Goal: Contribute content: Contribute content

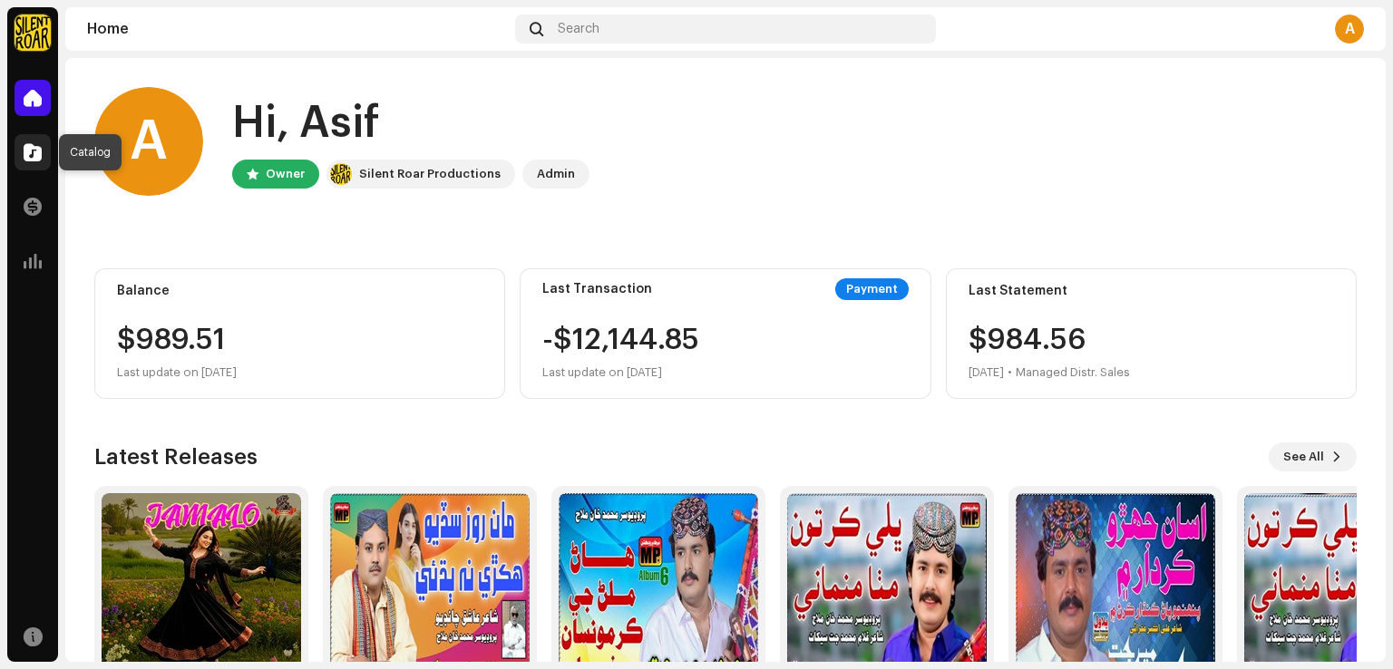
click at [31, 152] on span at bounding box center [33, 152] width 18 height 15
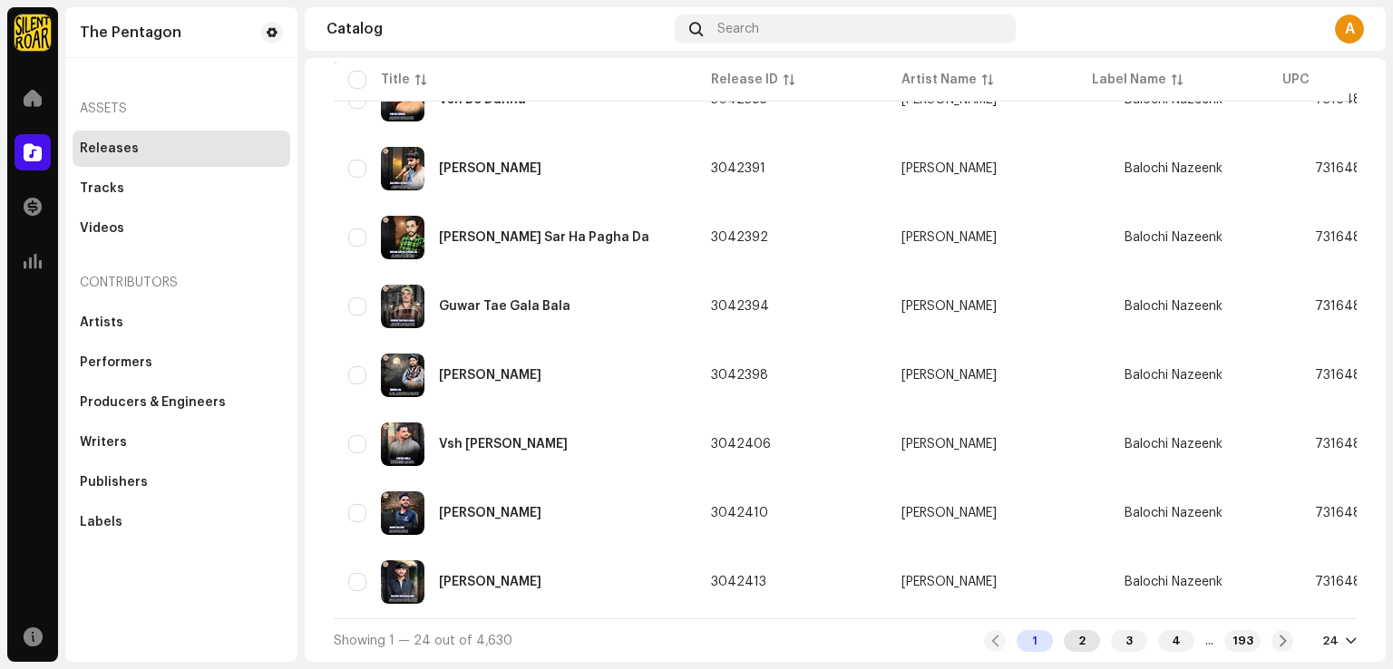
click at [1068, 644] on div "2" at bounding box center [1081, 641] width 36 height 22
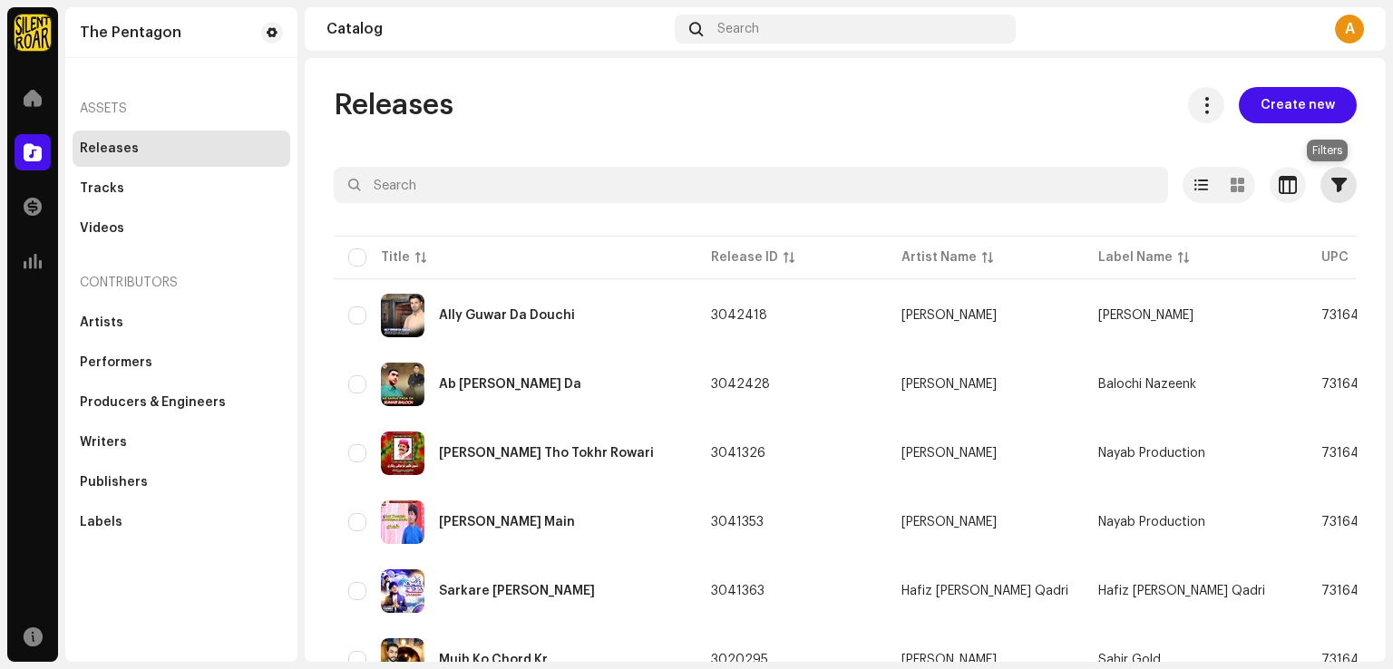
click at [1333, 189] on span "button" at bounding box center [1338, 185] width 15 height 15
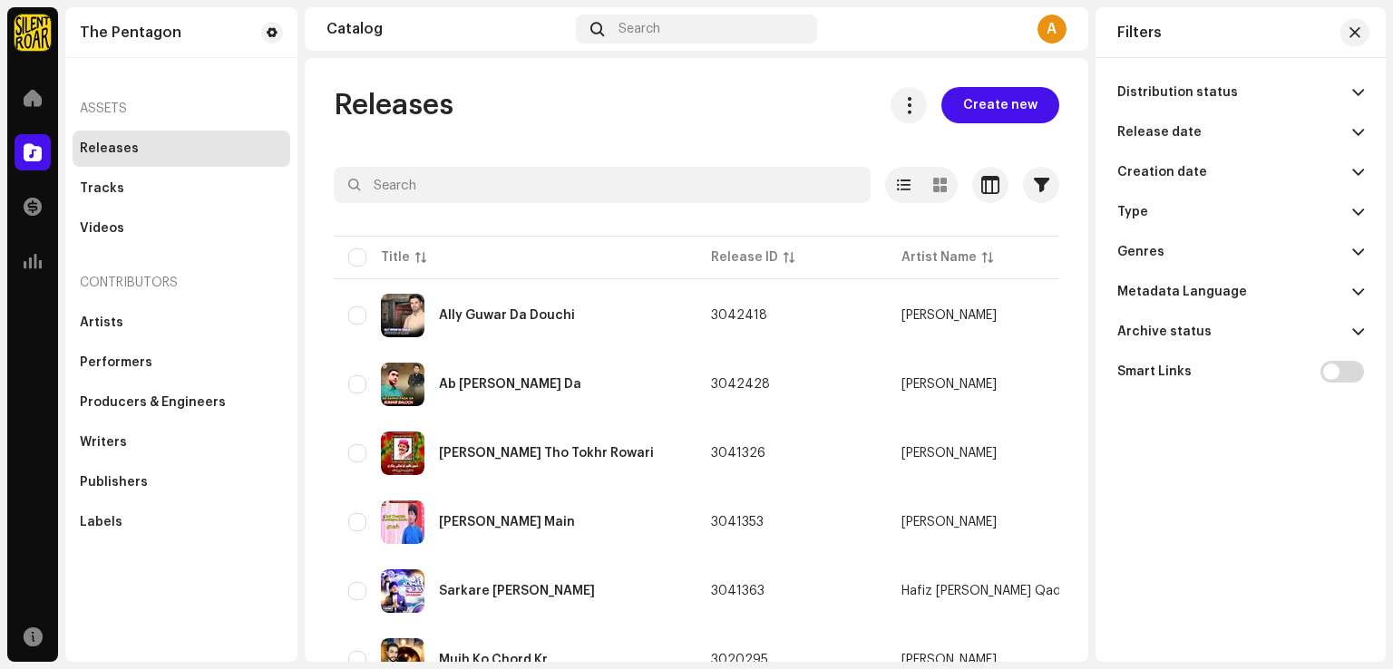
click at [1354, 93] on span at bounding box center [1358, 92] width 12 height 15
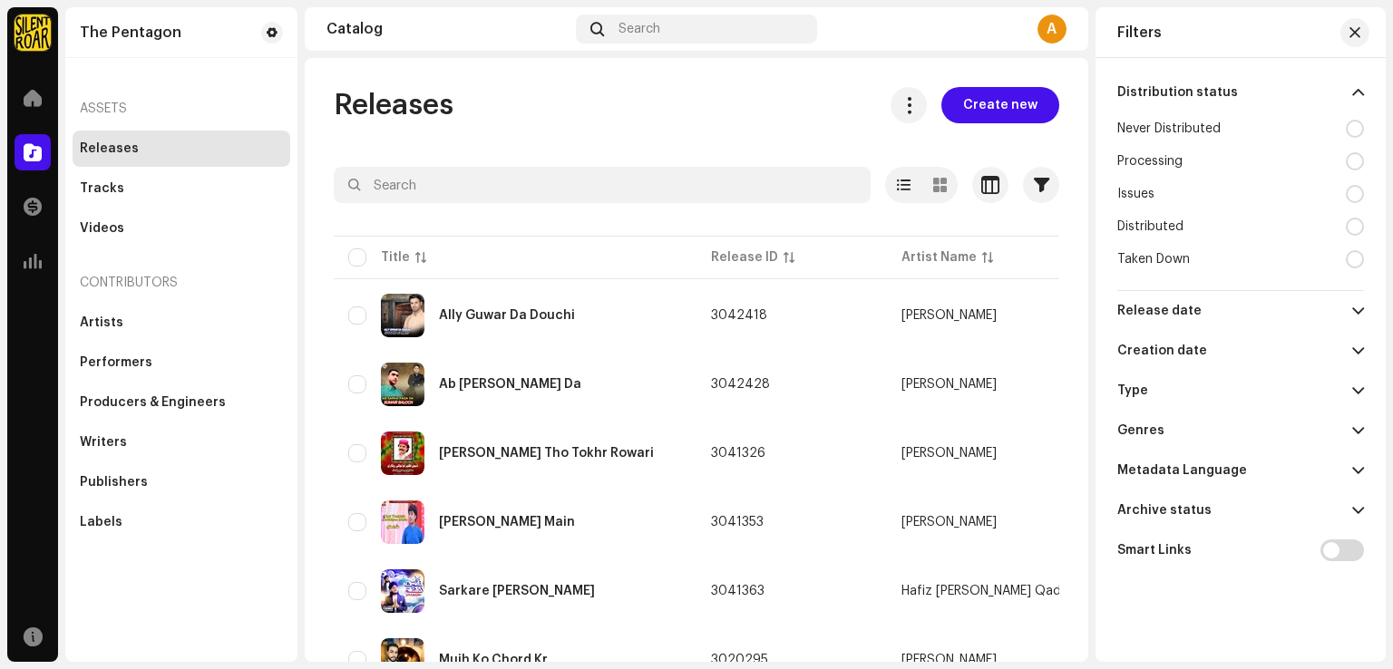
click at [1354, 121] on div at bounding box center [1354, 129] width 18 height 18
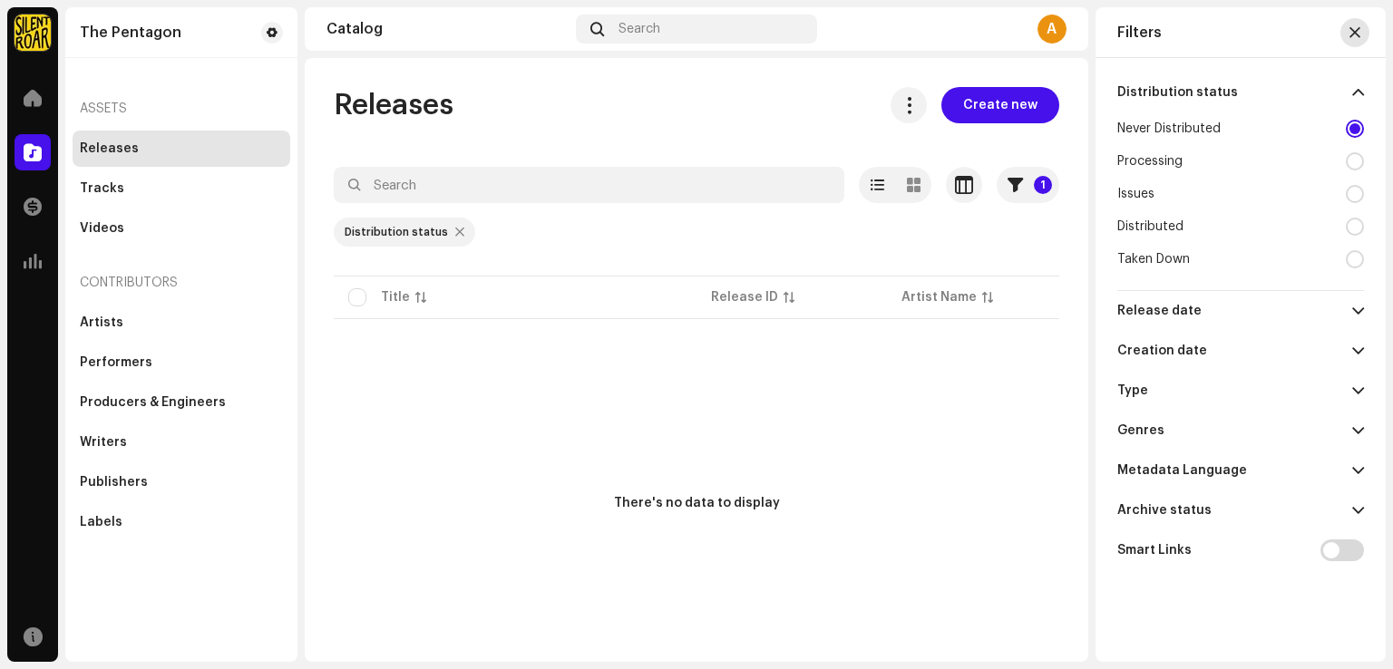
click at [1356, 31] on span "button" at bounding box center [1354, 32] width 11 height 15
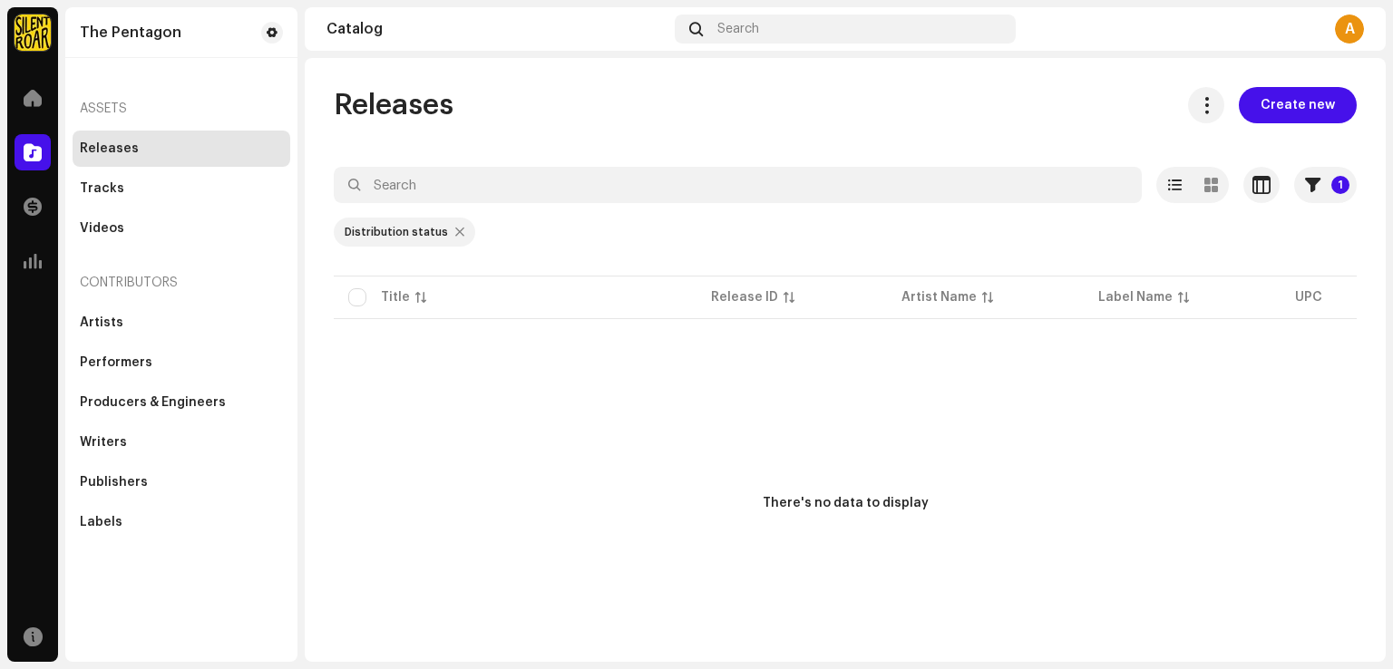
click at [446, 233] on div "Distribution status" at bounding box center [404, 232] width 141 height 29
click at [455, 233] on div at bounding box center [459, 232] width 9 height 15
radio input "false"
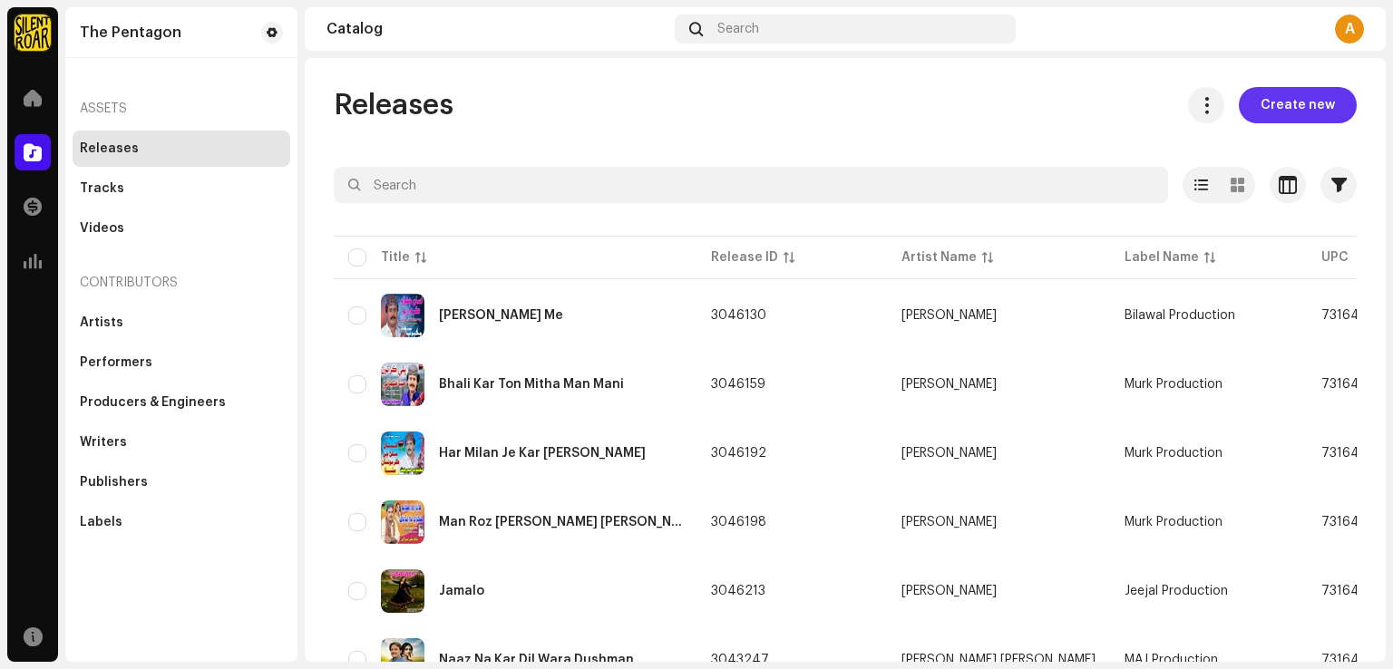
click at [1303, 108] on span "Create new" at bounding box center [1297, 105] width 74 height 36
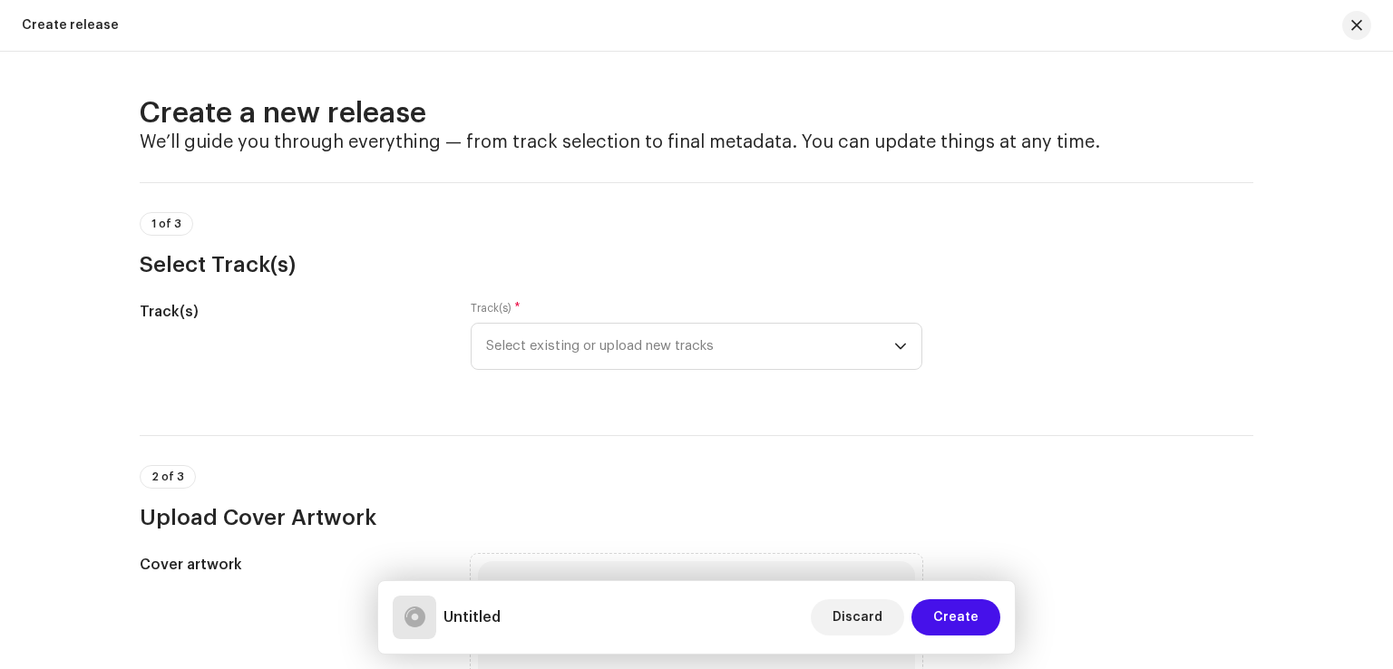
click at [739, 373] on div "Track(s) * Select existing or upload new tracks" at bounding box center [696, 346] width 451 height 91
click at [741, 363] on span "Select existing or upload new tracks" at bounding box center [690, 346] width 408 height 45
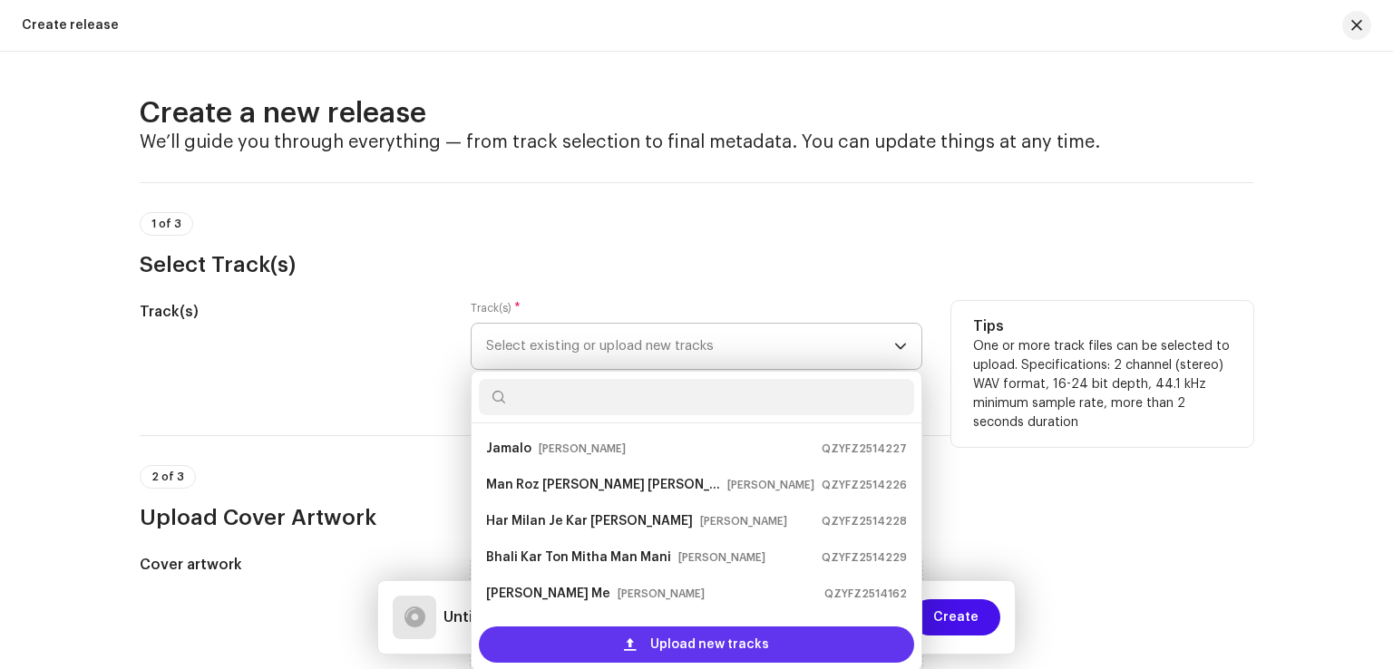
click at [721, 646] on span "Upload new tracks" at bounding box center [709, 644] width 119 height 36
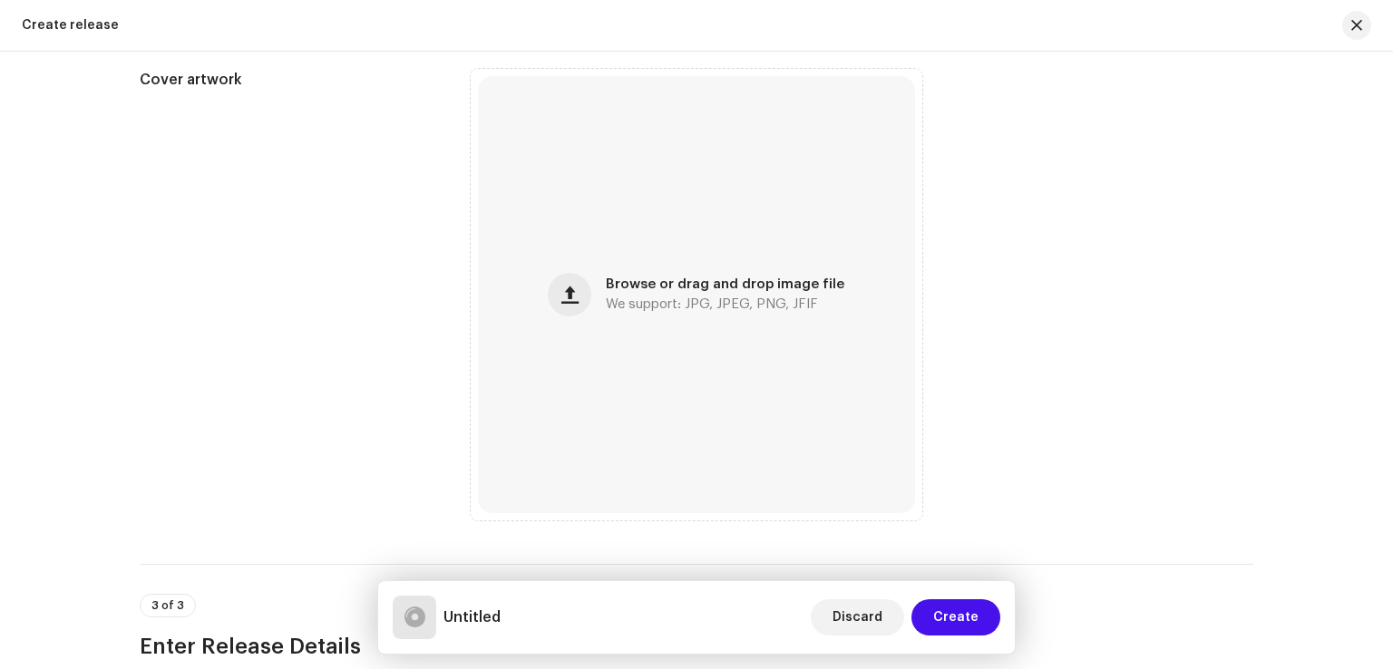
scroll to position [635, 0]
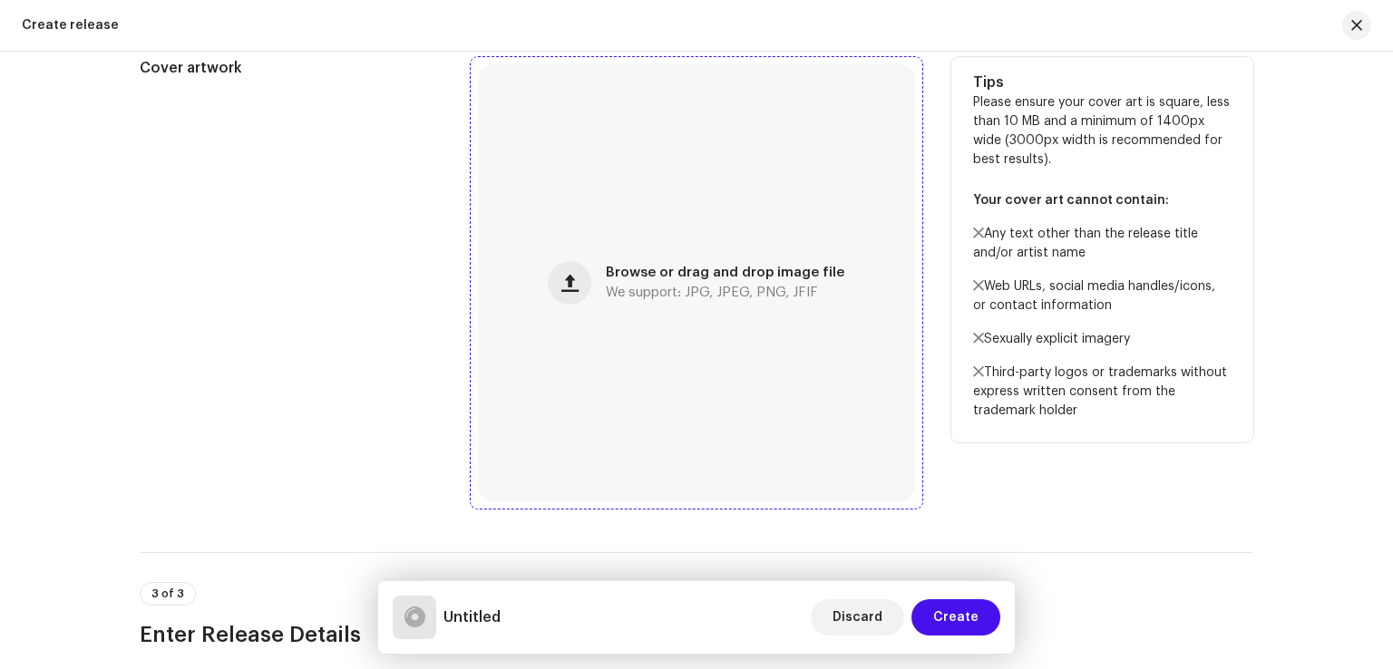
click at [708, 291] on span "We support: JPG, JPEG, PNG, JFIF" at bounding box center [712, 292] width 212 height 13
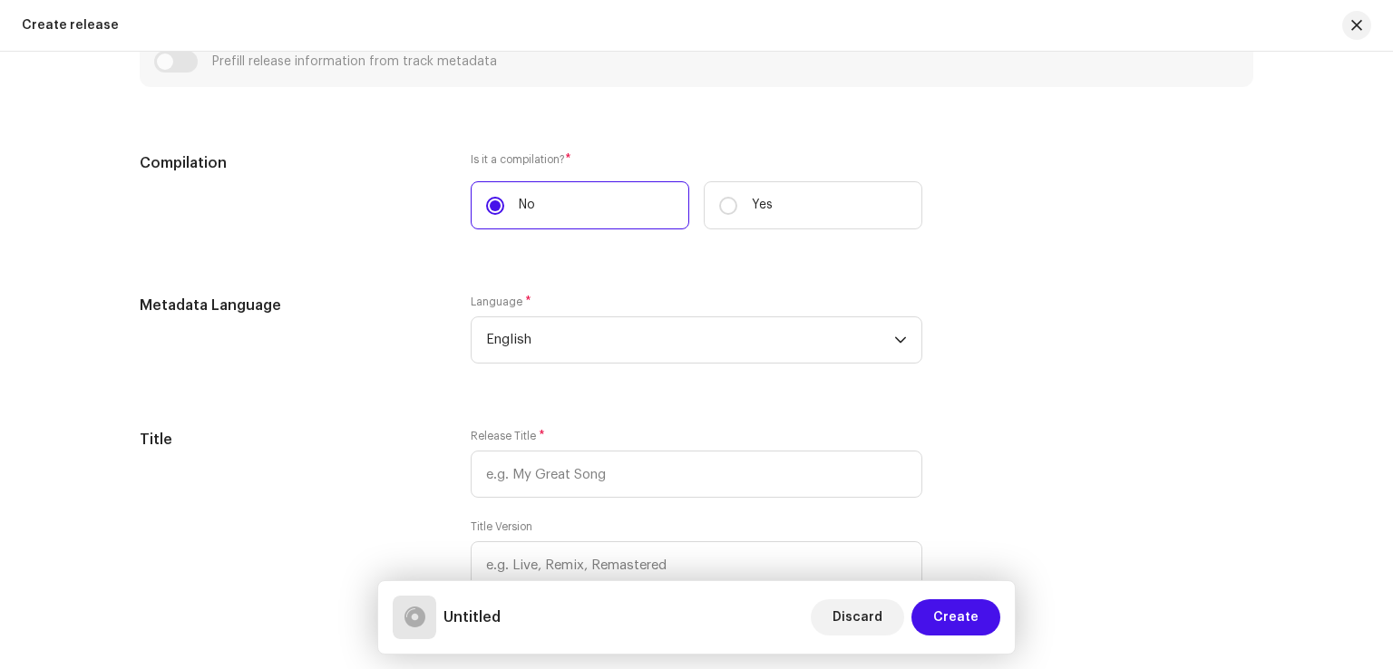
scroll to position [1360, 0]
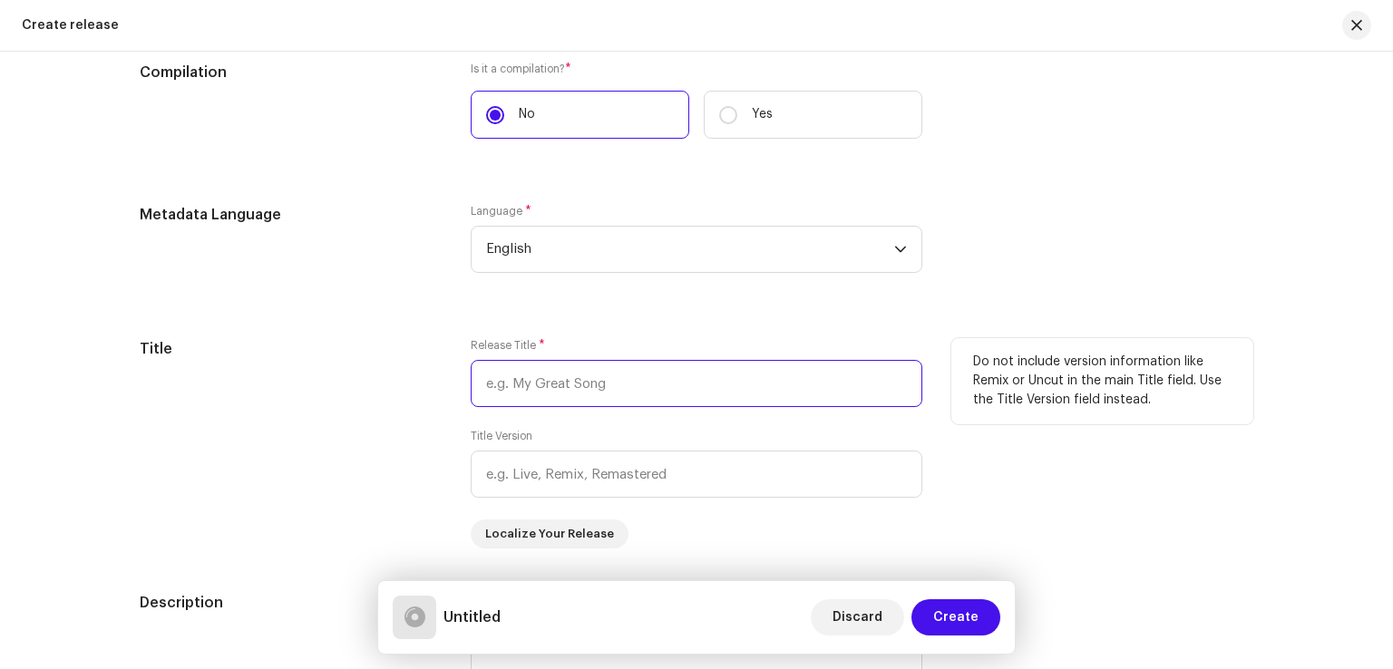
click at [619, 383] on input "text" at bounding box center [696, 383] width 451 height 47
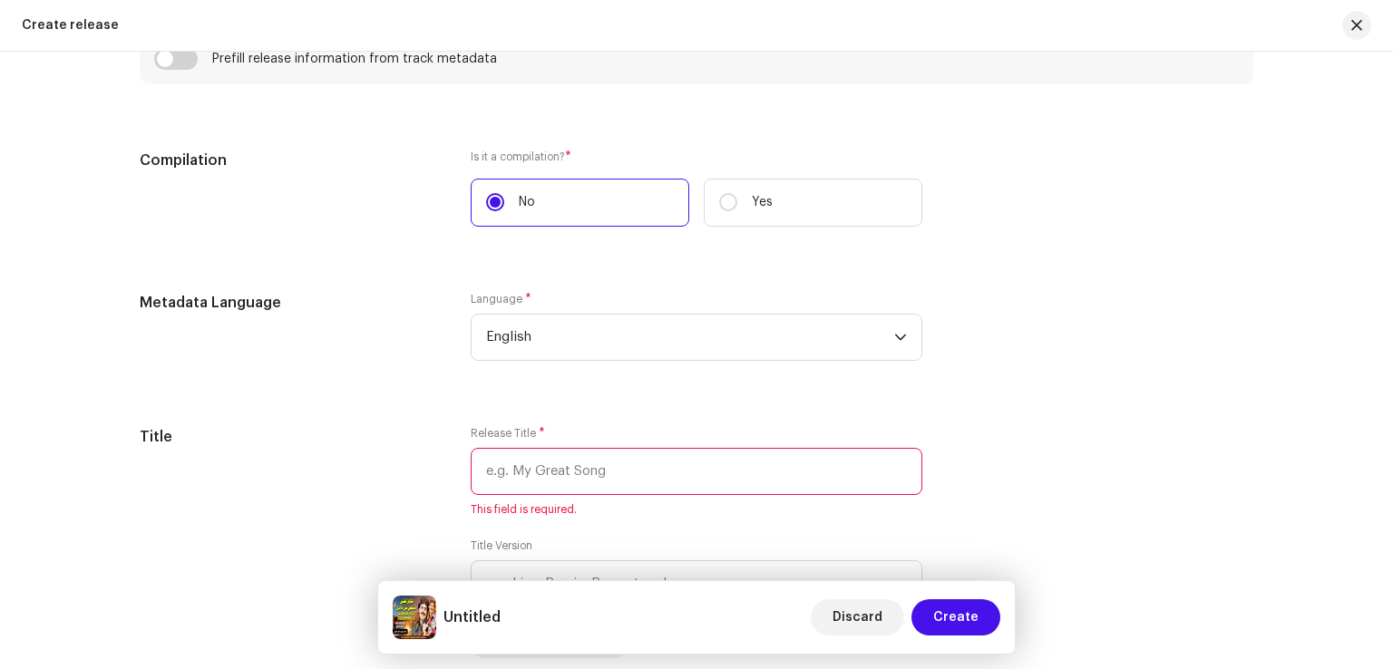
scroll to position [1541, 0]
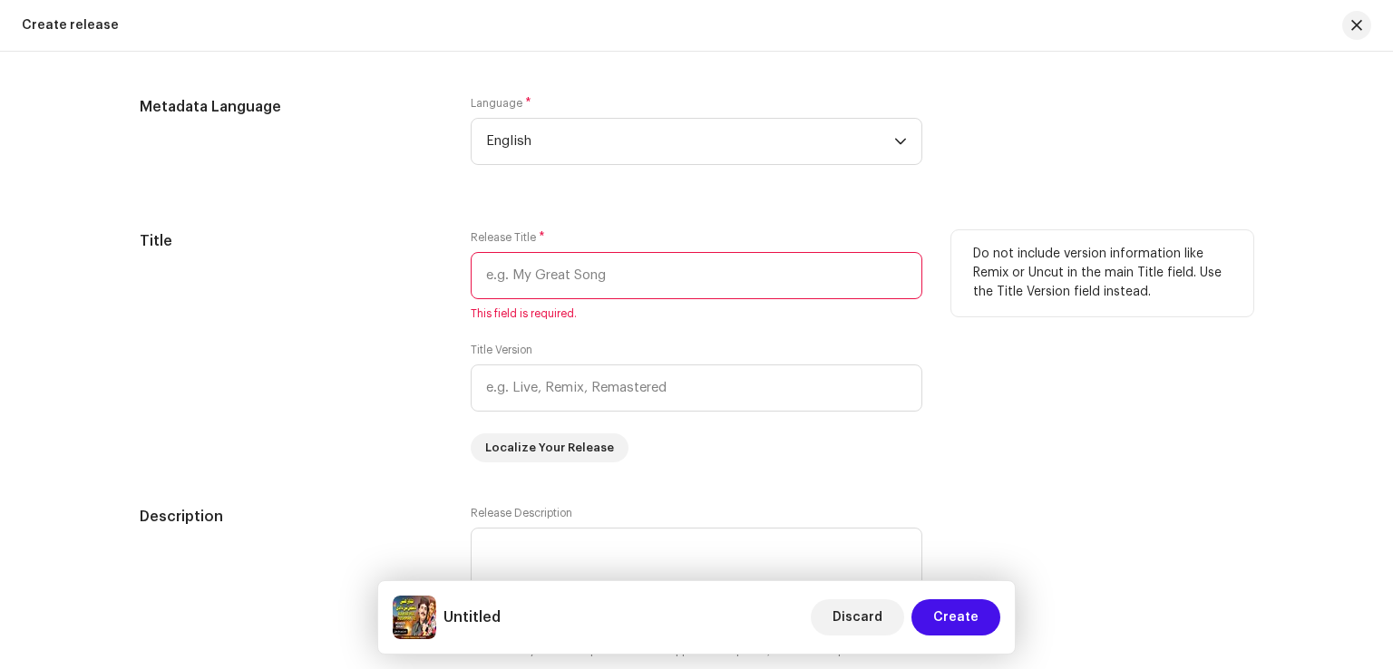
click at [565, 284] on input "text" at bounding box center [696, 275] width 451 height 47
paste input "Pehji Dushman Te Kawar Huyi Dadhi"
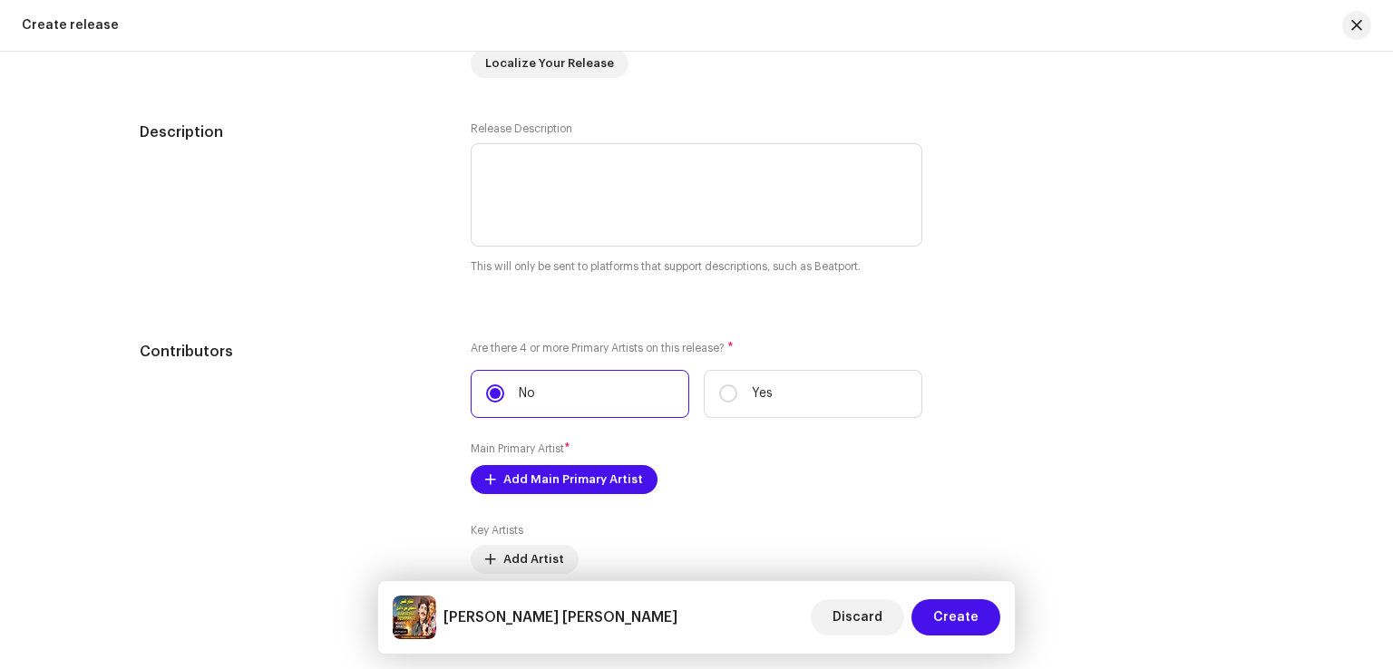
scroll to position [1994, 0]
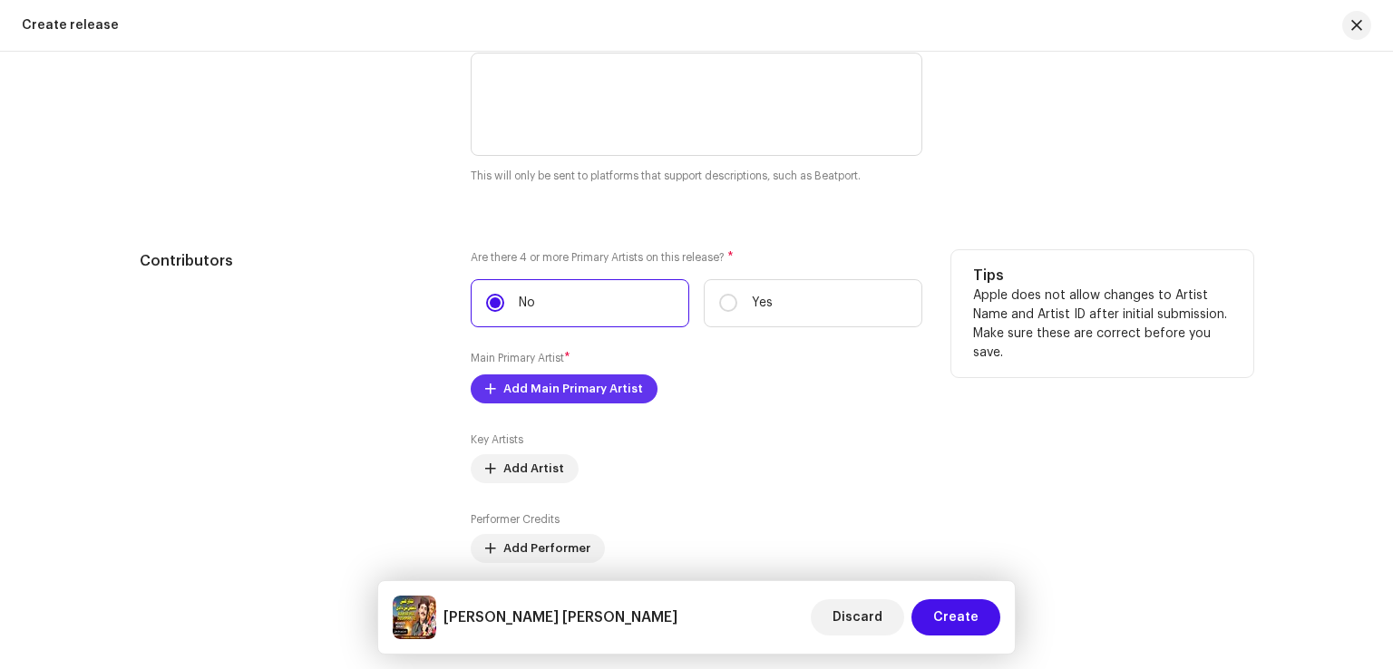
type input "Pehji Dushman Te Kawar Huyi Dadhi"
click at [611, 383] on span "Add Main Primary Artist" at bounding box center [573, 389] width 140 height 36
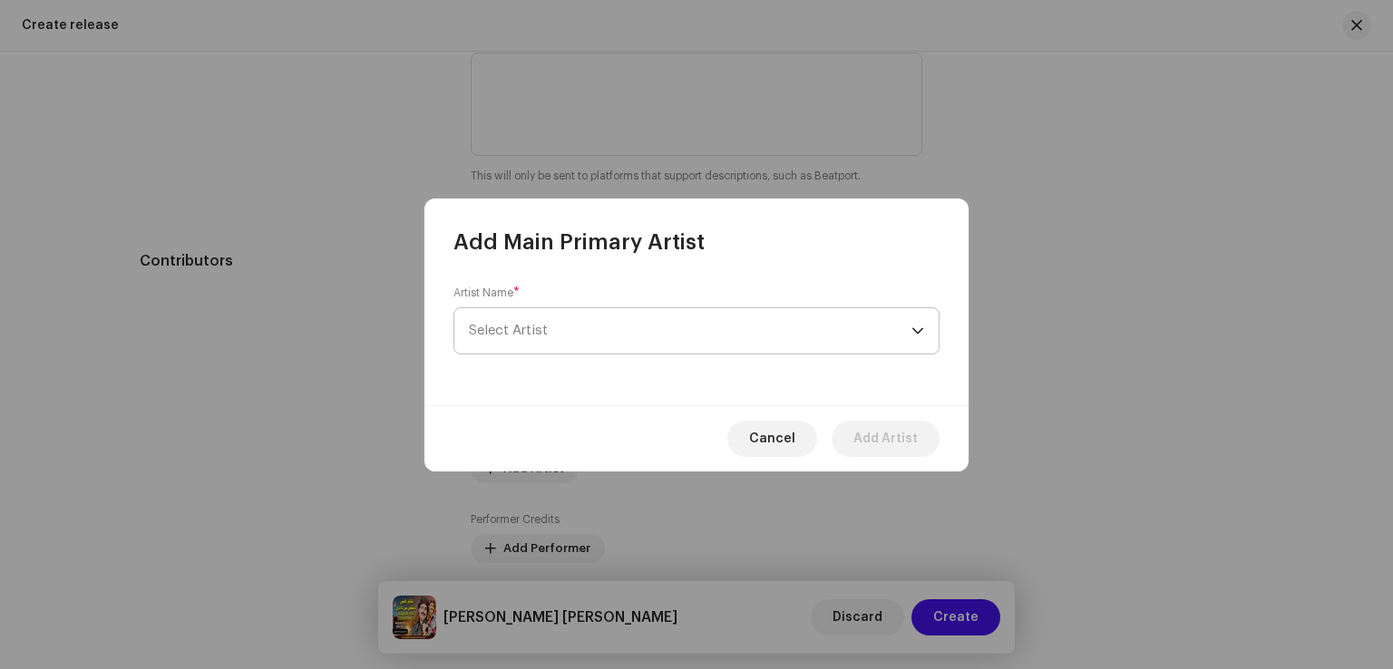
click at [589, 335] on span "Select Artist" at bounding box center [690, 330] width 442 height 45
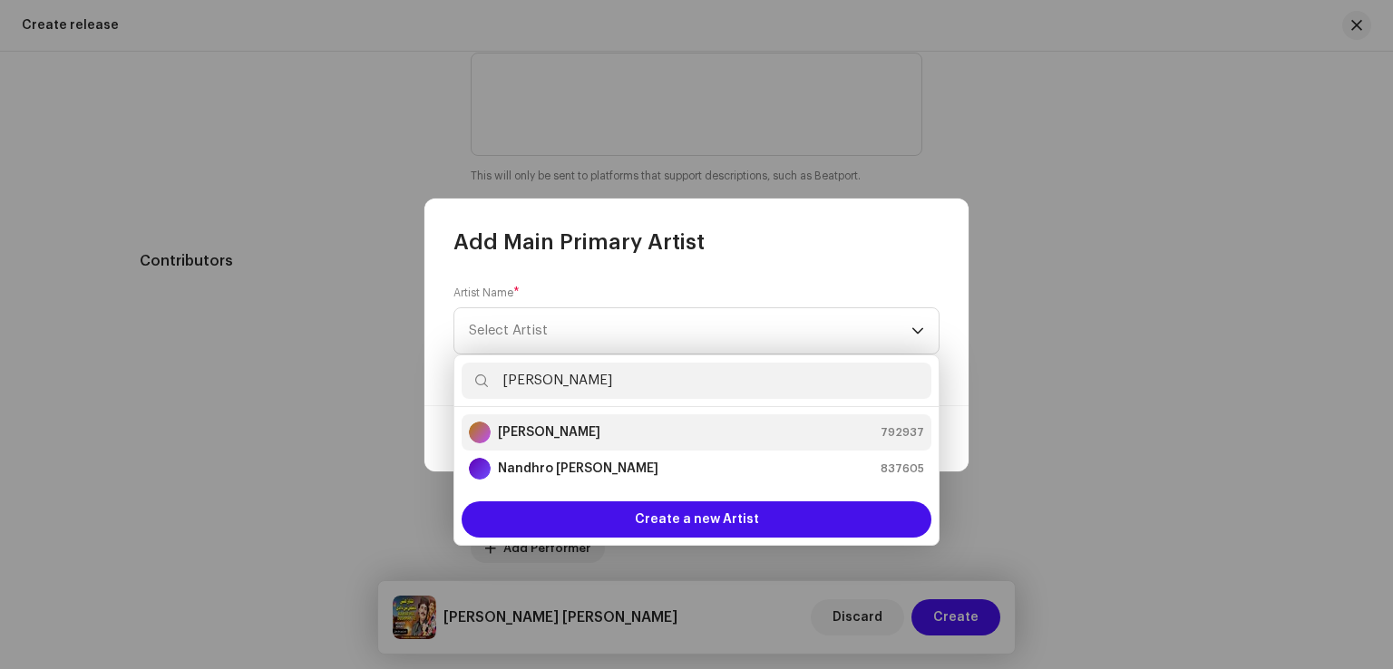
type input "mehboob mirjat"
click at [579, 434] on strong "[PERSON_NAME]" at bounding box center [549, 432] width 102 height 18
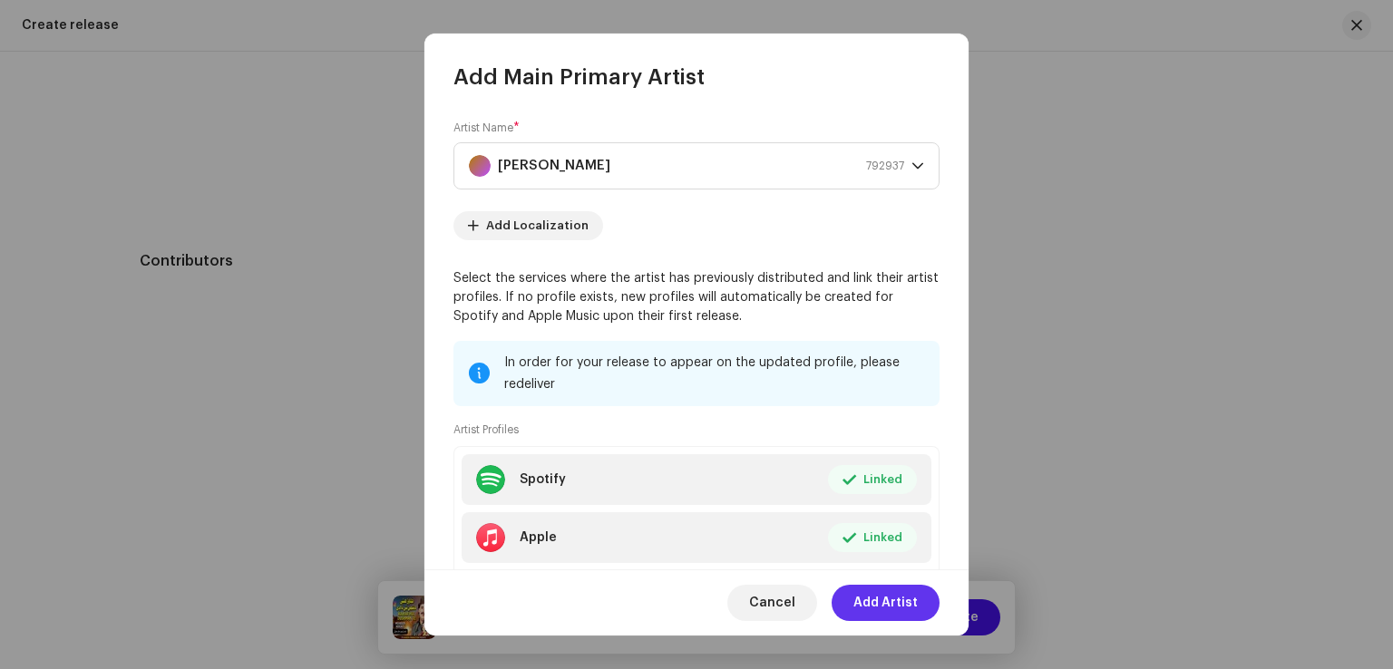
click at [891, 598] on span "Add Artist" at bounding box center [885, 603] width 64 height 36
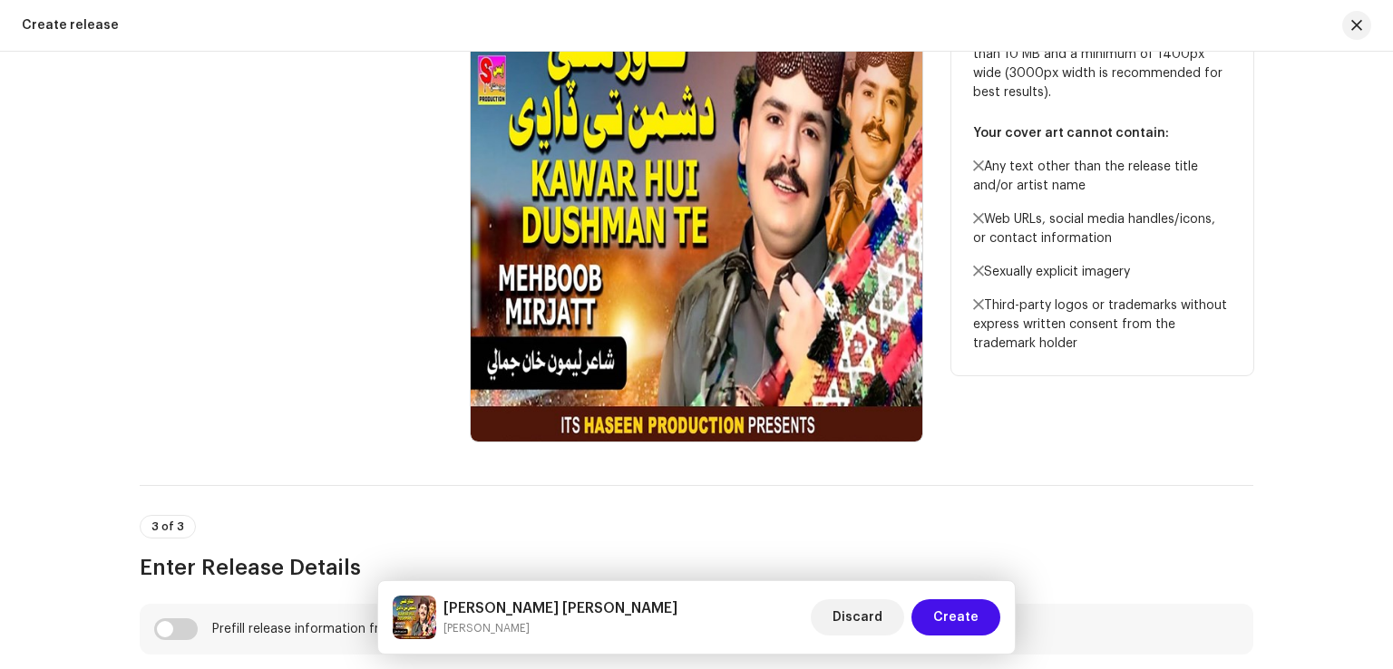
scroll to position [725, 0]
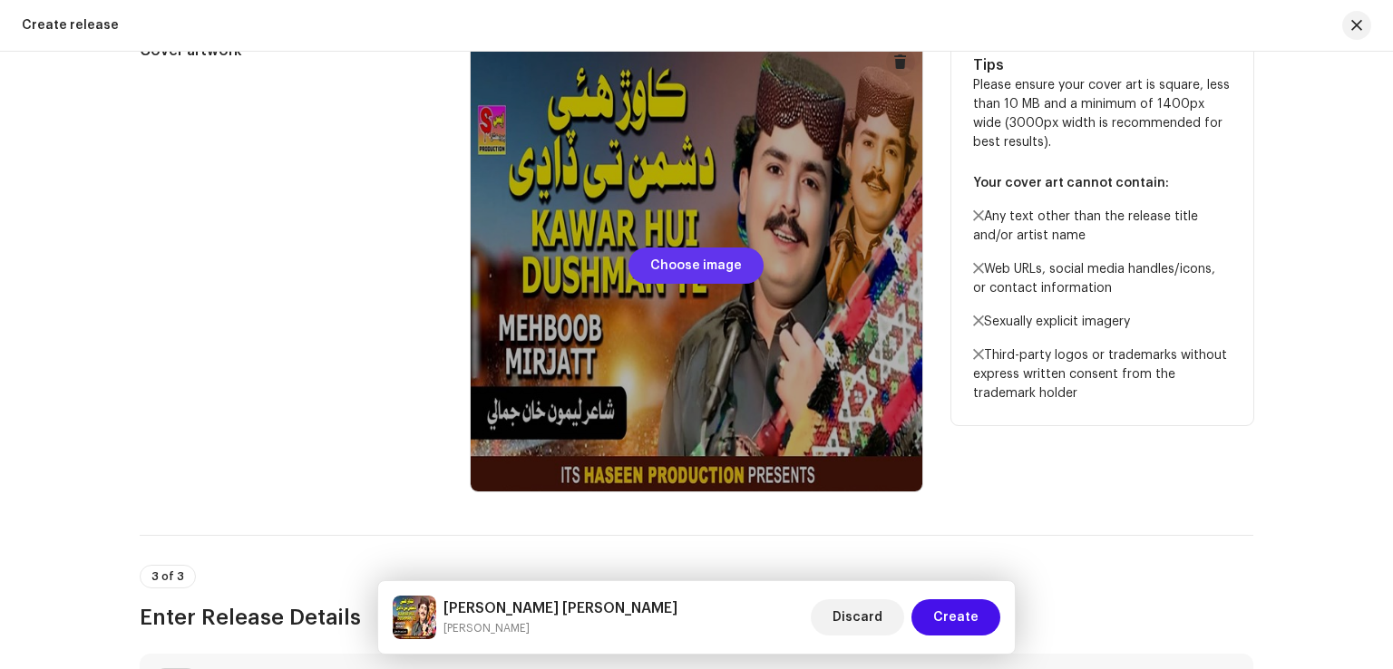
click at [673, 263] on span "Choose image" at bounding box center [696, 265] width 92 height 36
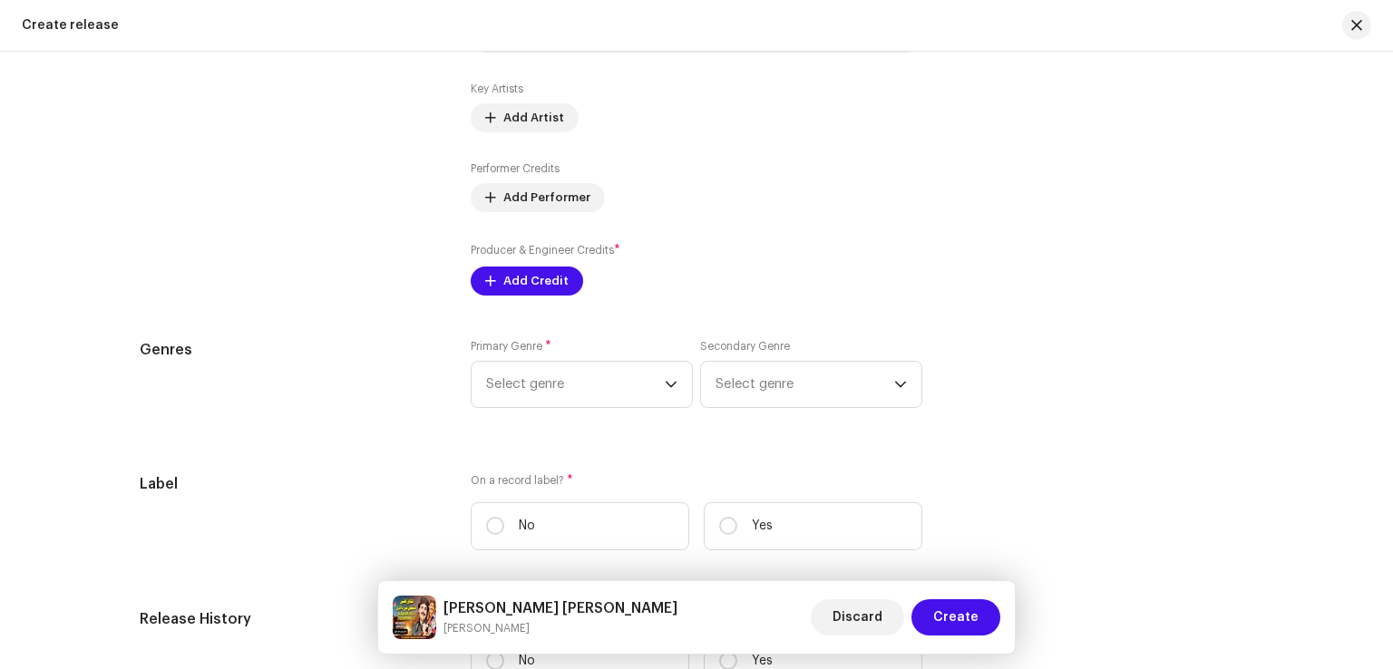
scroll to position [2266, 0]
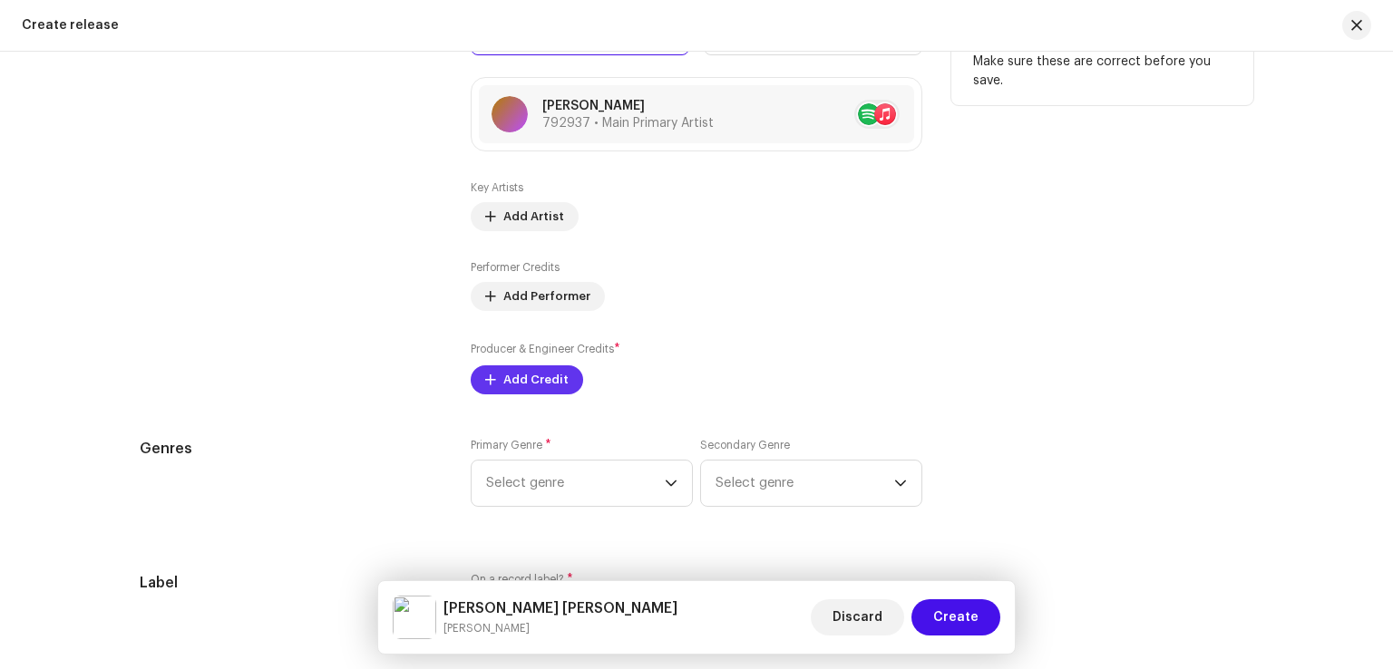
click at [543, 375] on span "Add Credit" at bounding box center [535, 380] width 65 height 36
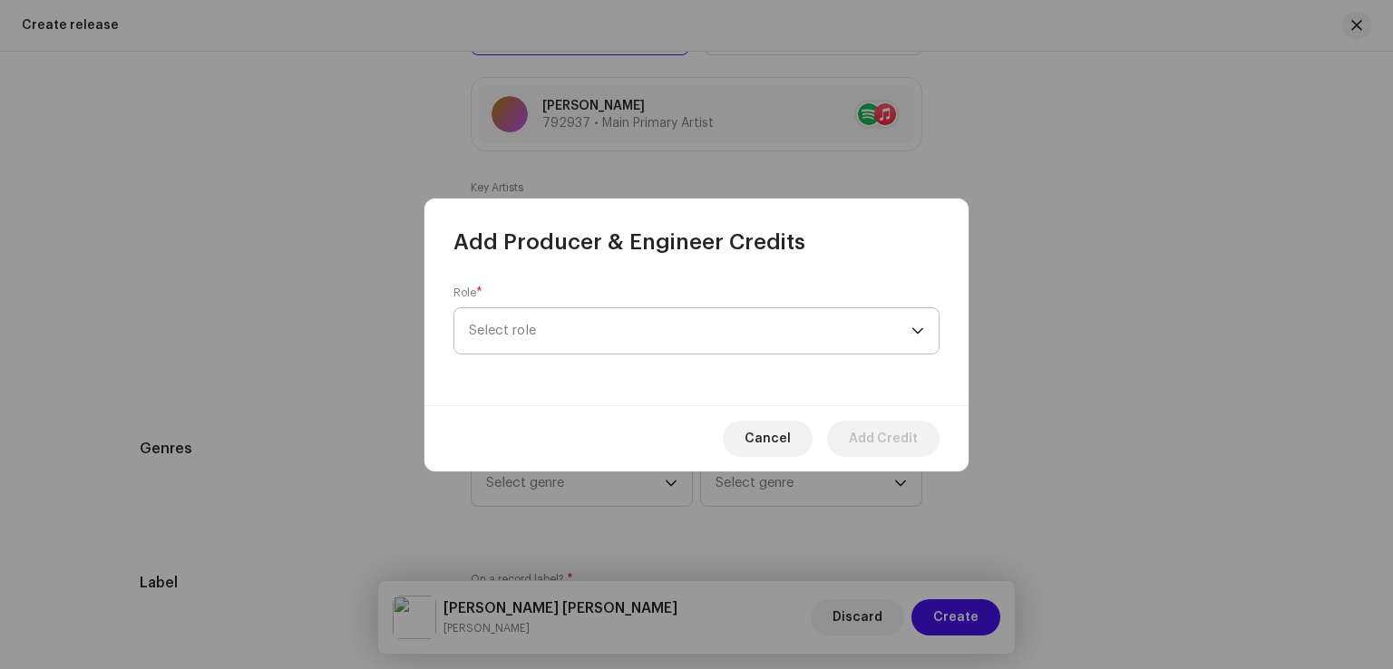
click at [604, 336] on span "Select role" at bounding box center [690, 330] width 442 height 45
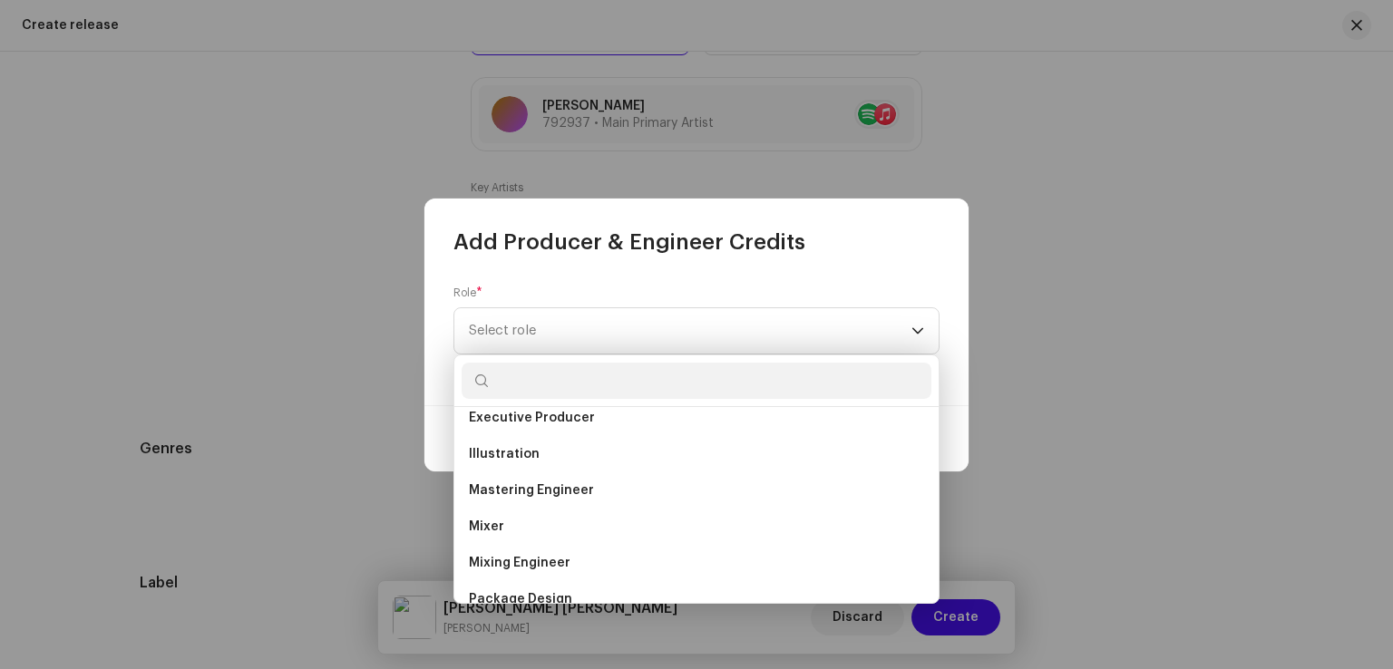
scroll to position [635, 0]
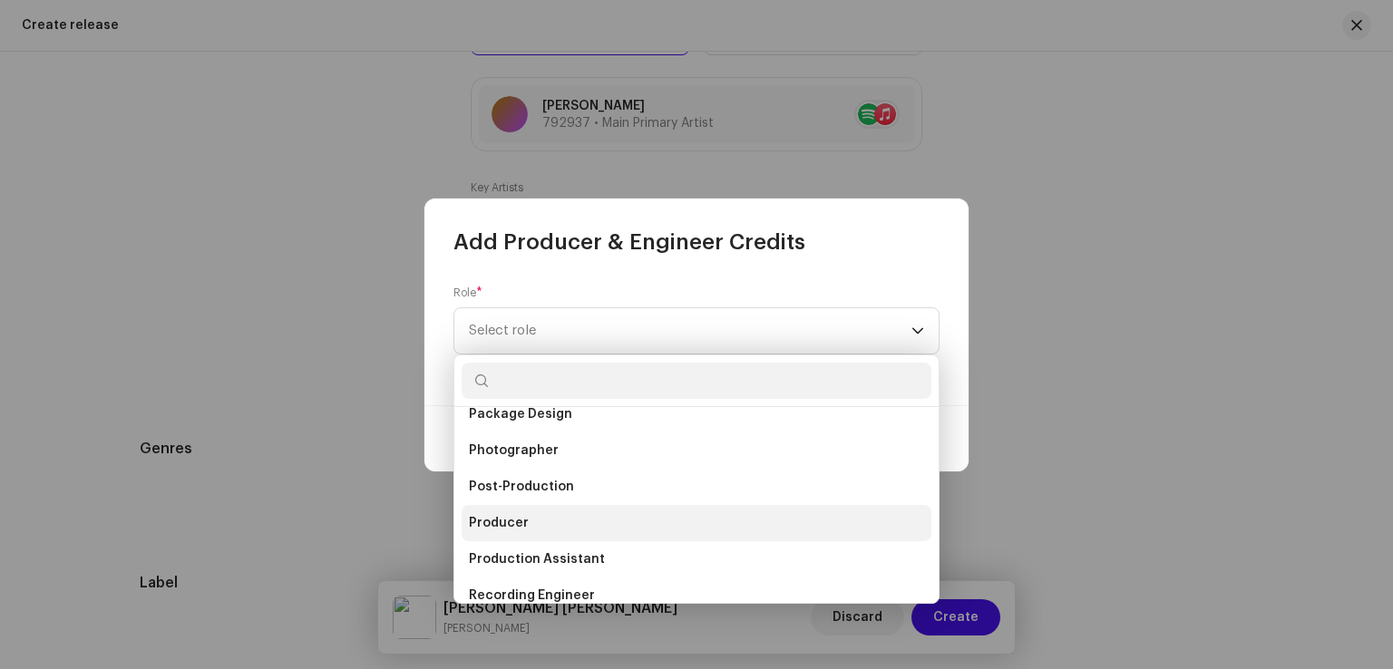
click at [534, 526] on li "Producer" at bounding box center [696, 523] width 470 height 36
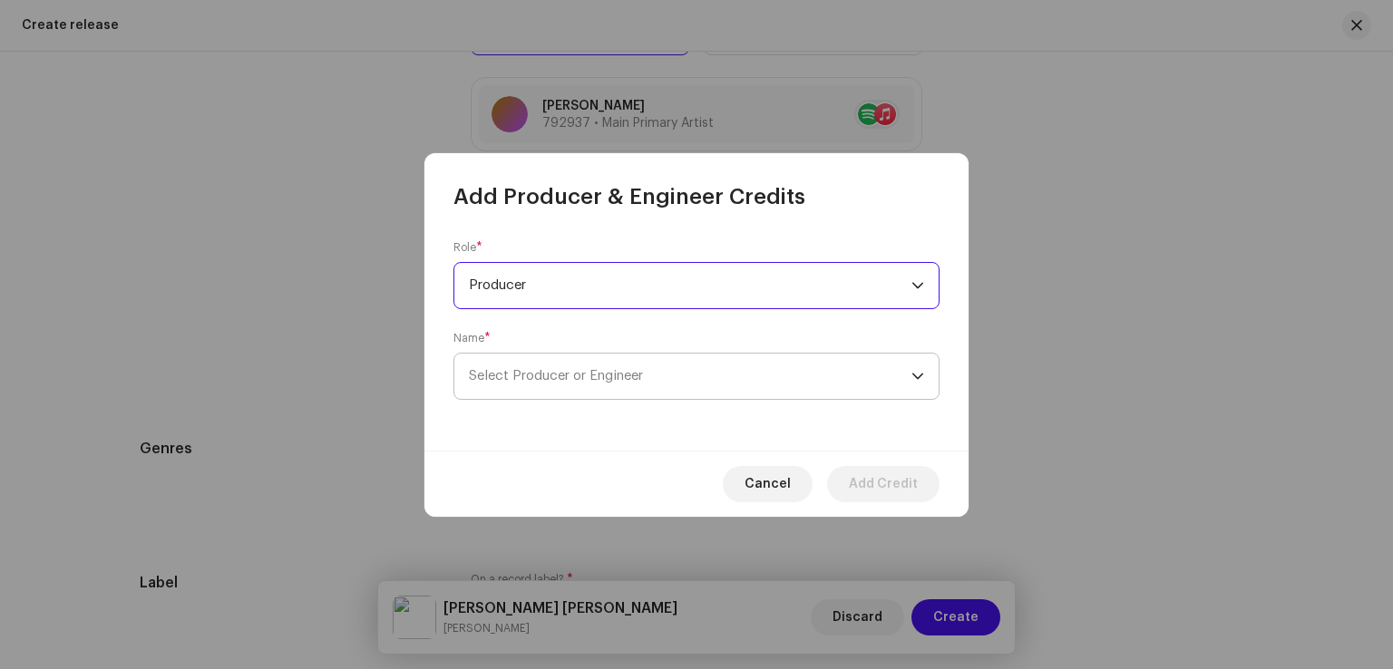
click at [600, 367] on span "Select Producer or Engineer" at bounding box center [690, 376] width 442 height 45
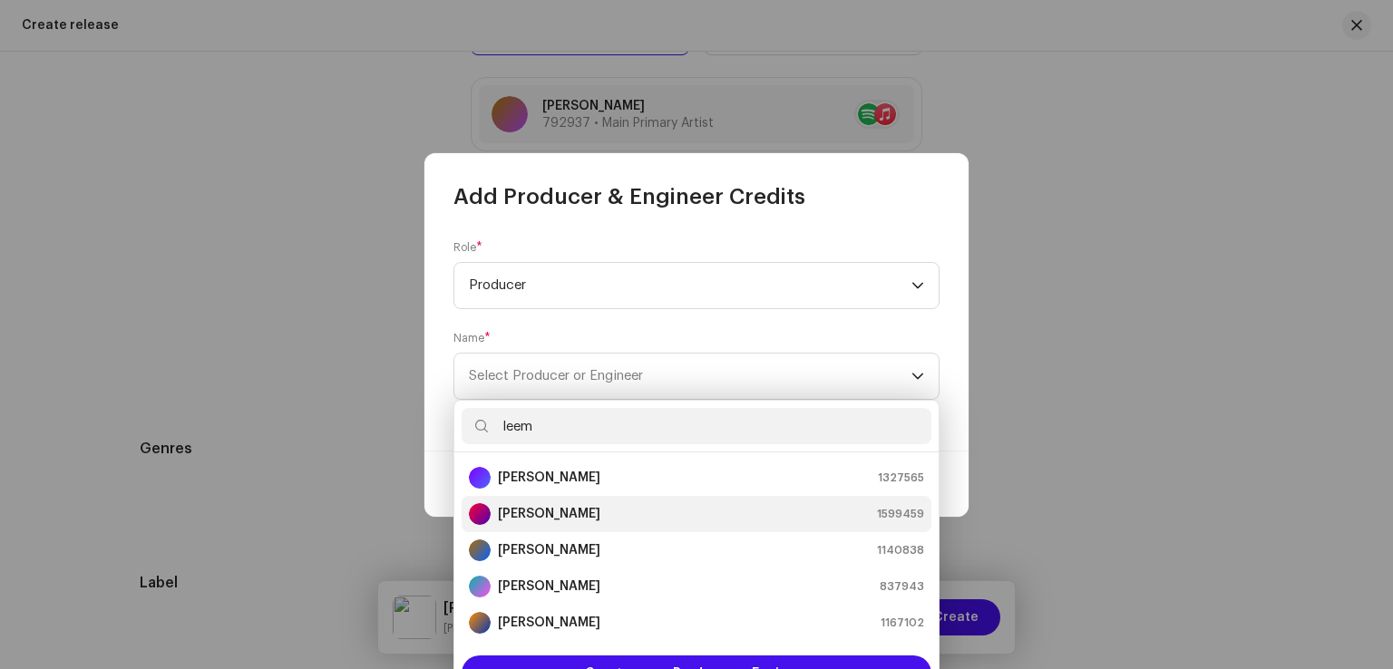
type input "leem"
click at [585, 521] on strong "Leemo Khan Jamali" at bounding box center [549, 514] width 102 height 18
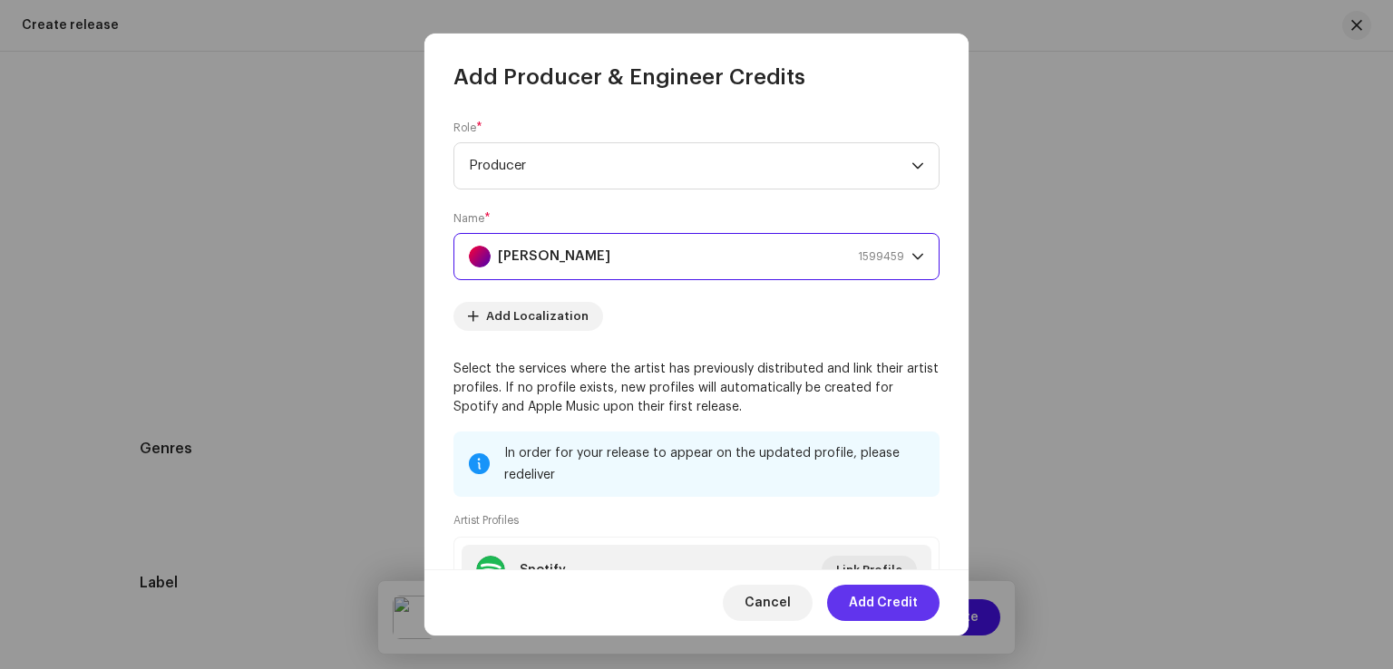
click at [878, 607] on span "Add Credit" at bounding box center [883, 603] width 69 height 36
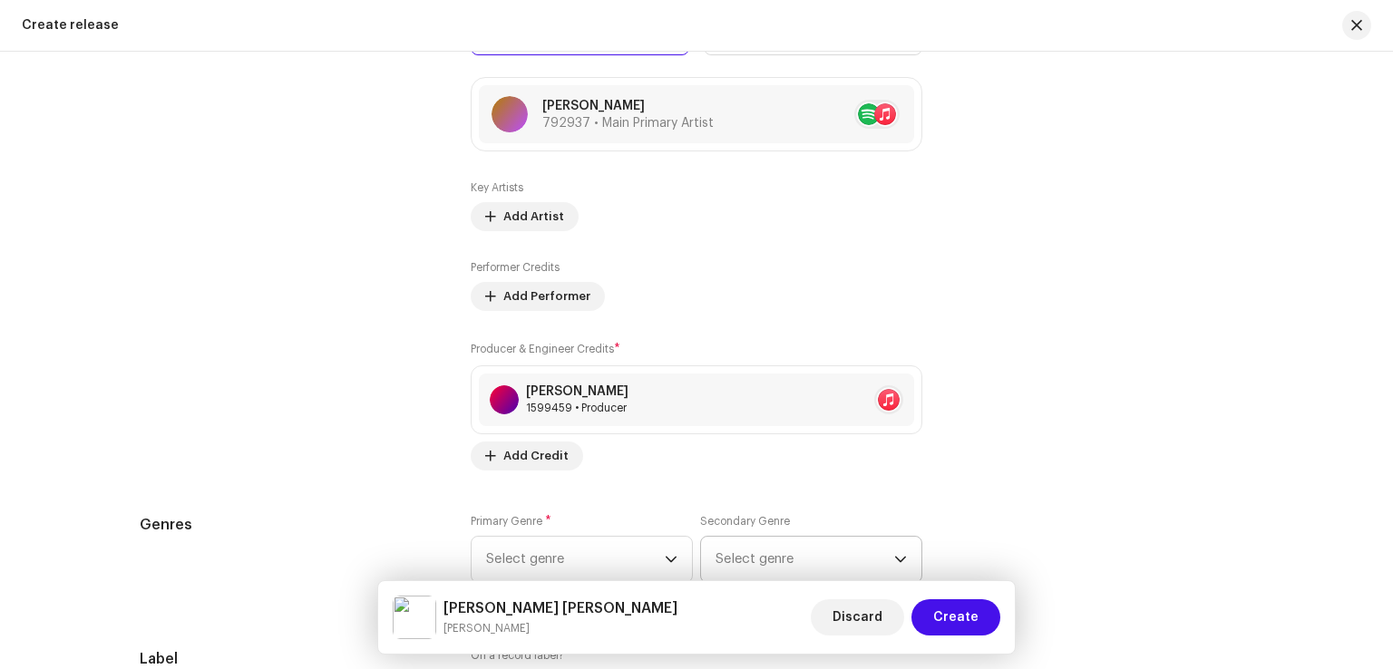
scroll to position [2448, 0]
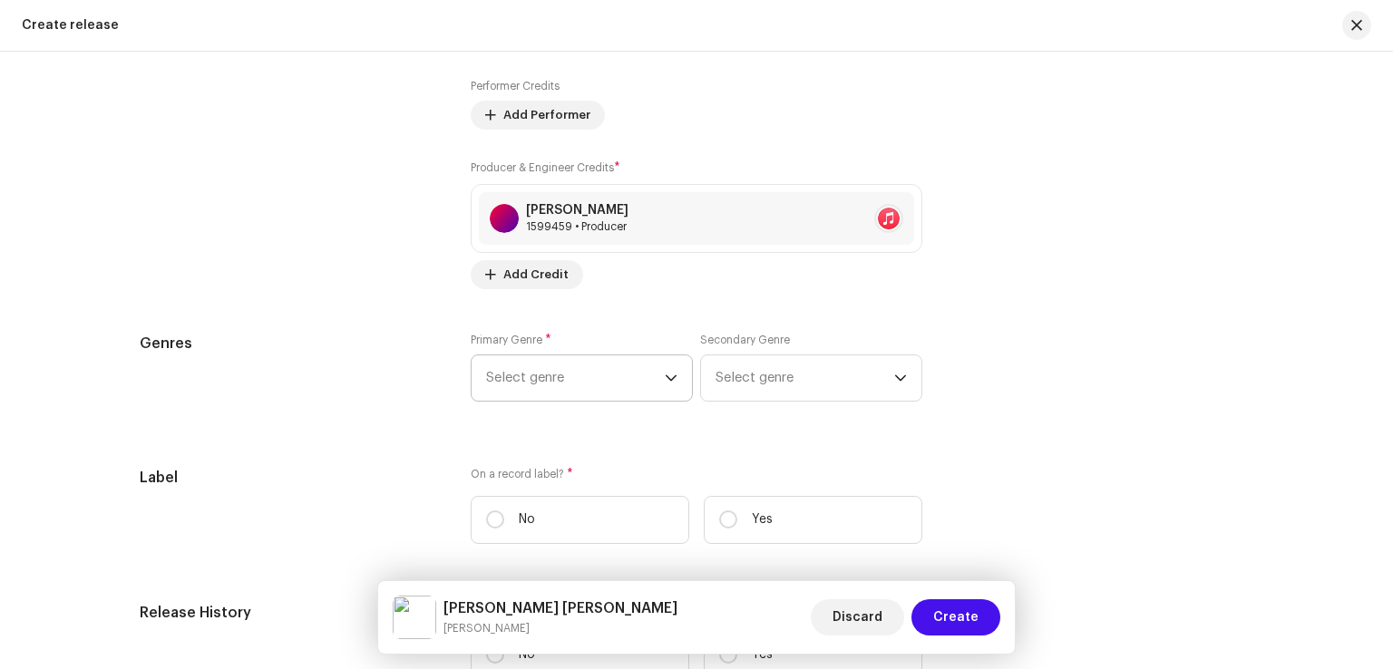
click at [619, 392] on span "Select genre" at bounding box center [575, 377] width 179 height 45
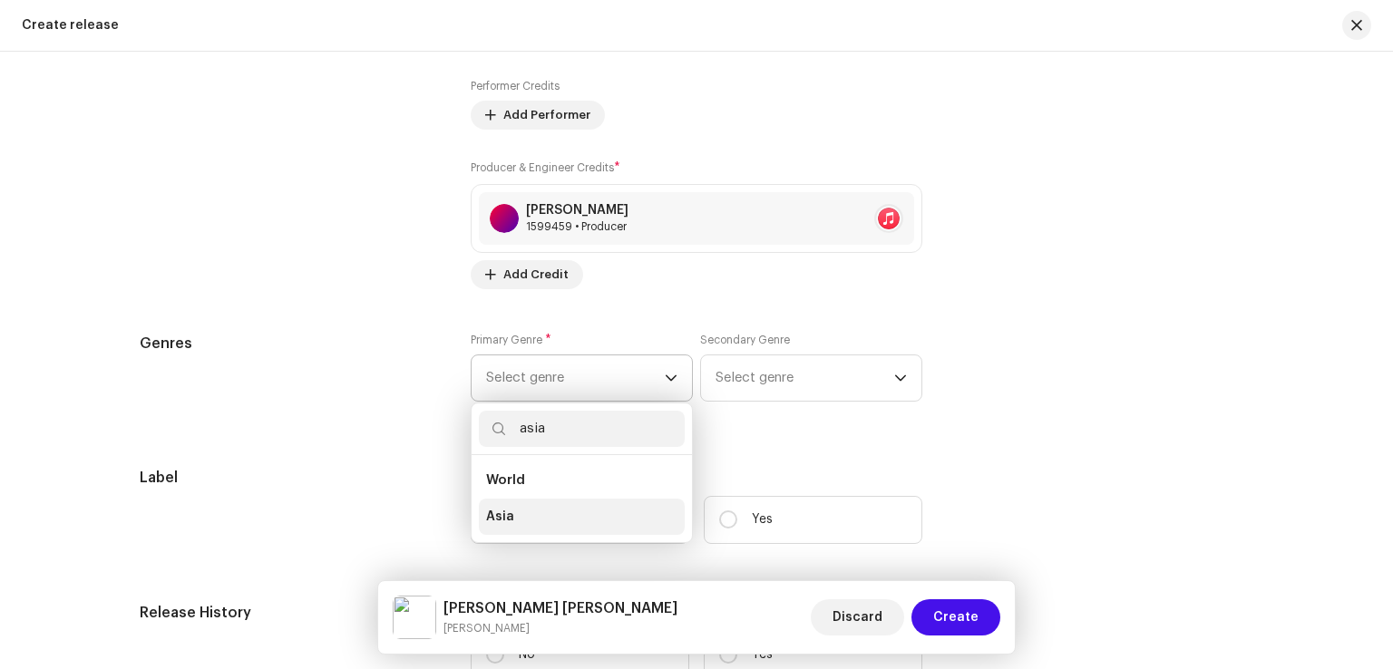
type input "asia"
click at [538, 526] on li "Asia" at bounding box center [582, 517] width 206 height 36
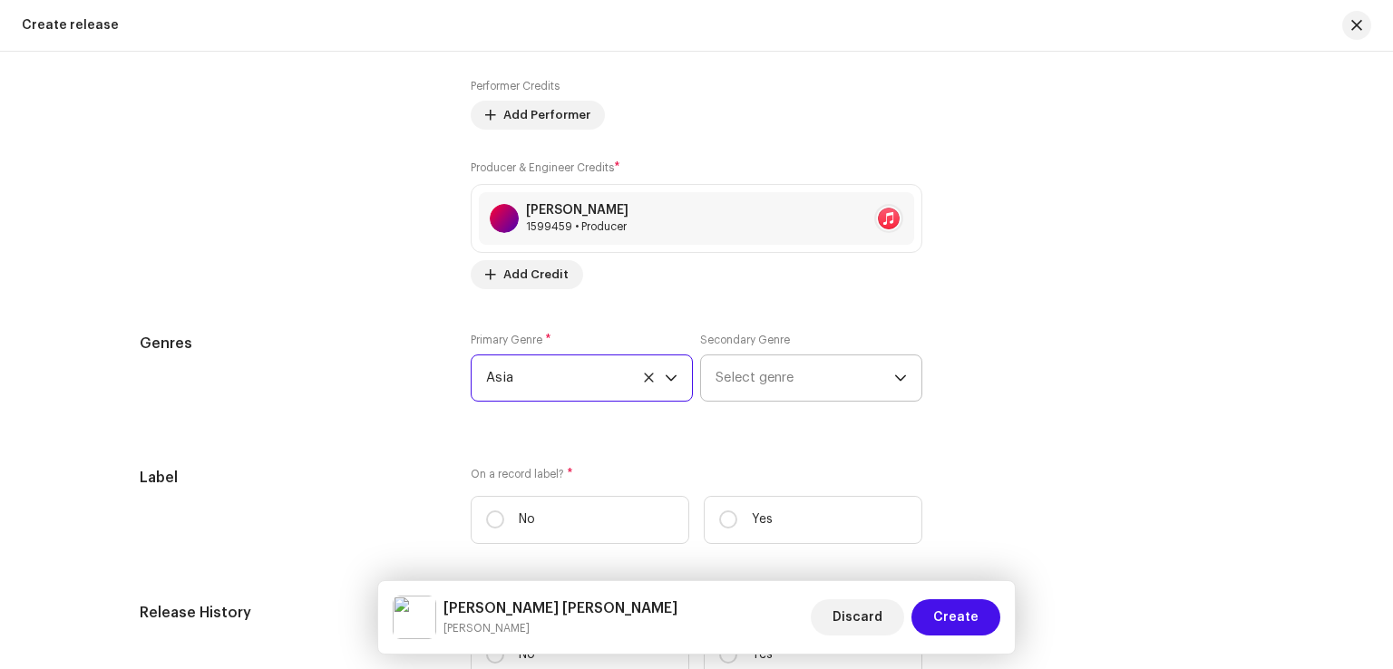
click at [754, 400] on span "Select genre" at bounding box center [804, 377] width 179 height 45
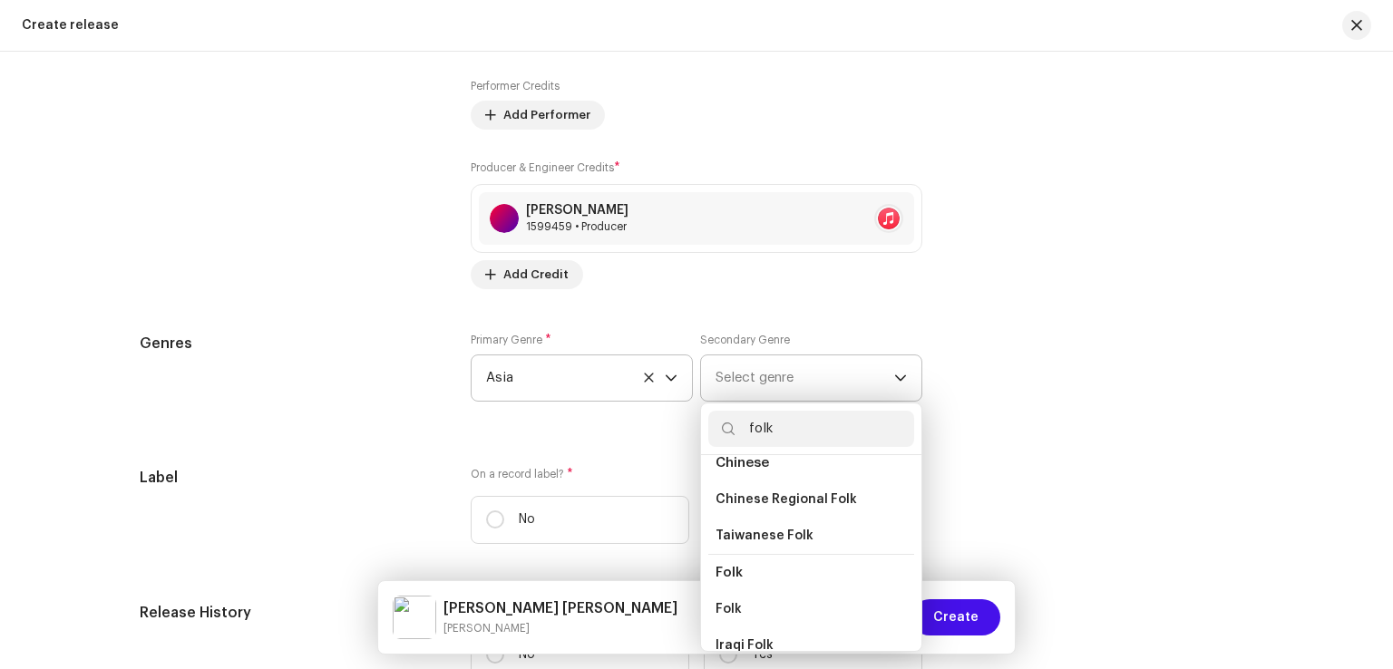
scroll to position [181, 0]
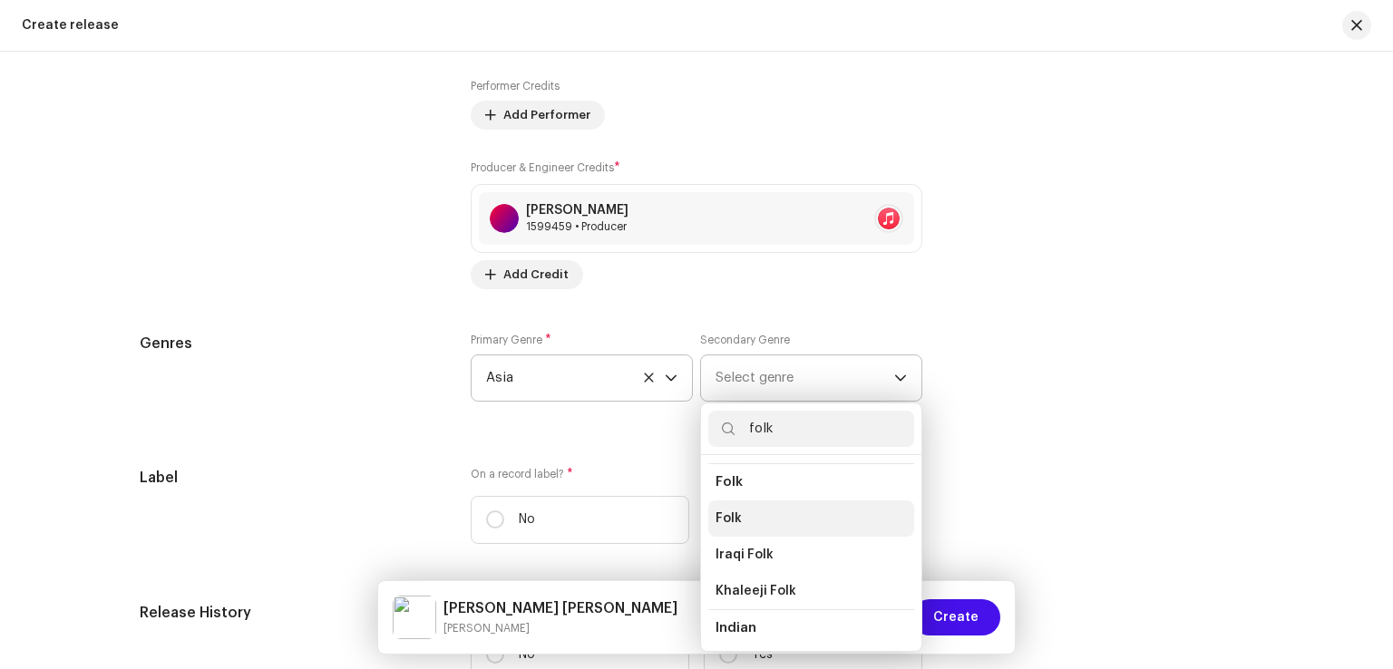
type input "folk"
click at [739, 512] on li "Folk" at bounding box center [811, 518] width 206 height 36
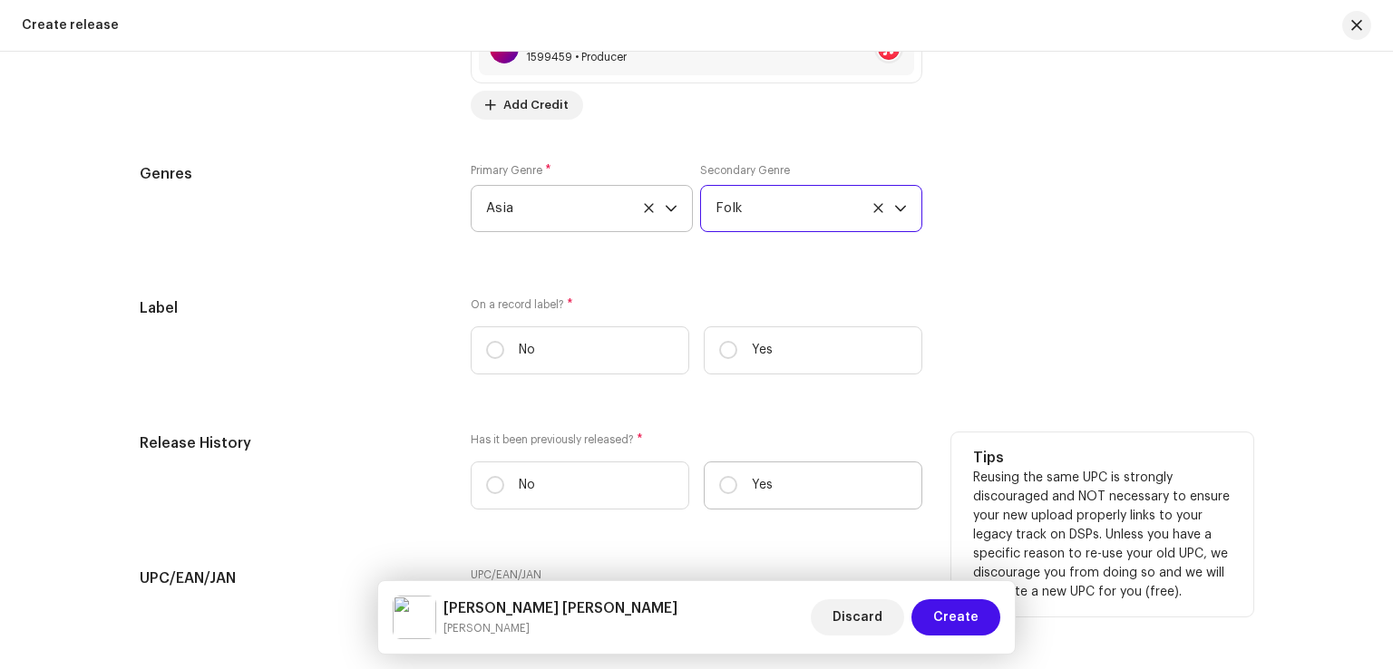
scroll to position [2629, 0]
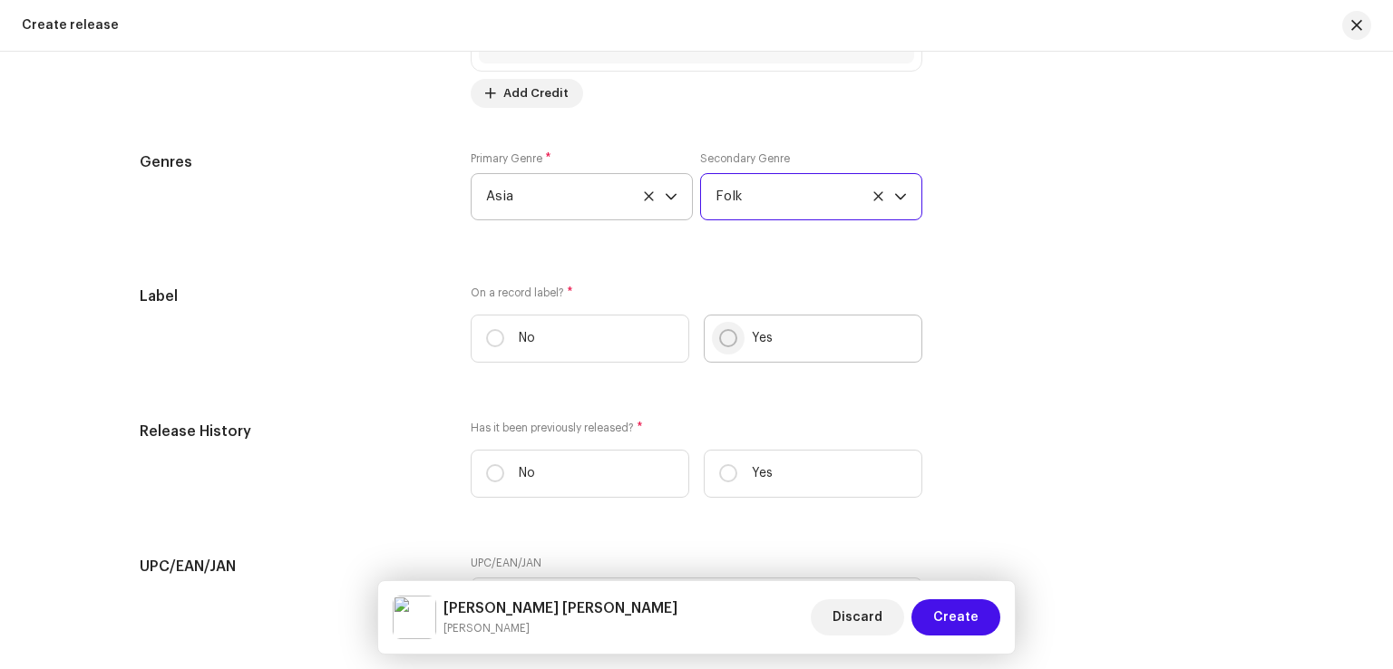
click at [727, 342] on input "Yes" at bounding box center [728, 338] width 18 height 18
radio input "true"
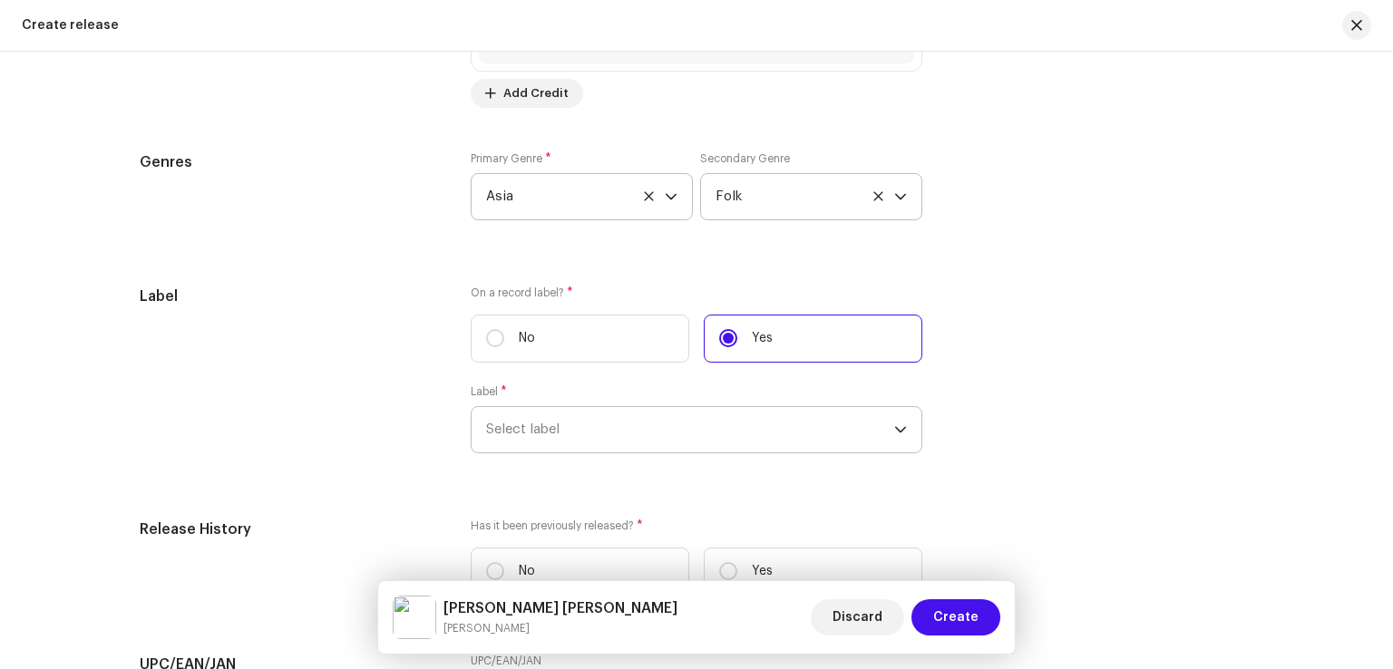
click at [593, 434] on span "Select label" at bounding box center [690, 429] width 408 height 45
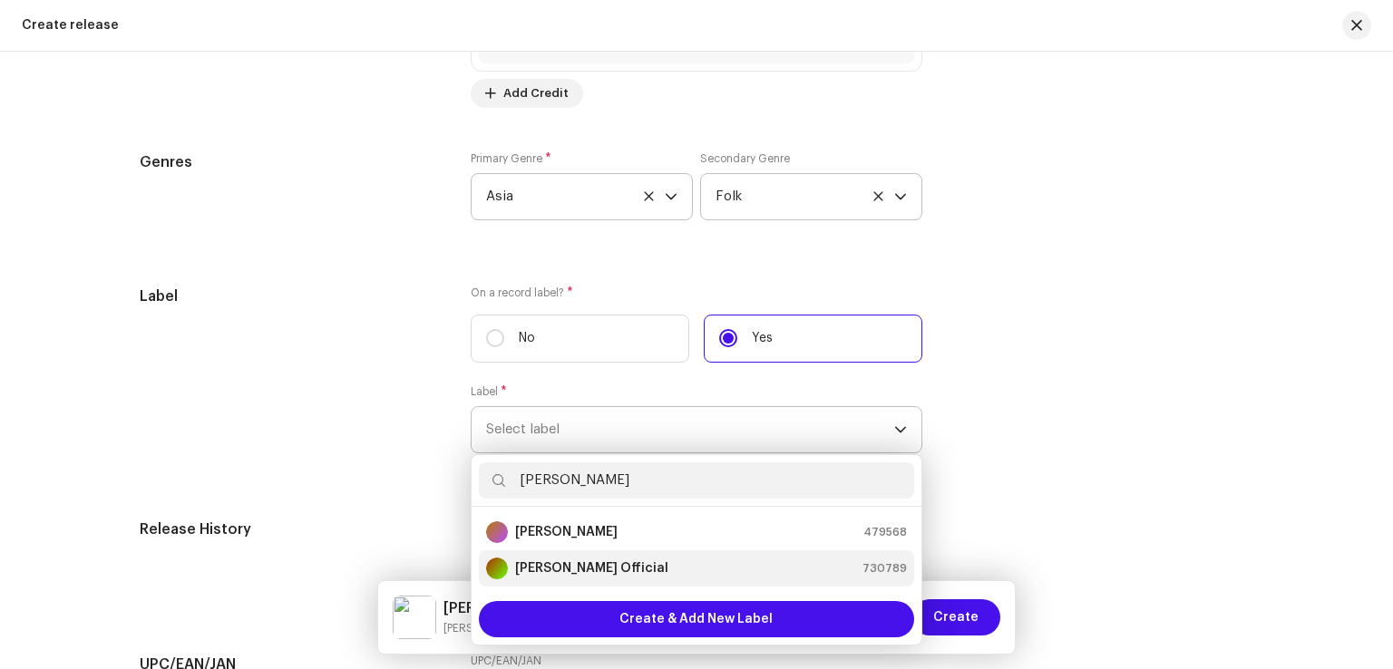
type input "mehboob mirjat"
click at [606, 569] on strong "Mehboob Mirjat Official" at bounding box center [591, 568] width 153 height 18
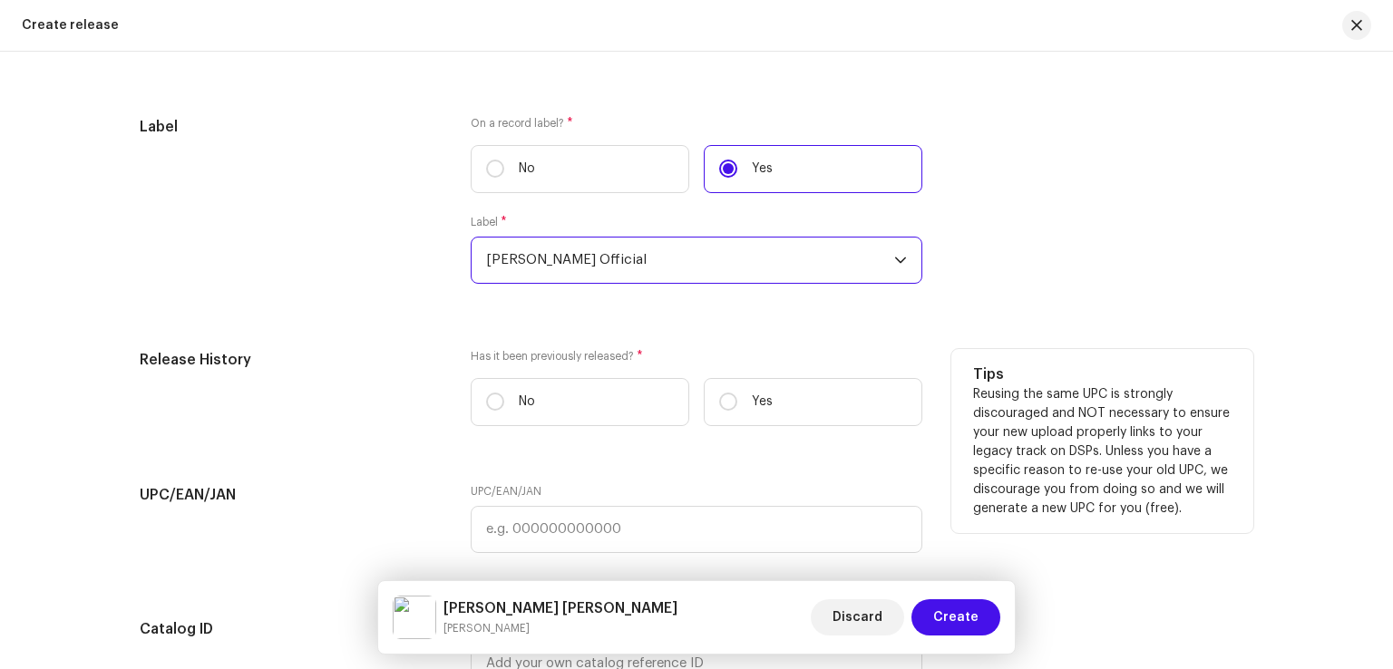
scroll to position [2810, 0]
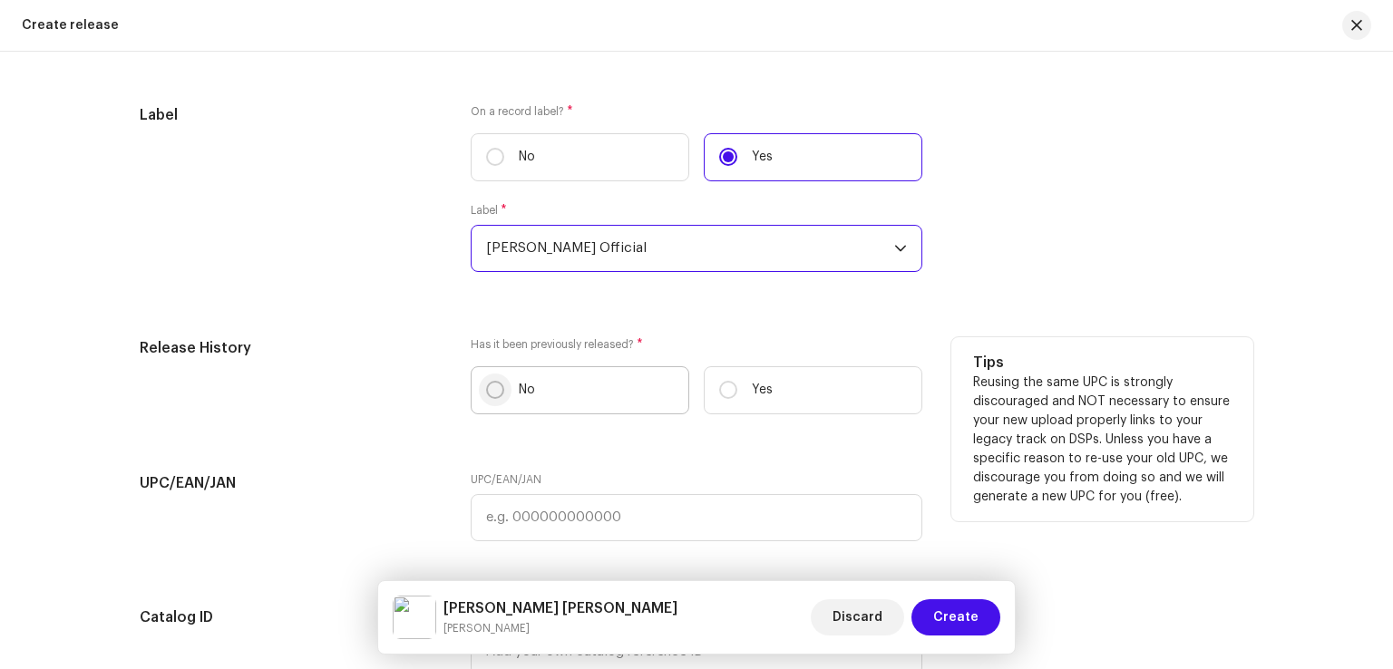
click at [488, 390] on input "No" at bounding box center [495, 390] width 18 height 18
radio input "true"
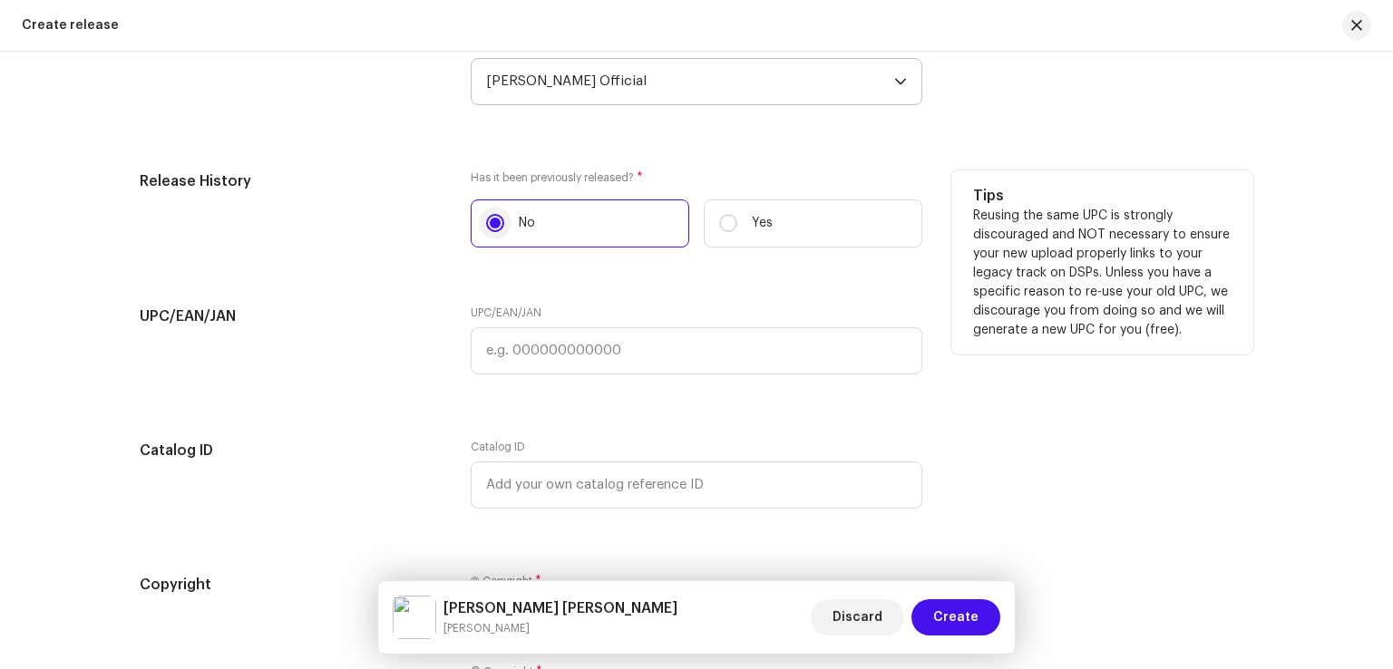
scroll to position [3173, 0]
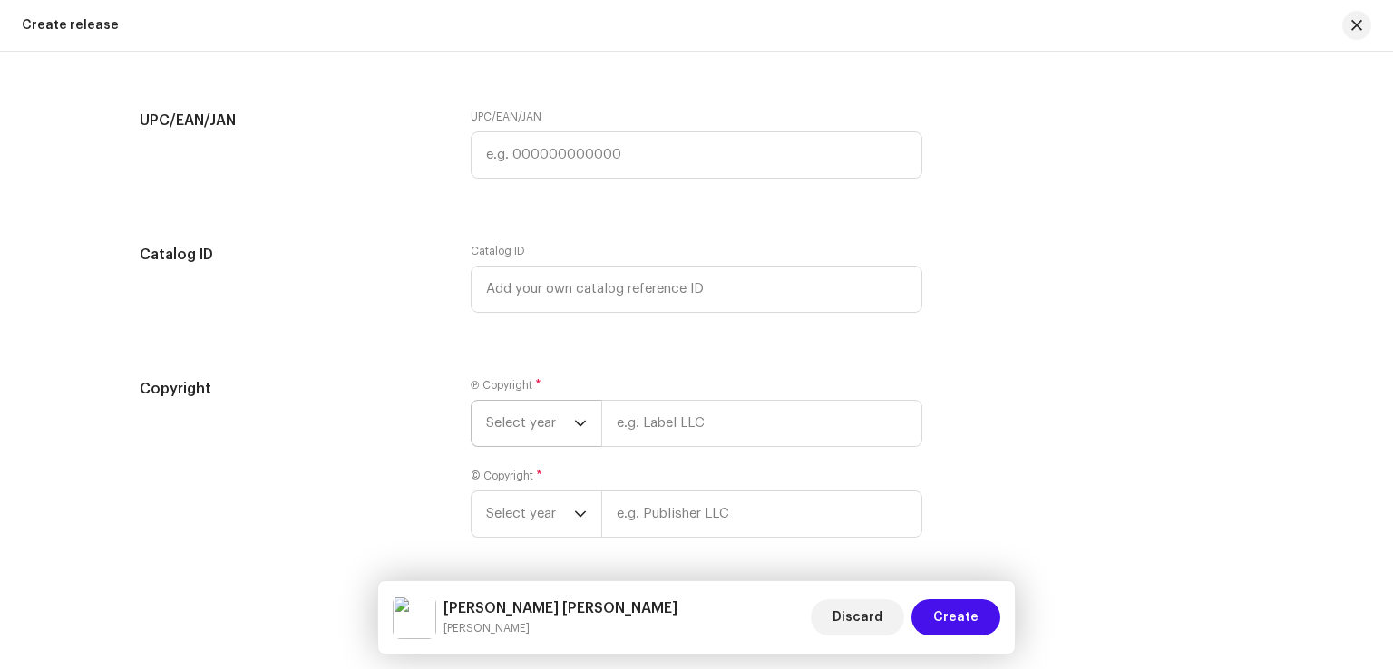
drag, startPoint x: 526, startPoint y: 423, endPoint x: 529, endPoint y: 437, distance: 13.9
click at [526, 425] on span "Select year" at bounding box center [530, 423] width 88 height 45
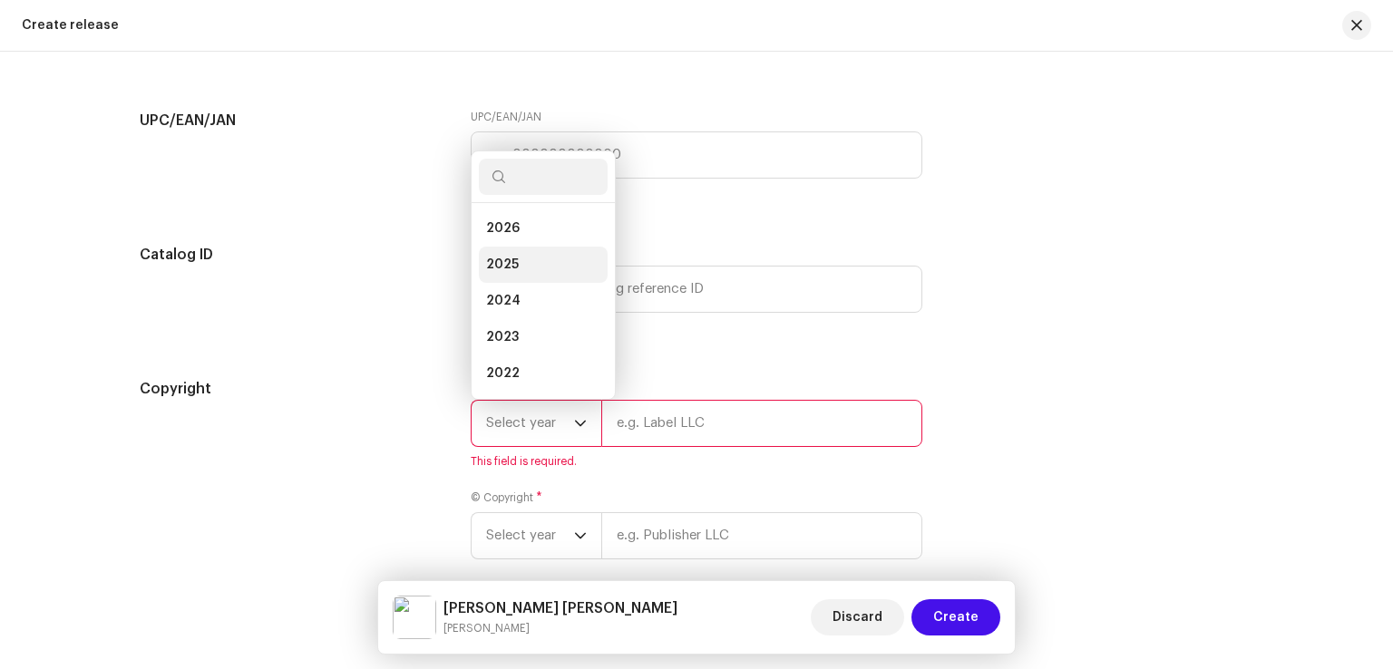
click at [518, 269] on li "2025" at bounding box center [543, 265] width 129 height 36
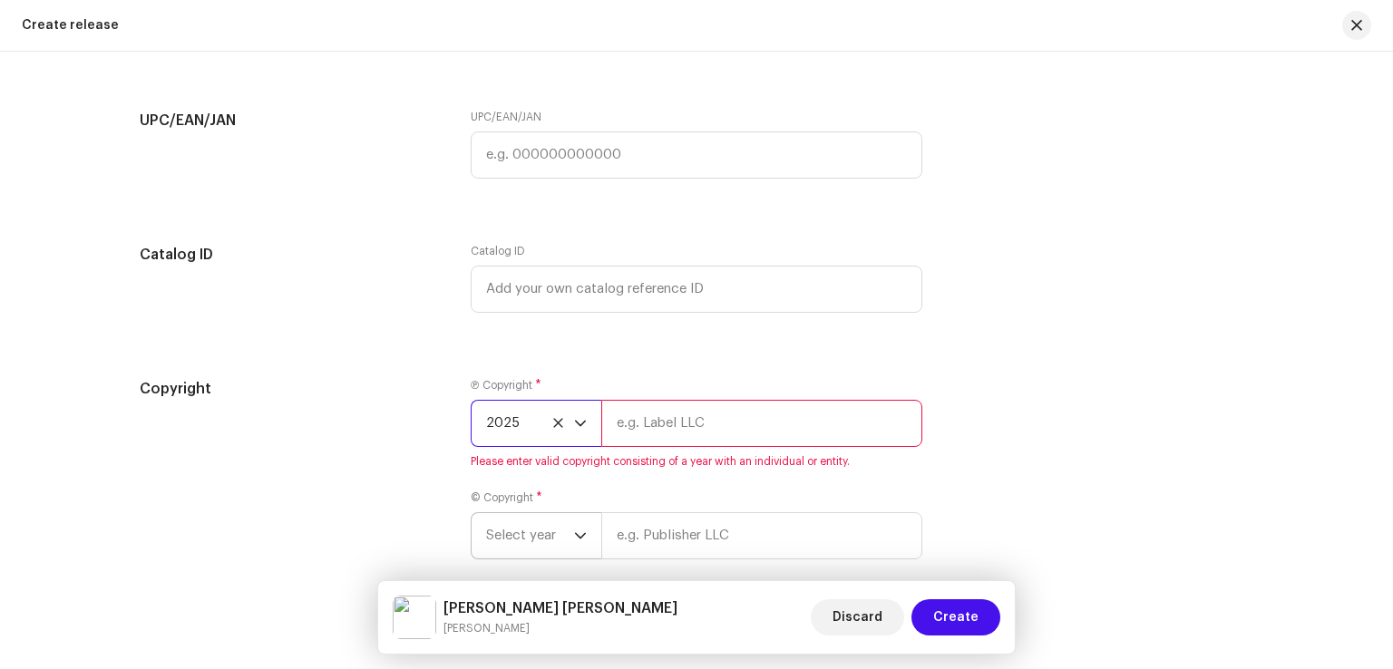
click at [522, 548] on span "Select year" at bounding box center [530, 535] width 88 height 45
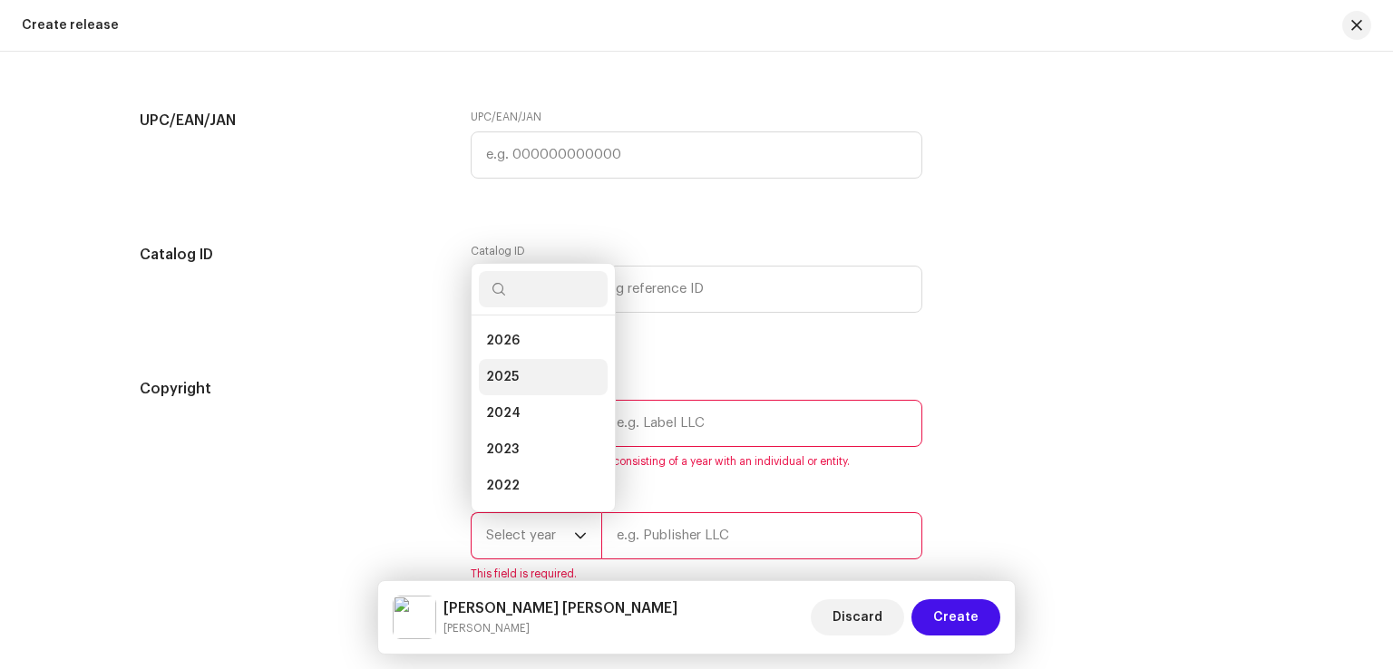
scroll to position [29, 0]
click at [519, 356] on li "2025" at bounding box center [543, 348] width 129 height 36
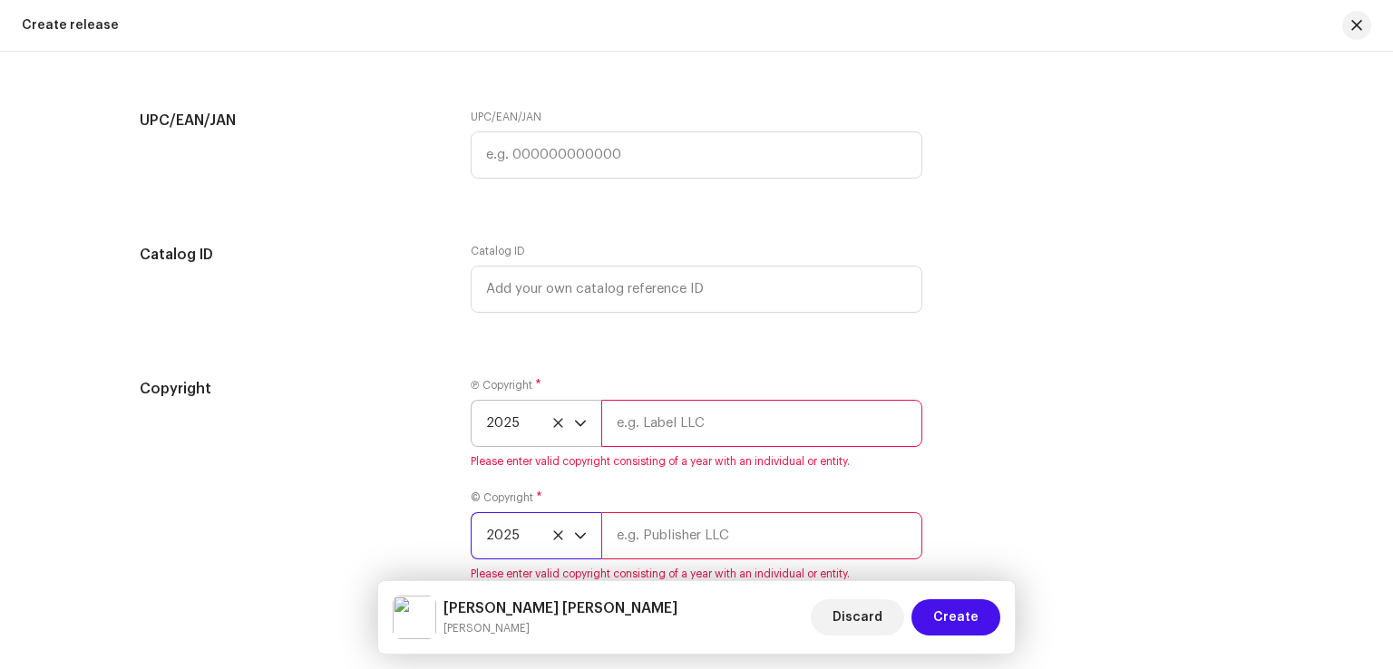
click at [739, 437] on input "text" at bounding box center [761, 423] width 321 height 47
type input "Mehboob Mirjat Official"
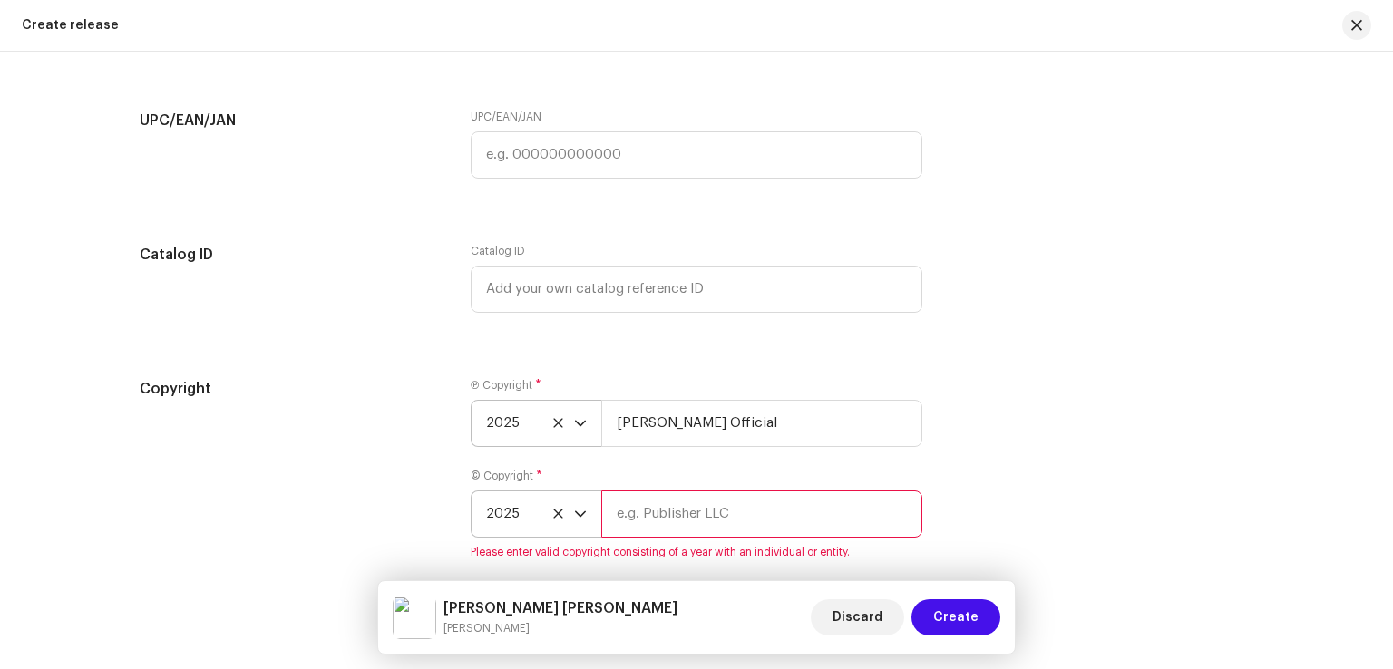
click at [774, 525] on input "text" at bounding box center [761, 513] width 321 height 47
type input "Mehboob Mirjat Official"
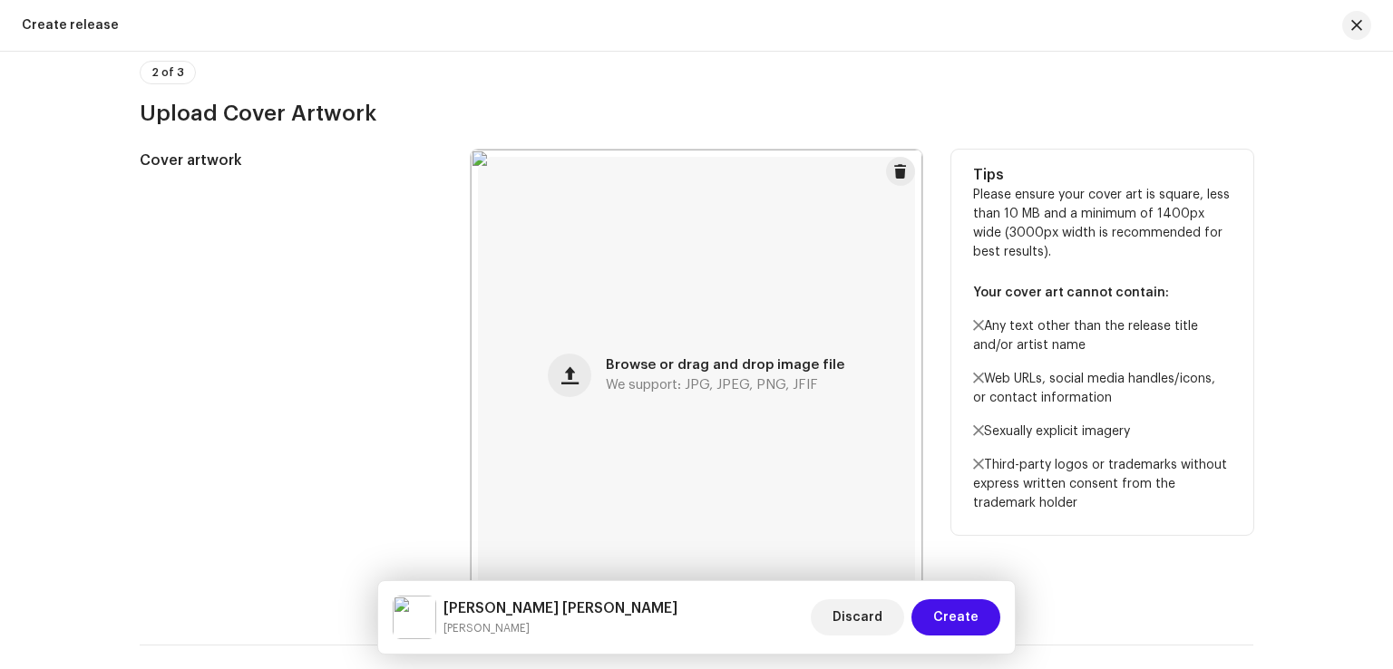
scroll to position [162, 0]
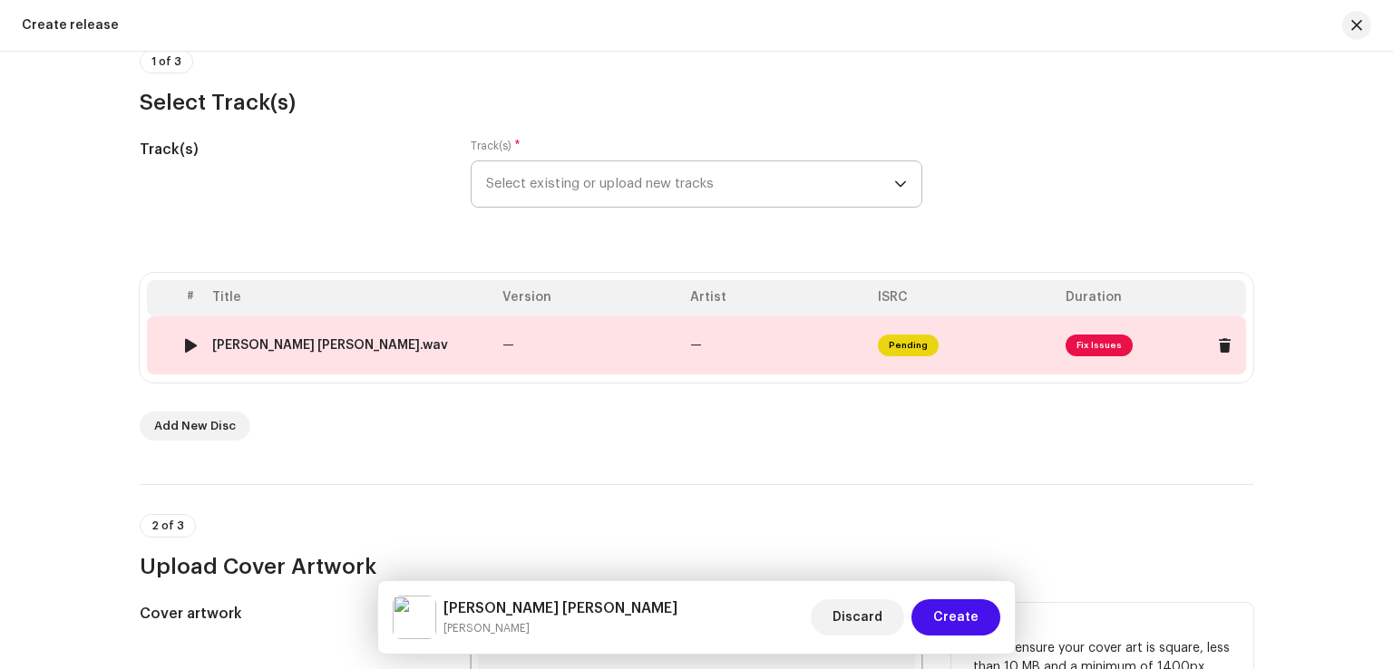
click at [551, 344] on td "—" at bounding box center [589, 345] width 188 height 58
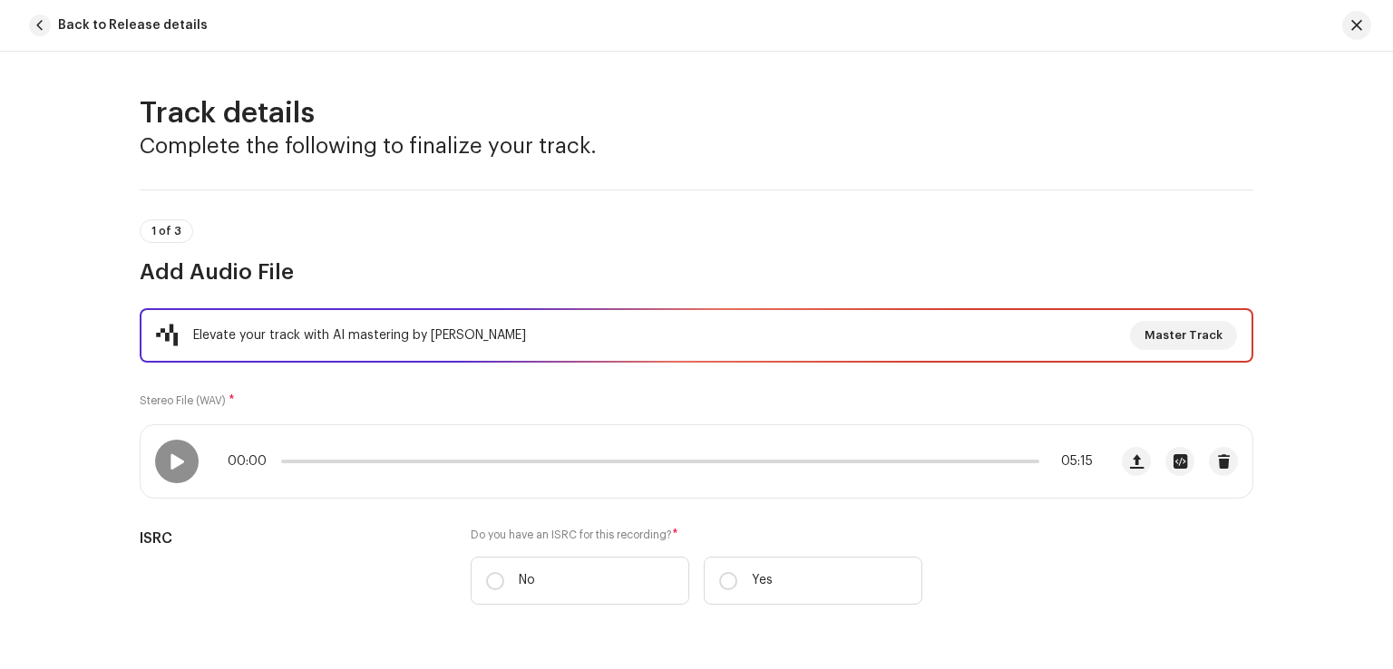
scroll to position [272, 0]
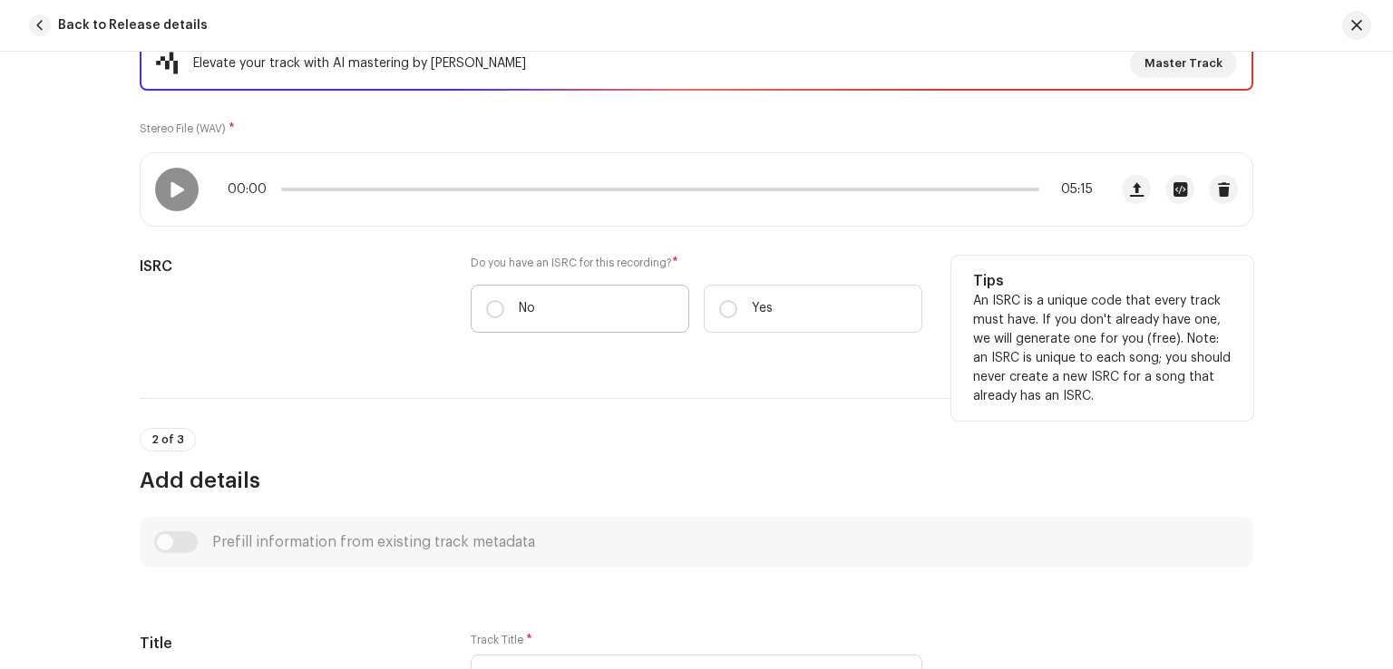
click at [519, 306] on p "No" at bounding box center [527, 308] width 16 height 19
click at [504, 306] on input "No" at bounding box center [495, 309] width 18 height 18
radio input "true"
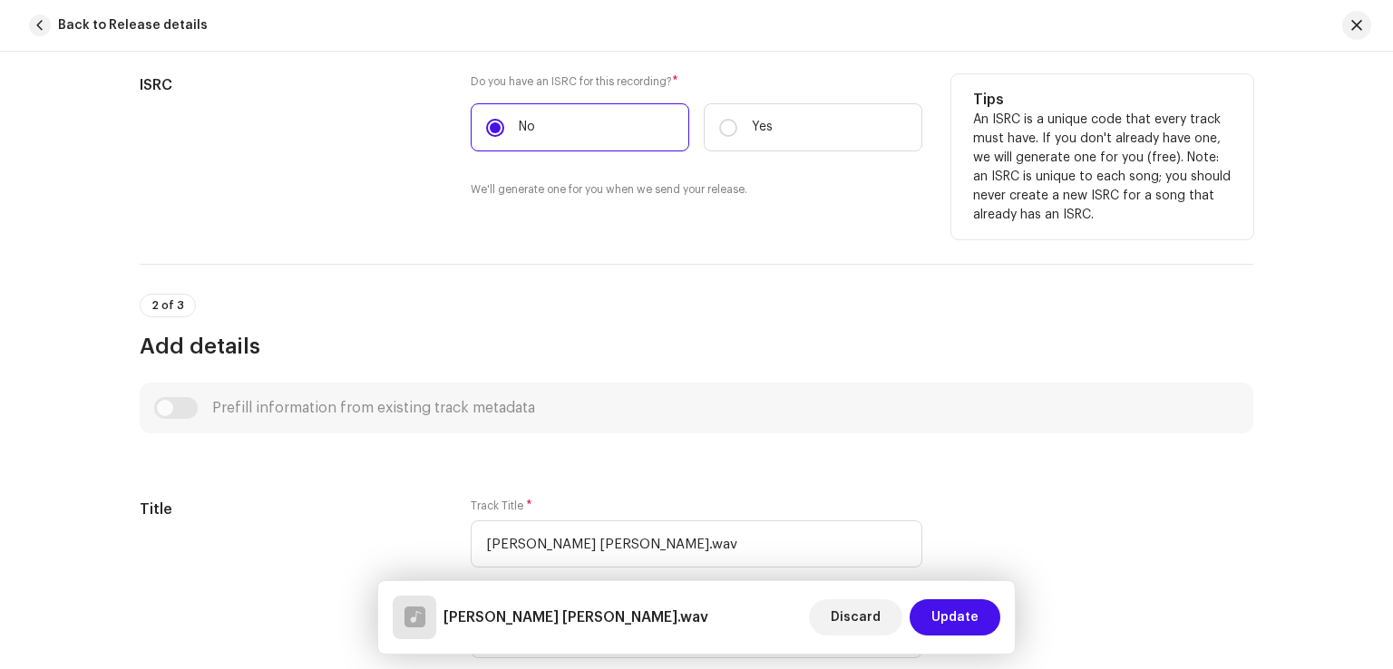
scroll to position [725, 0]
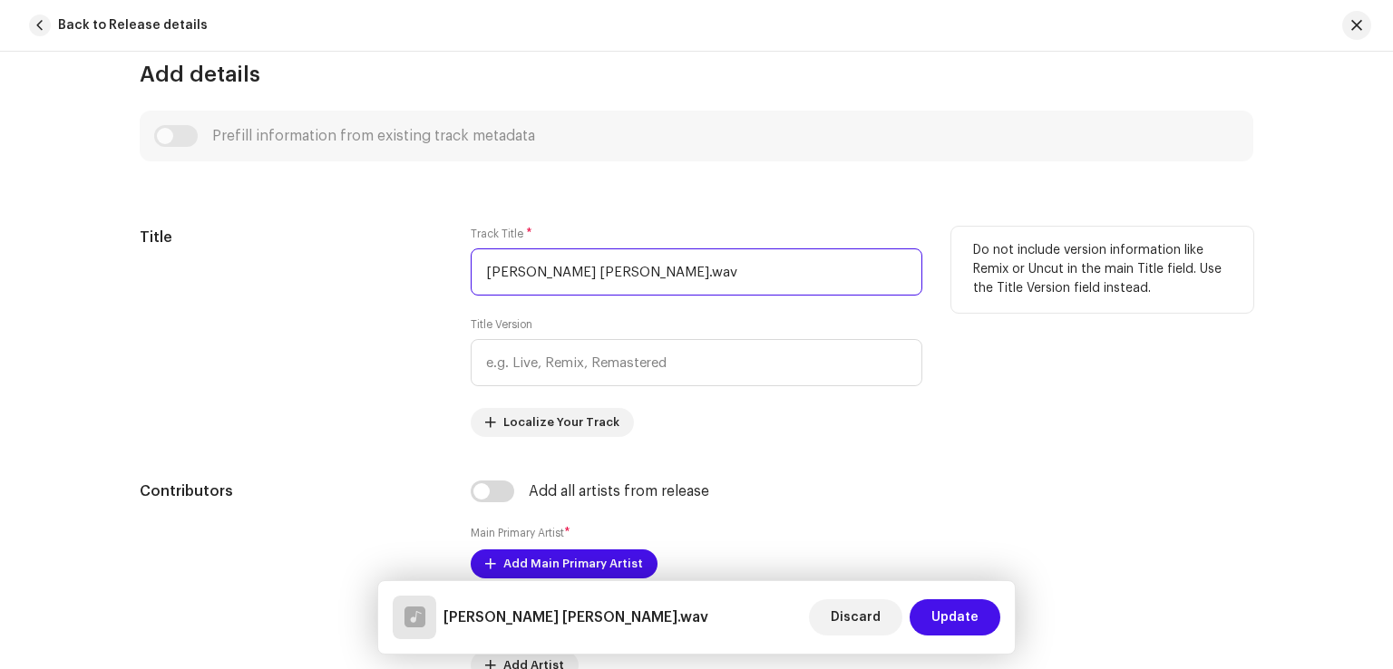
click at [749, 277] on input "Pehji Dushman Te Kawar Huyi Dadhi.wav" at bounding box center [696, 271] width 451 height 47
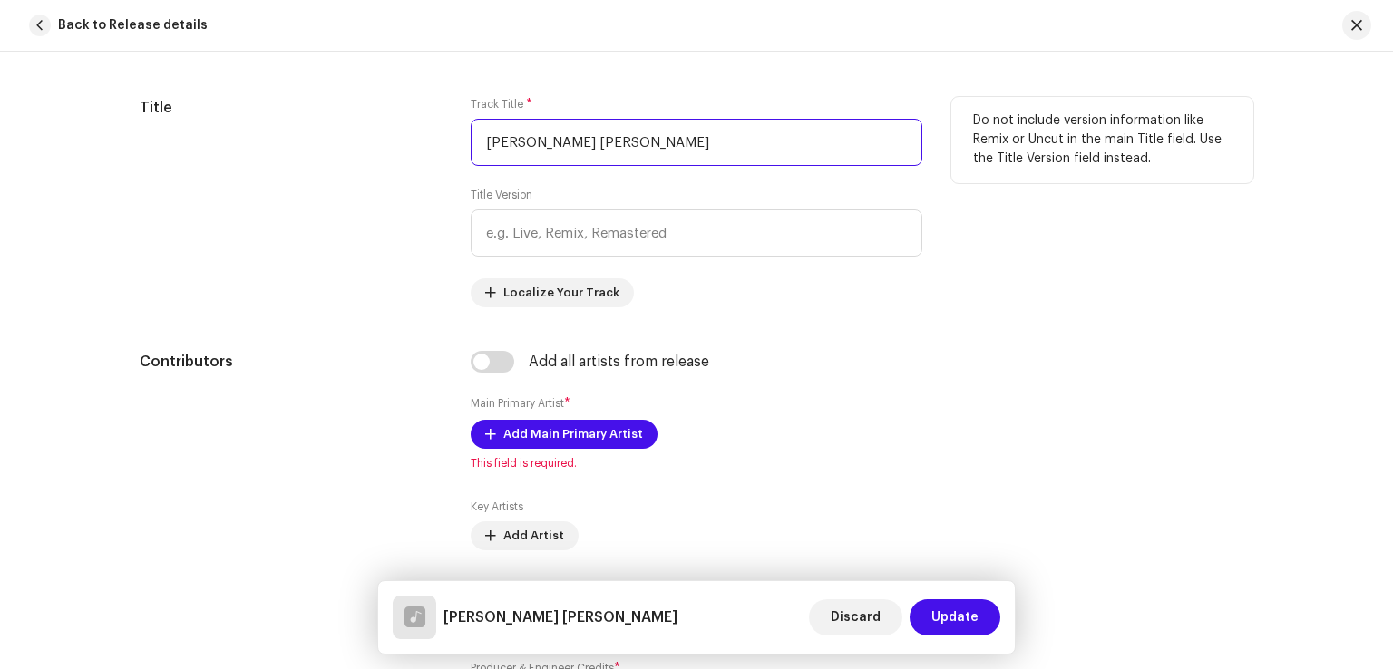
scroll to position [997, 0]
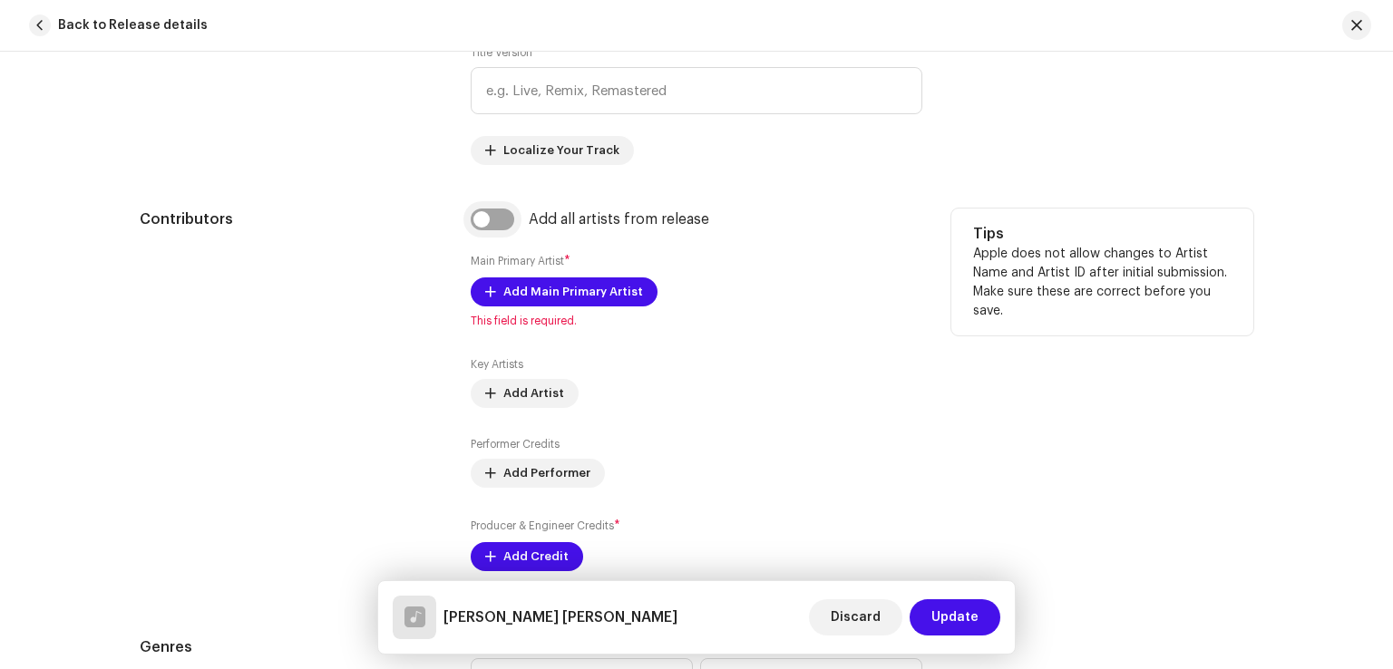
type input "Pehji Dushman Te Kawar Huyi Dadhi"
click at [505, 217] on input "checkbox" at bounding box center [493, 220] width 44 height 22
checkbox input "true"
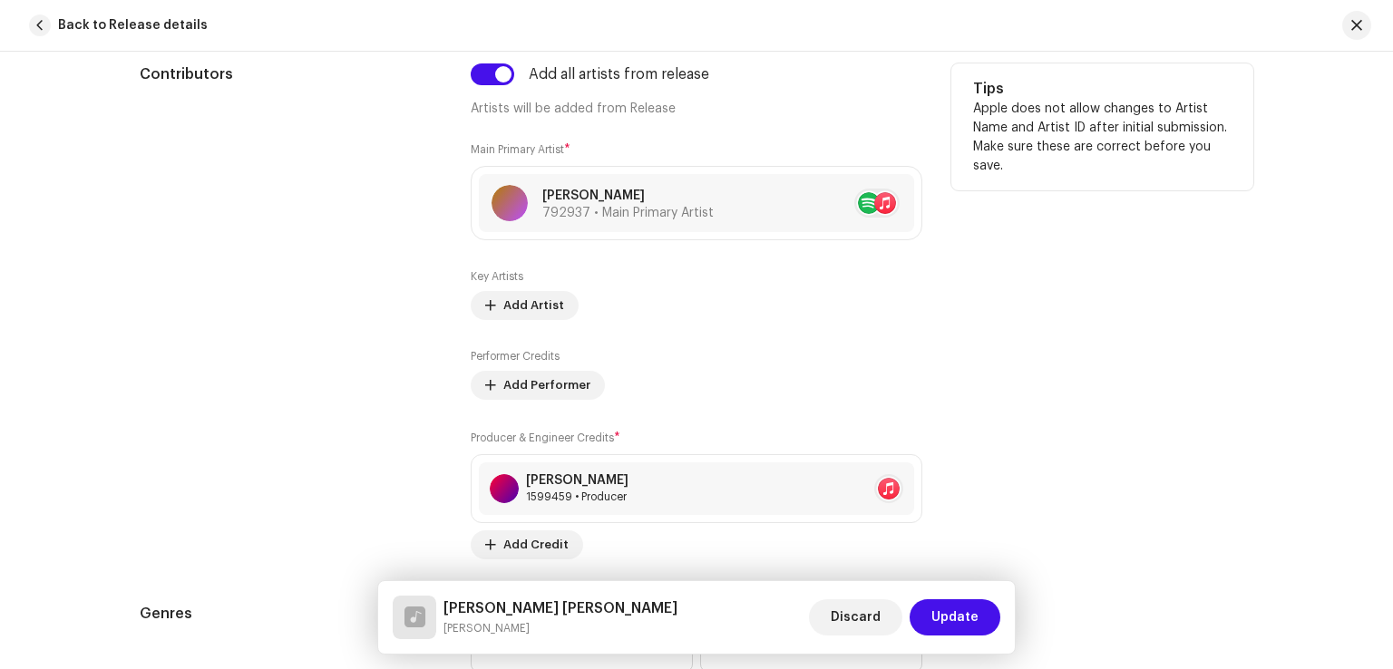
scroll to position [1360, 0]
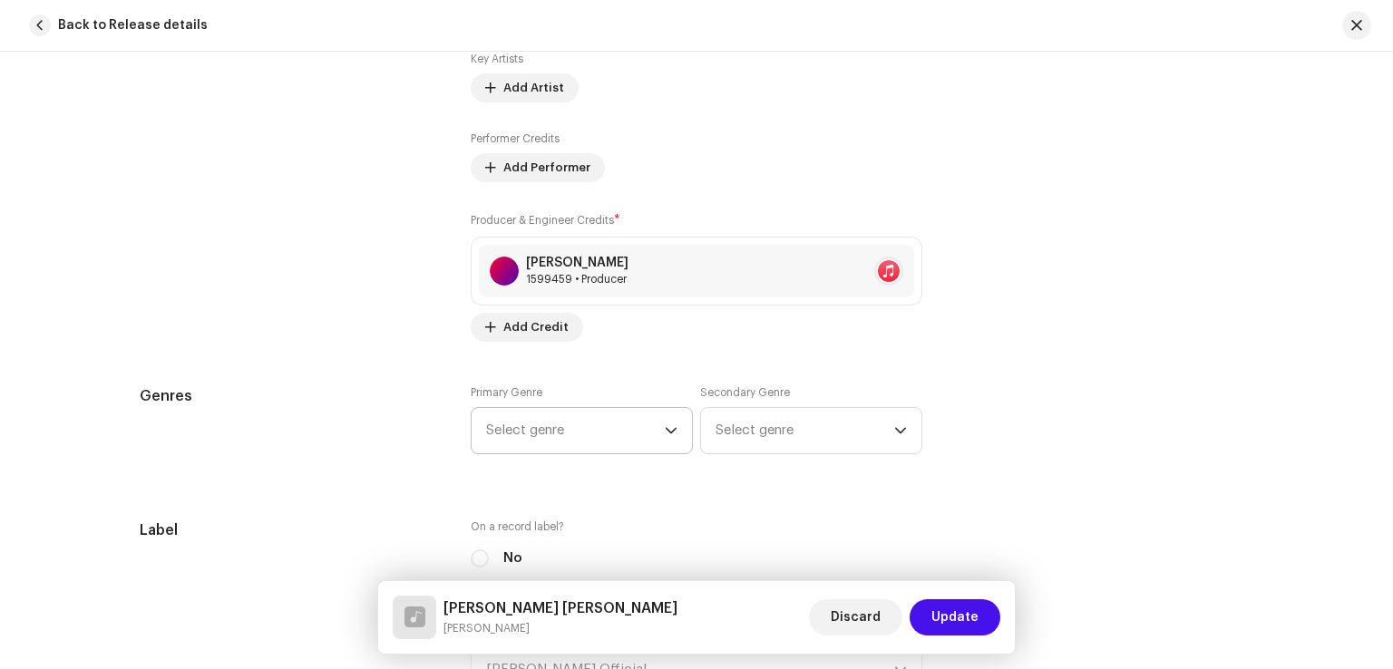
click at [560, 444] on span "Select genre" at bounding box center [575, 430] width 179 height 45
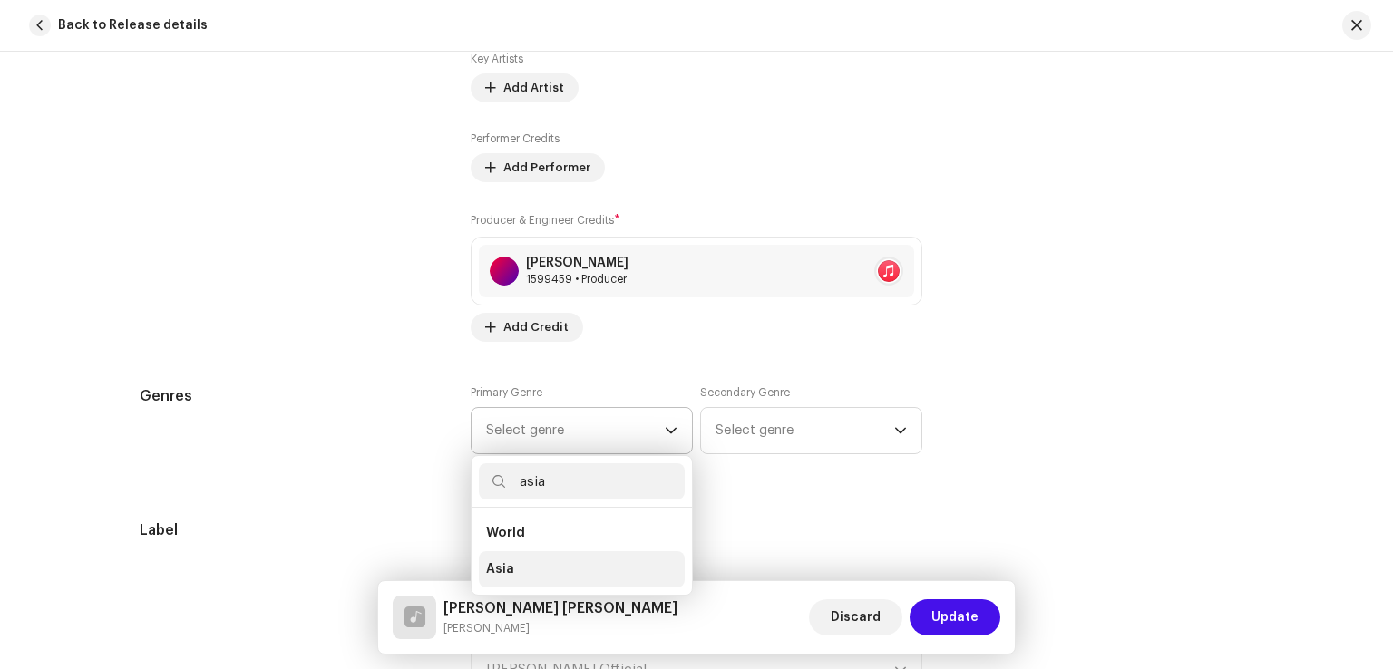
type input "asia"
click at [492, 569] on span "Asia" at bounding box center [500, 569] width 28 height 18
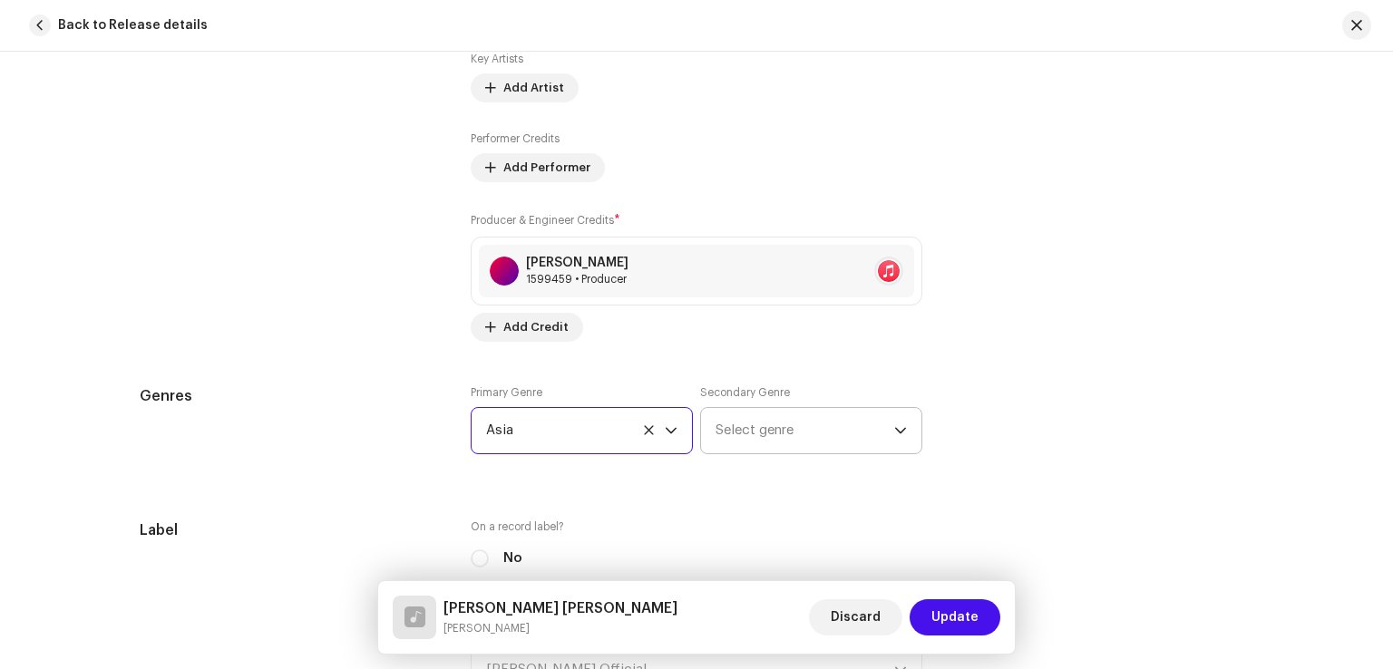
click at [765, 436] on span "Select genre" at bounding box center [804, 430] width 179 height 45
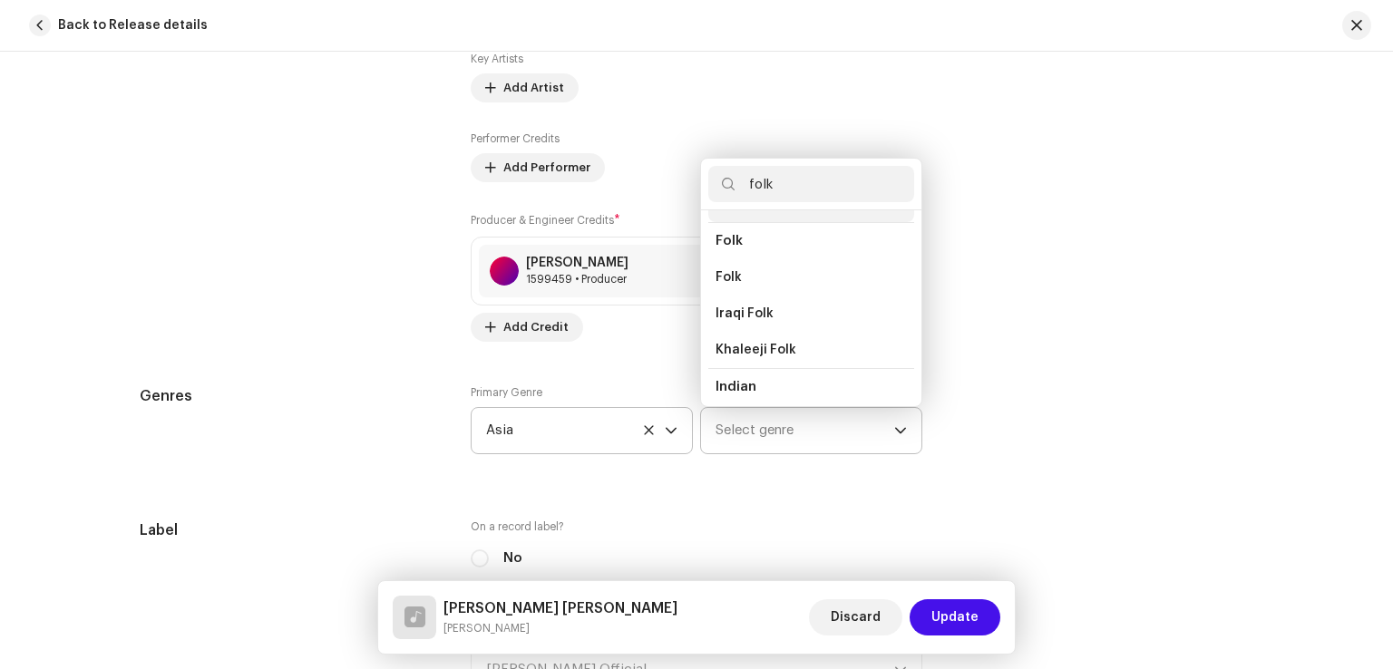
scroll to position [181, 0]
type input "folk"
click at [747, 270] on li "Folk" at bounding box center [811, 274] width 206 height 36
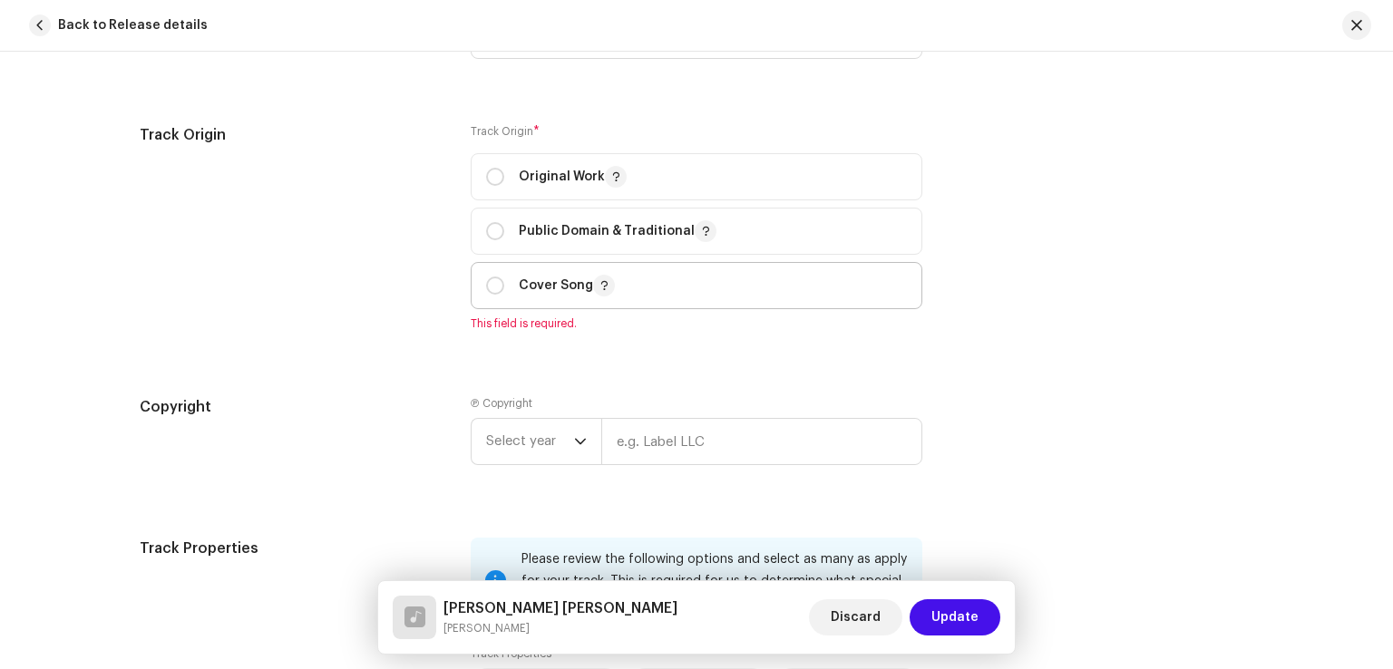
scroll to position [2266, 0]
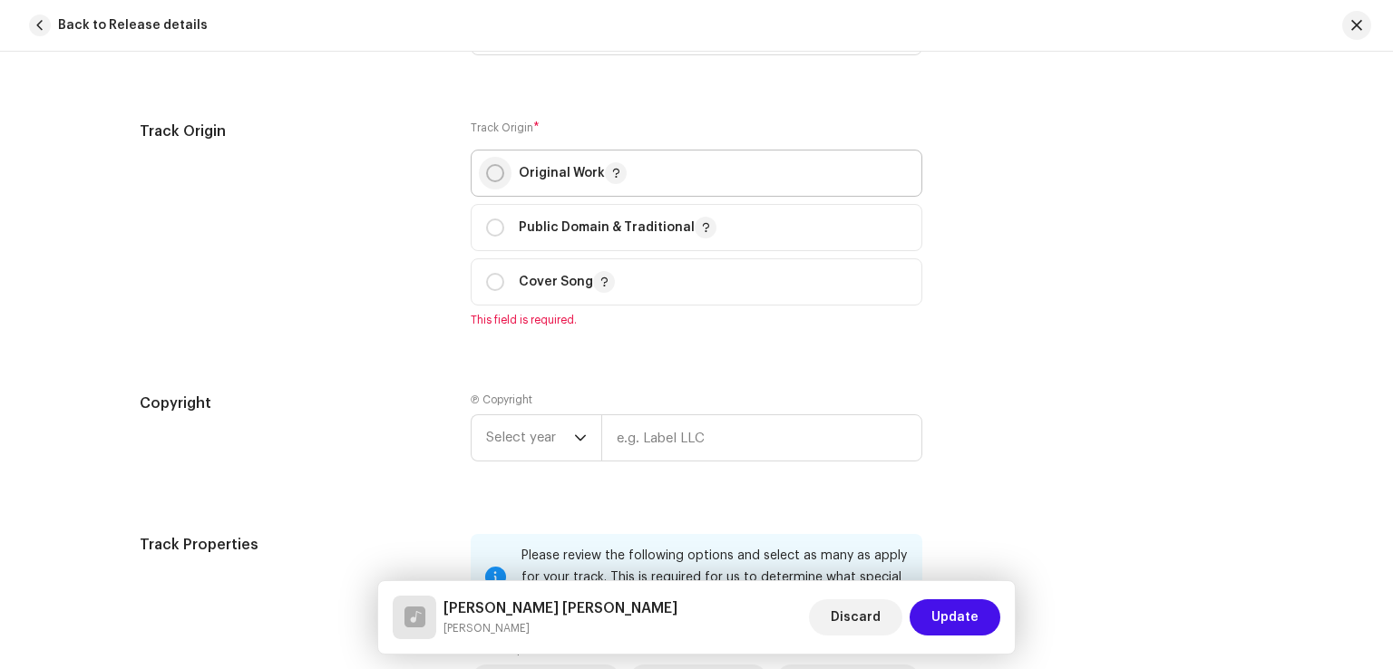
click at [495, 169] on input "radio" at bounding box center [495, 173] width 18 height 18
radio input "true"
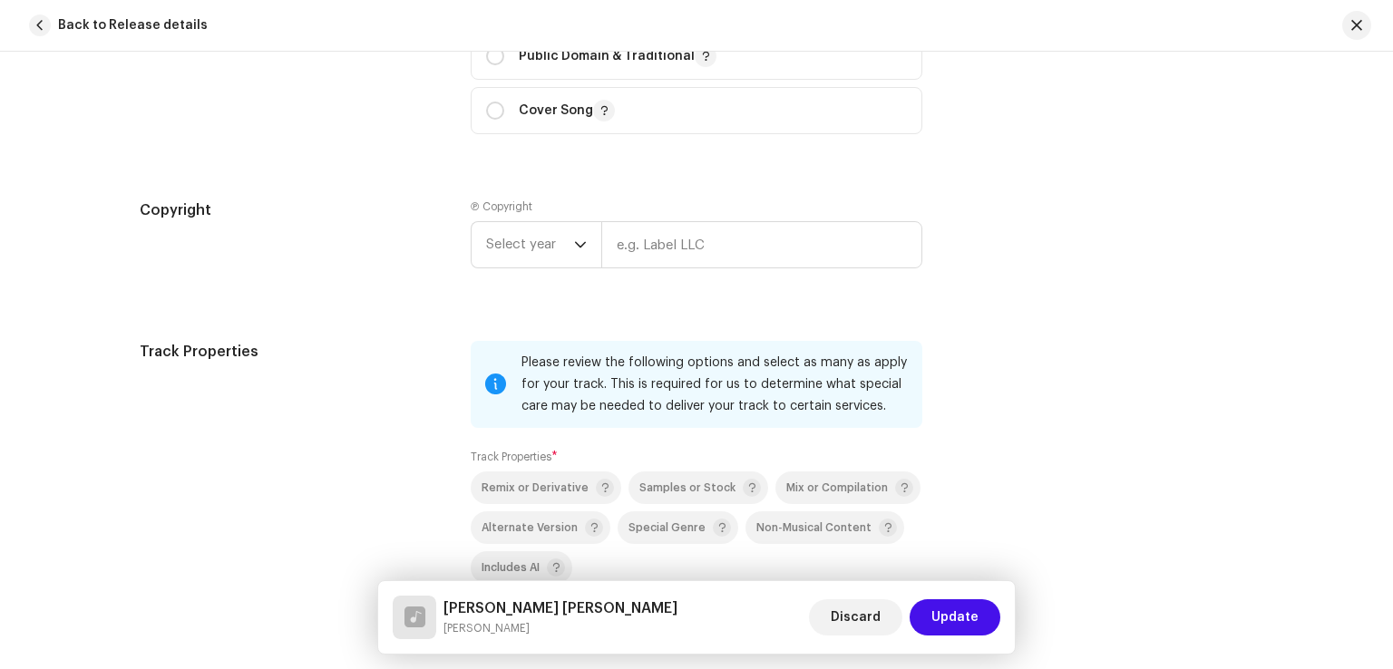
scroll to position [2448, 0]
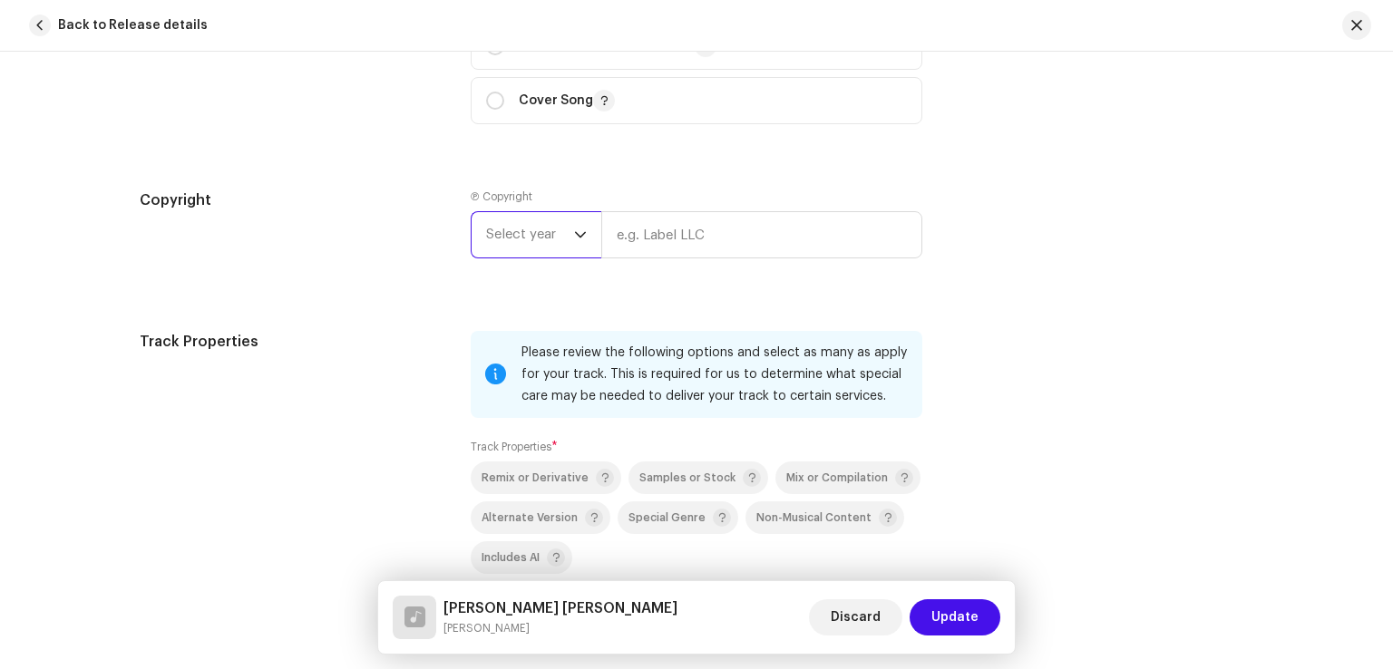
click at [551, 255] on span "Select year" at bounding box center [530, 234] width 88 height 45
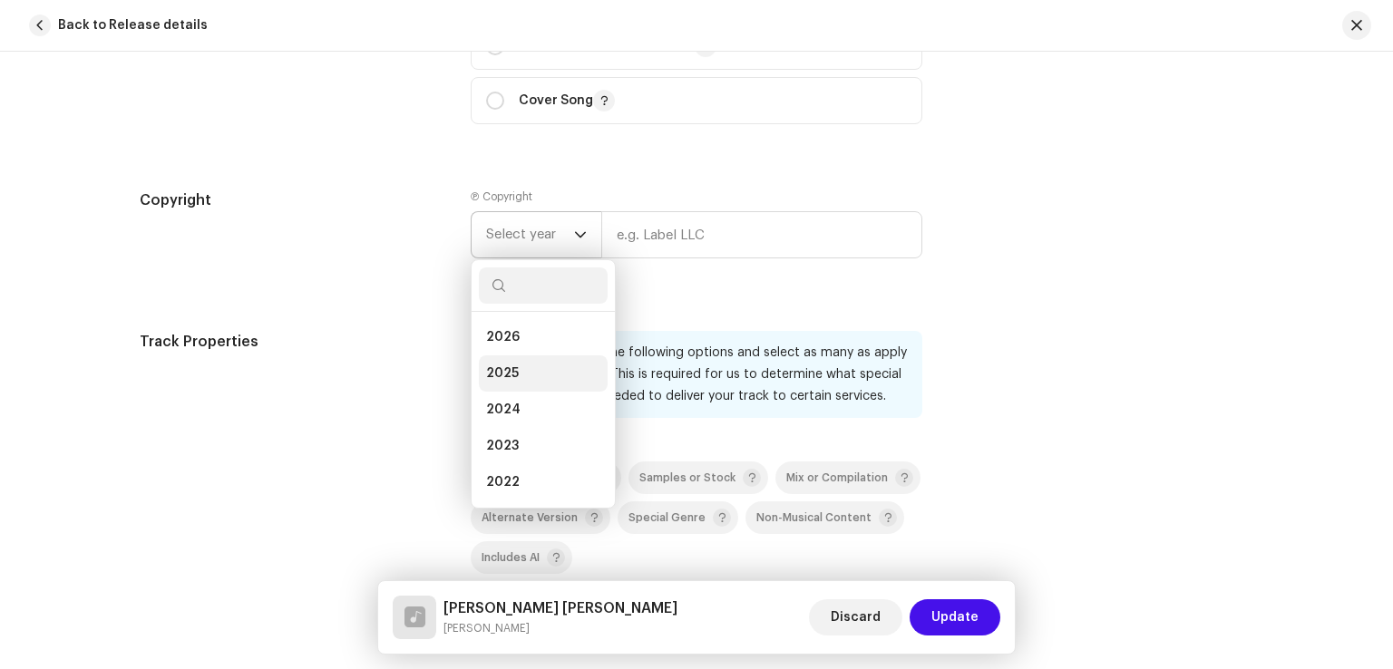
click at [522, 368] on li "2025" at bounding box center [543, 373] width 129 height 36
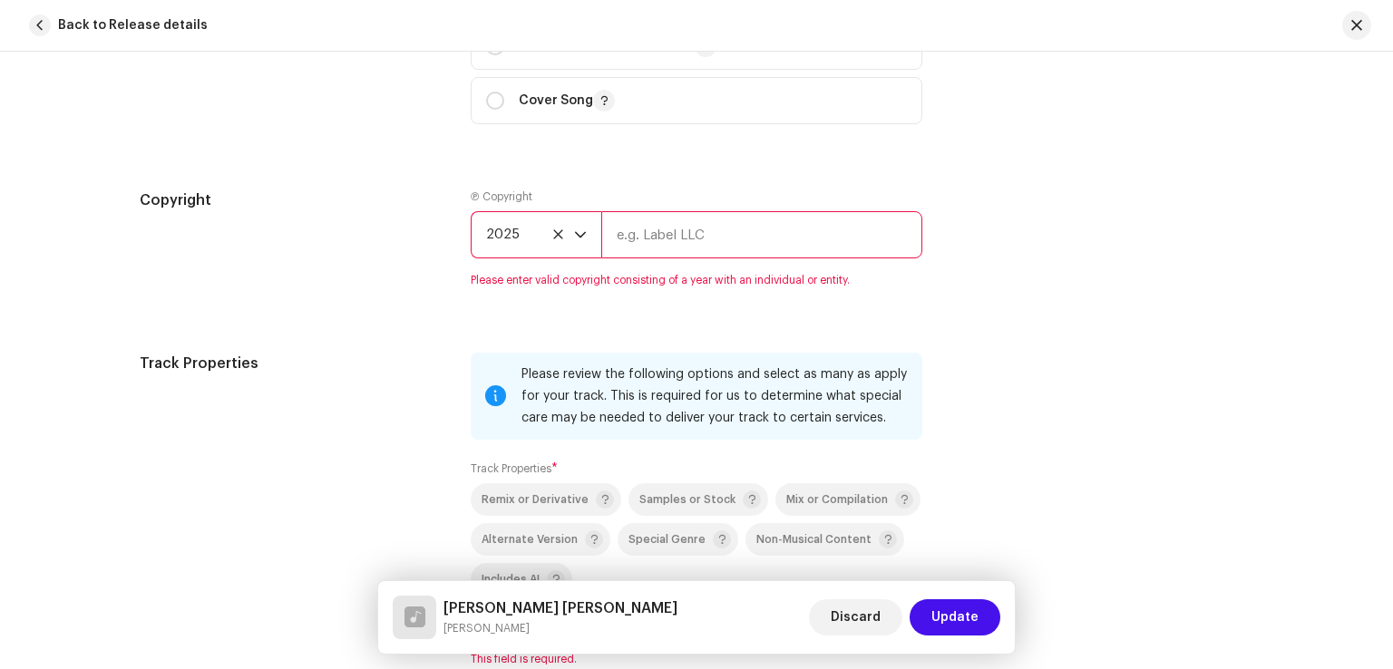
click at [660, 247] on input "text" at bounding box center [761, 234] width 321 height 47
type input "Mehboob Mirjat Official"
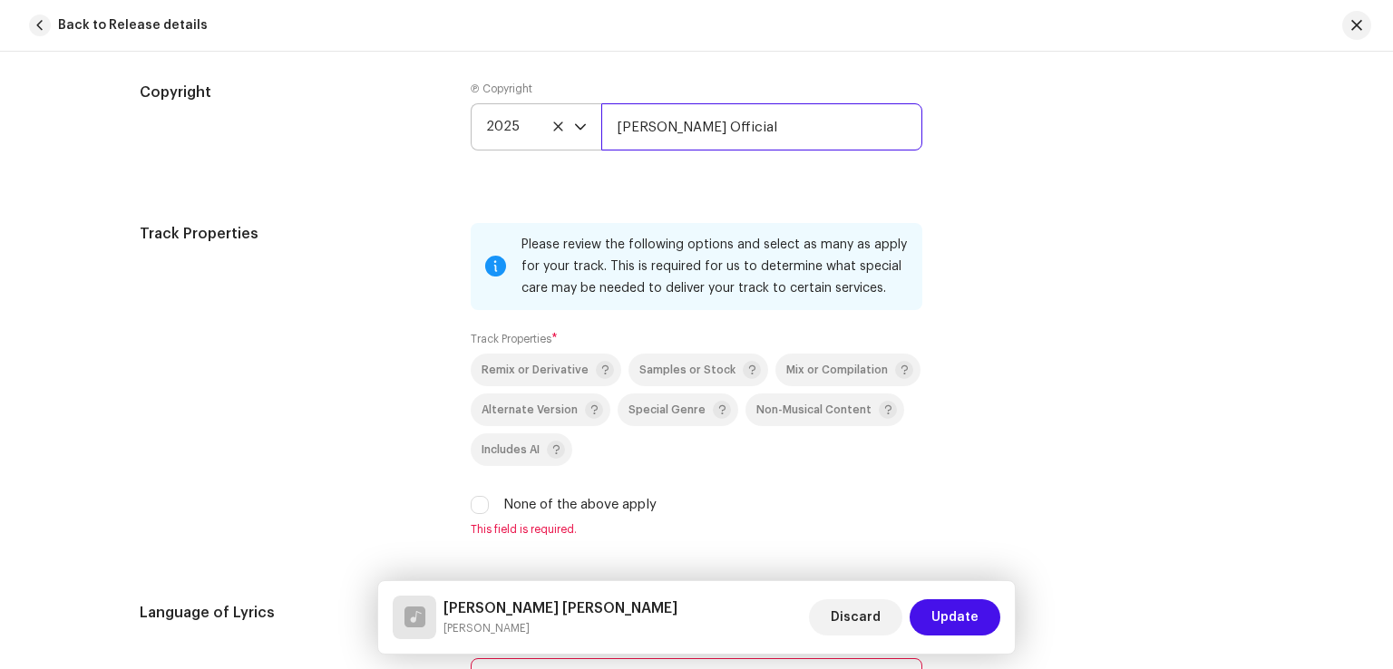
scroll to position [2720, 0]
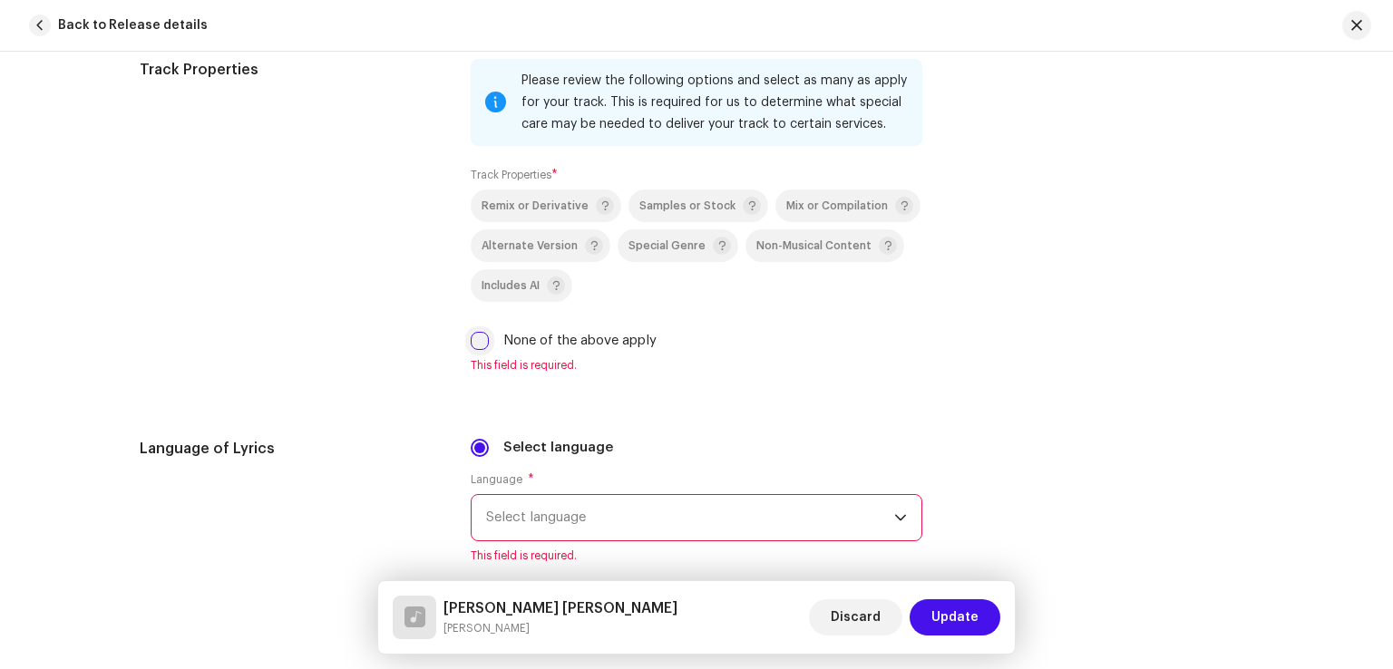
click at [477, 345] on input "None of the above apply" at bounding box center [480, 341] width 18 height 18
checkbox input "true"
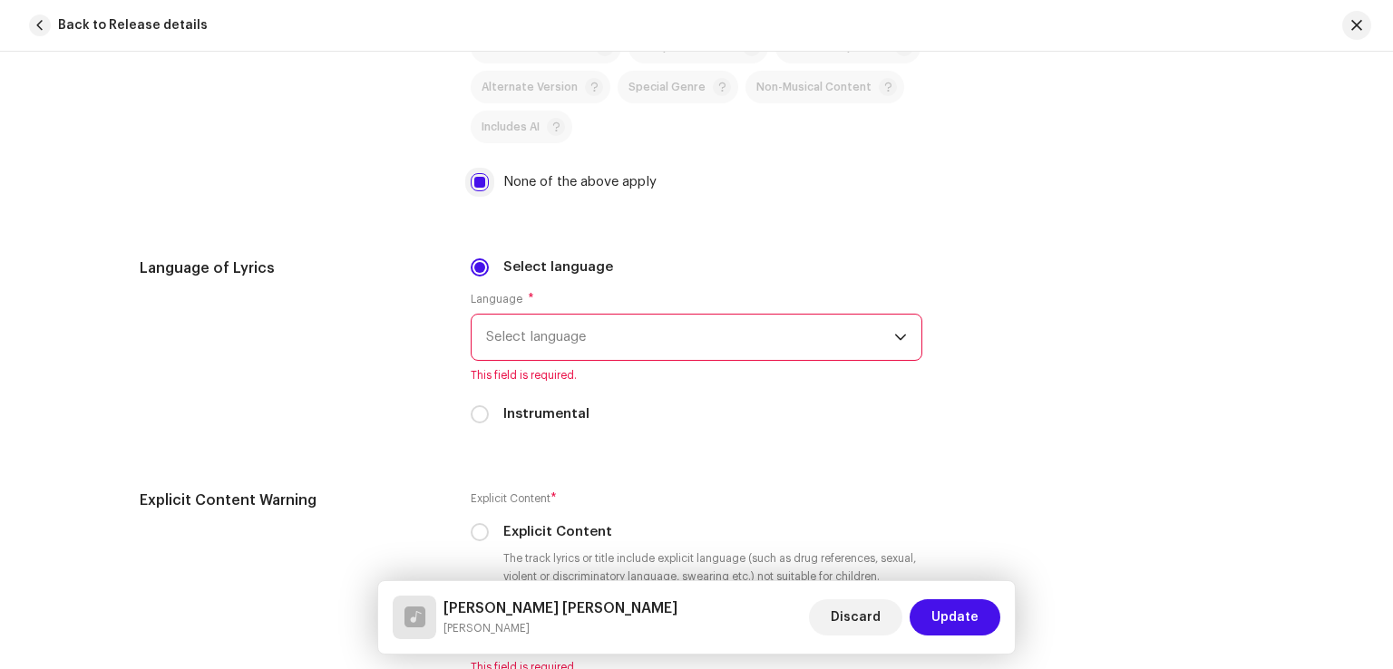
scroll to position [2901, 0]
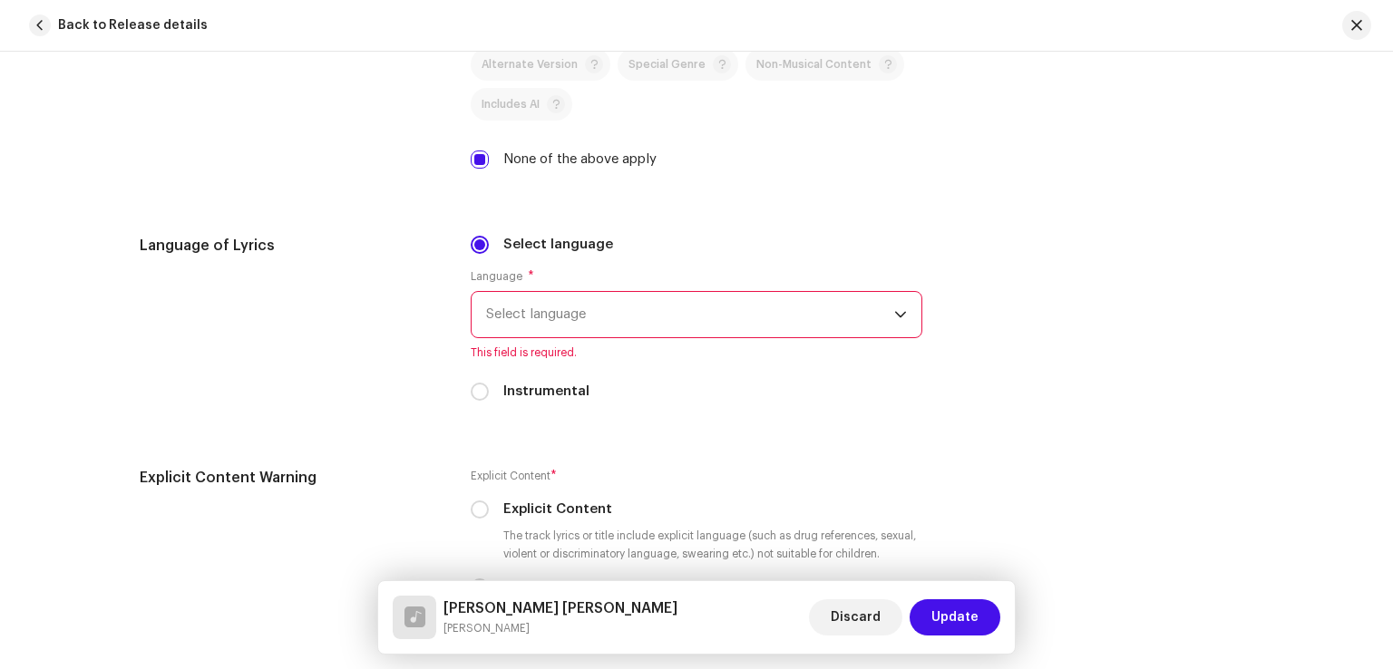
click at [580, 315] on span "Select language" at bounding box center [690, 314] width 408 height 45
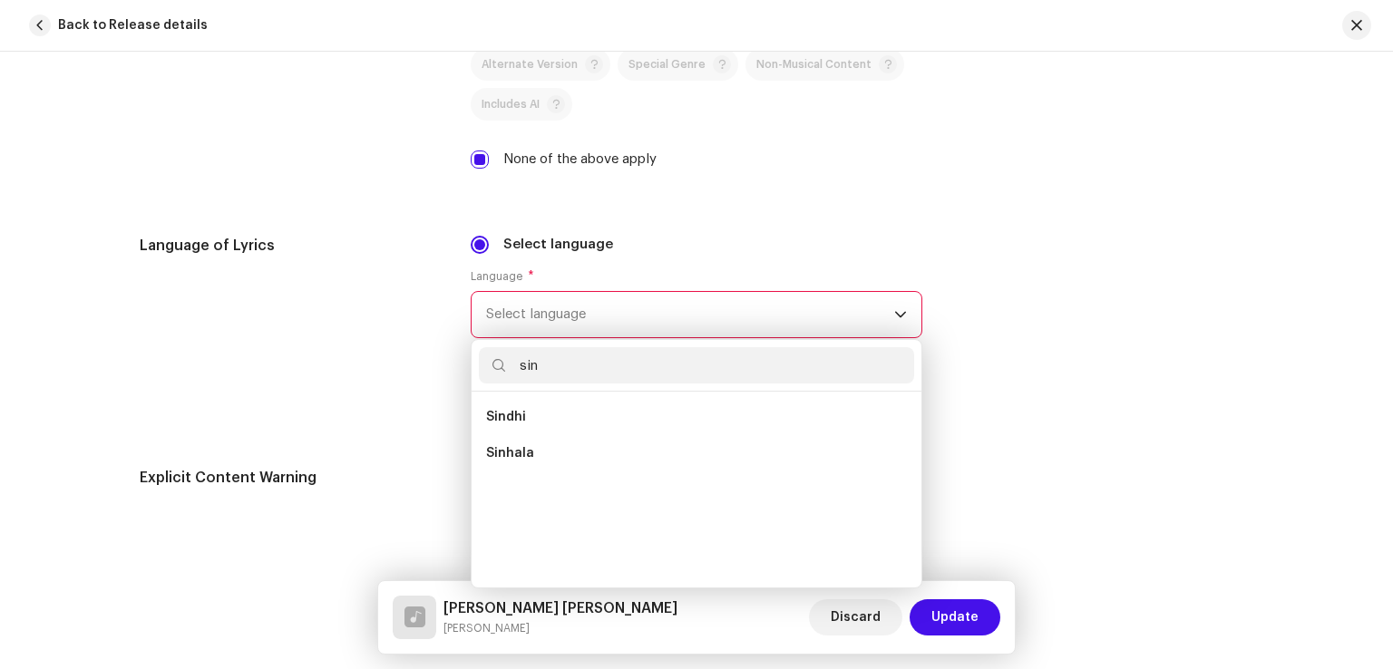
scroll to position [0, 0]
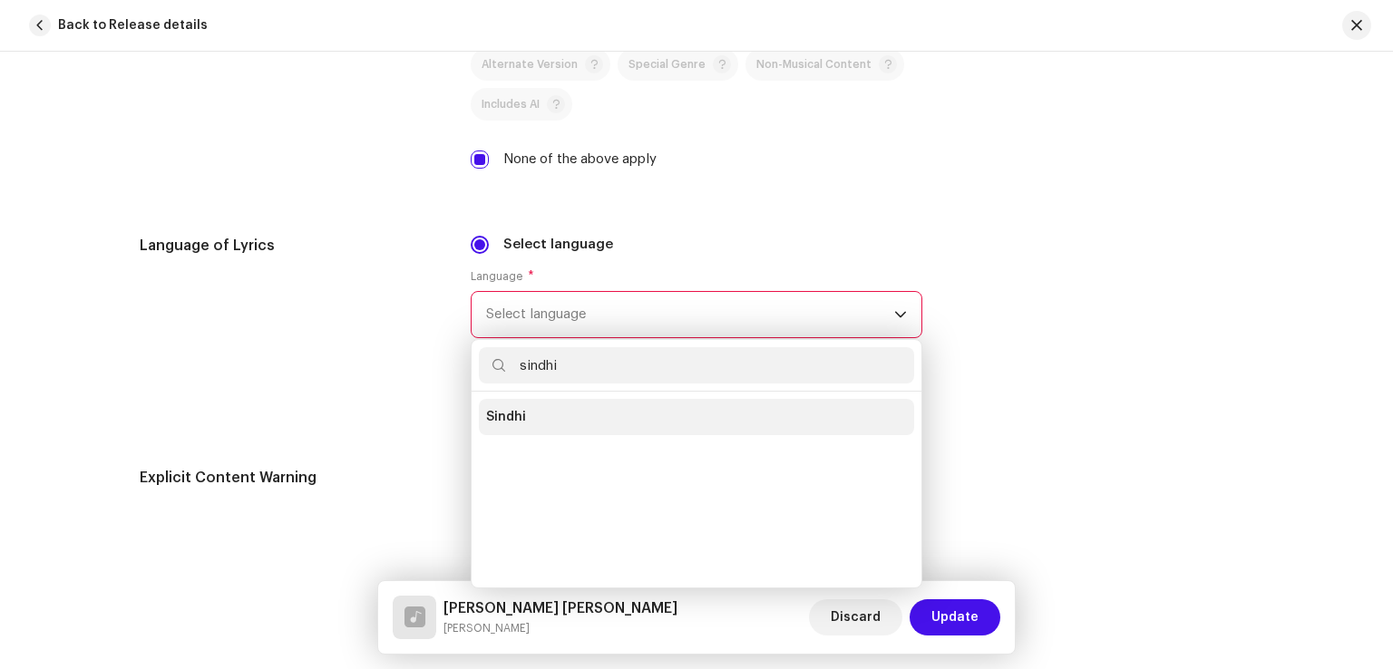
type input "sindhi"
click at [509, 422] on span "Sindhi" at bounding box center [506, 417] width 40 height 18
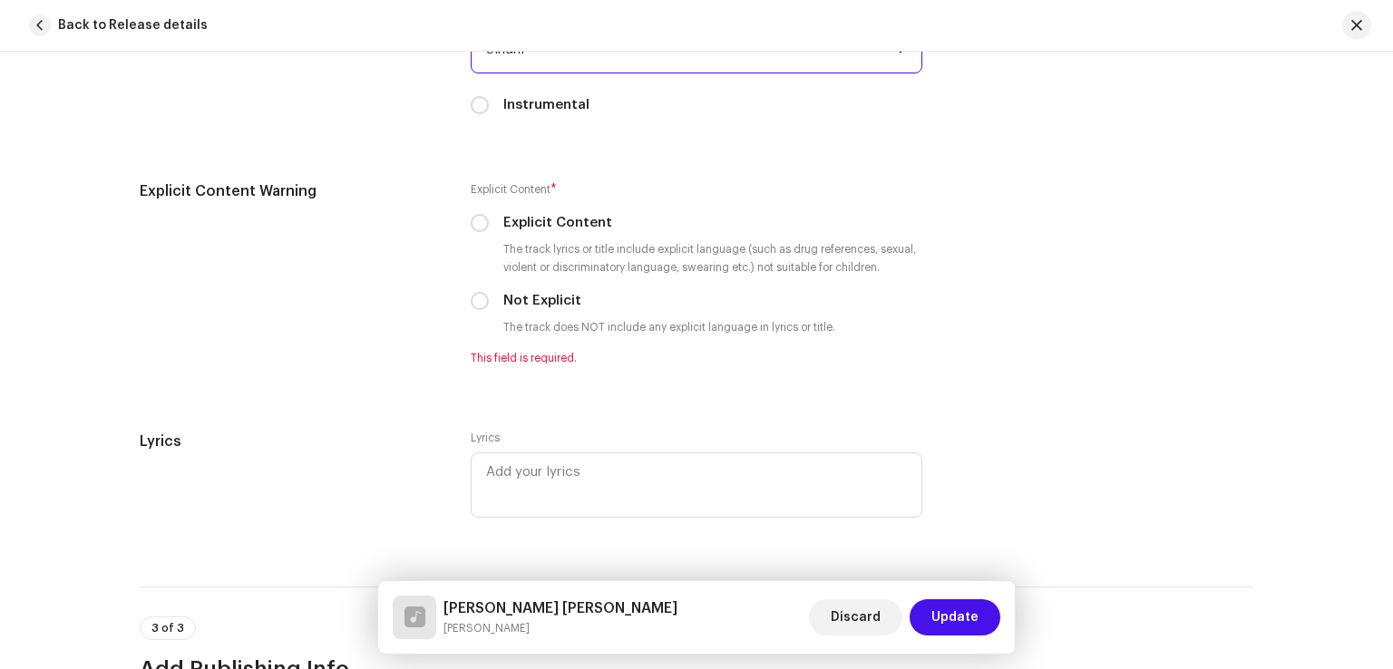
scroll to position [3173, 0]
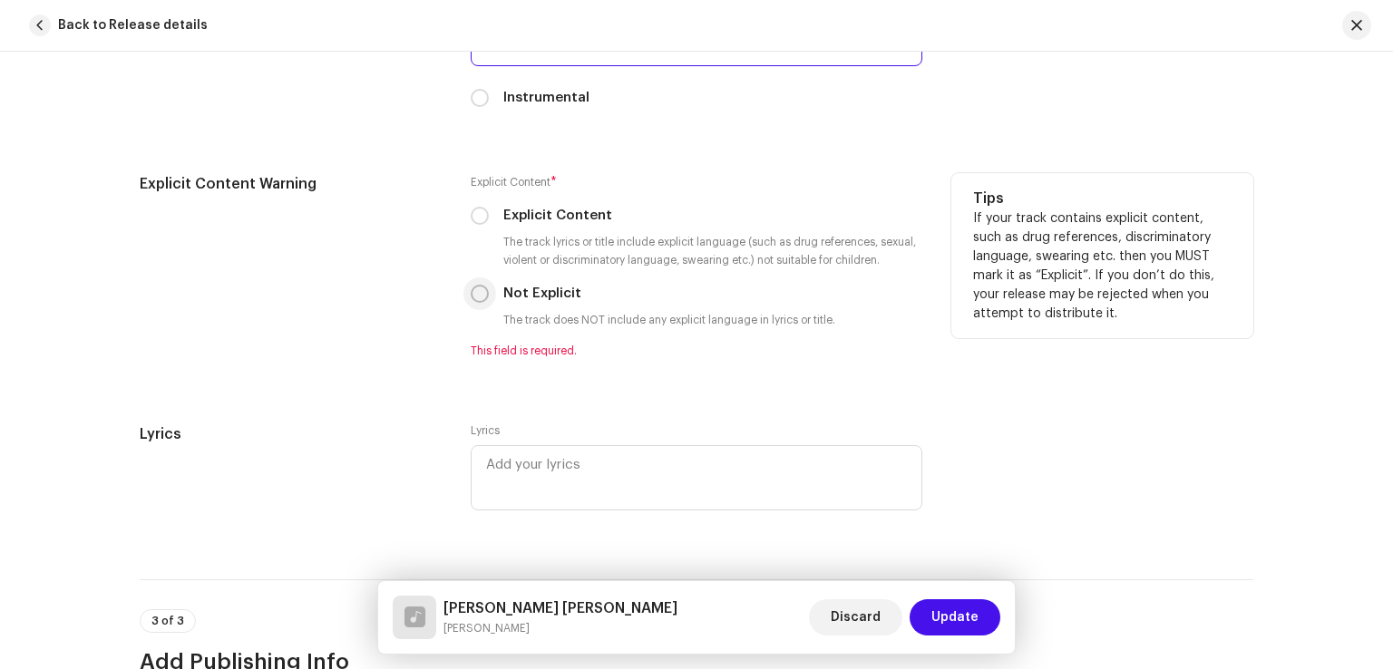
click at [473, 300] on input "Not Explicit" at bounding box center [480, 294] width 18 height 18
radio input "true"
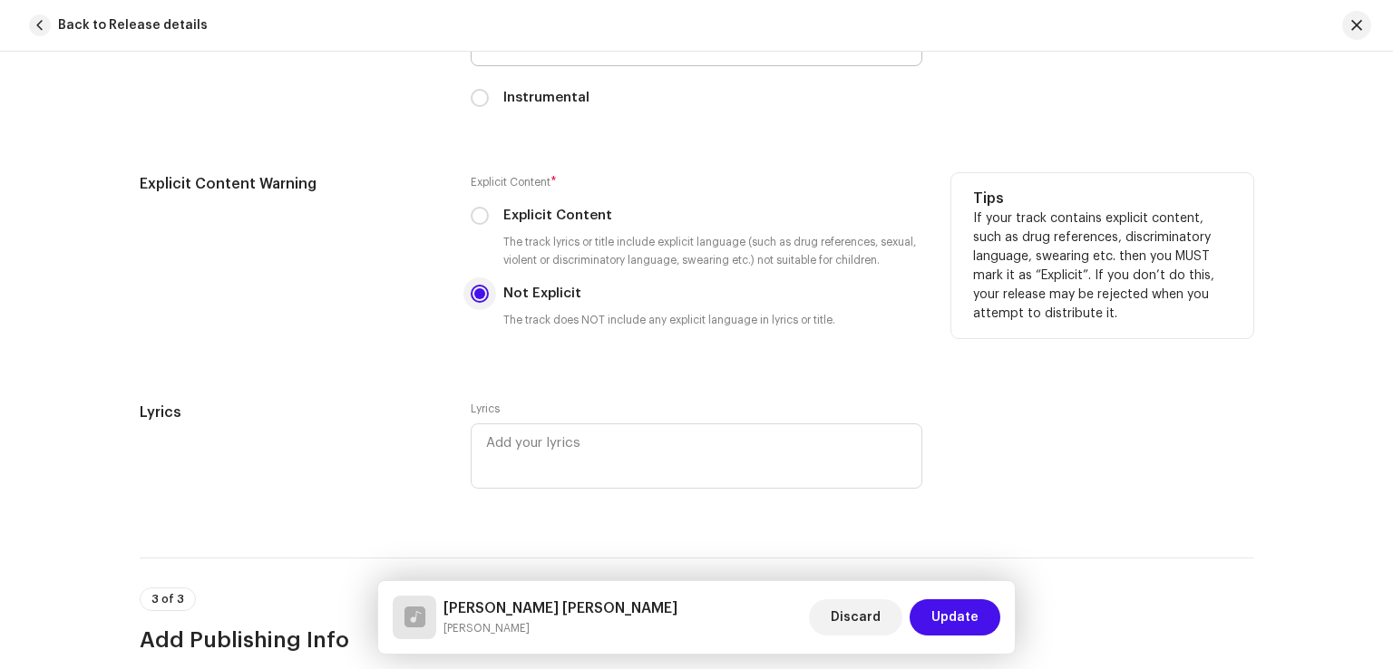
scroll to position [3536, 0]
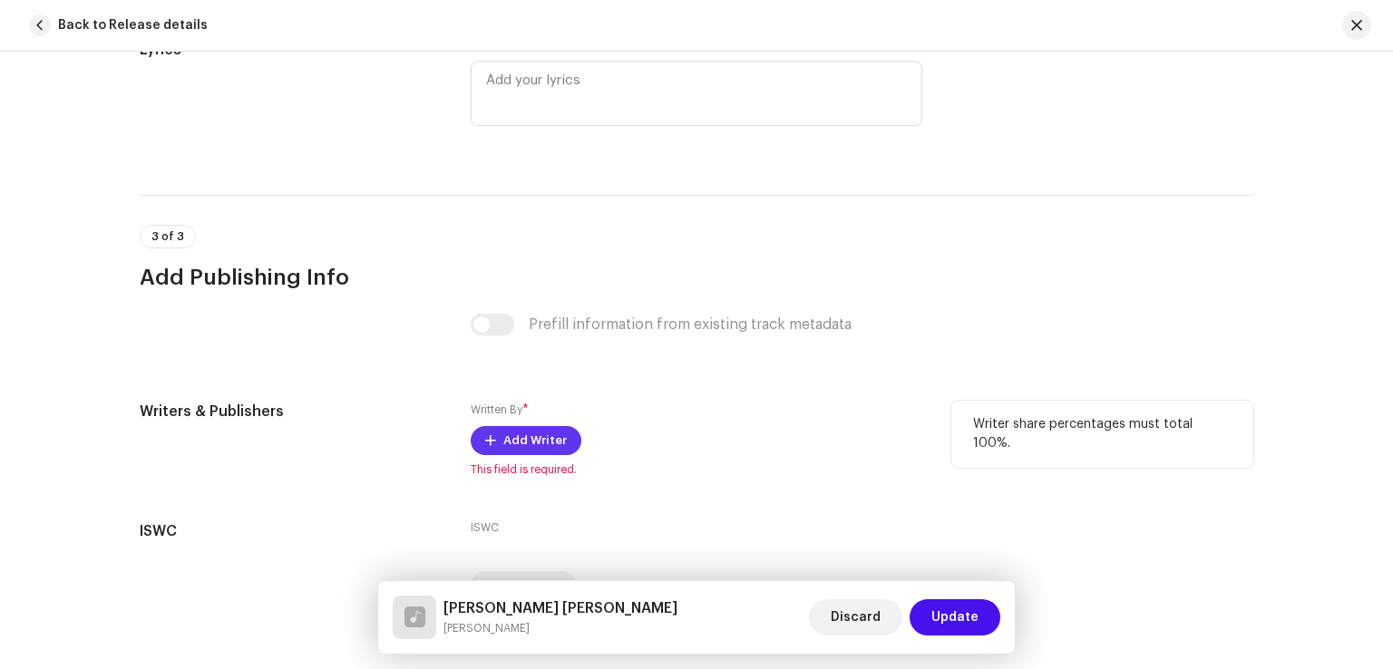
click at [511, 436] on span "Add Writer" at bounding box center [534, 440] width 63 height 36
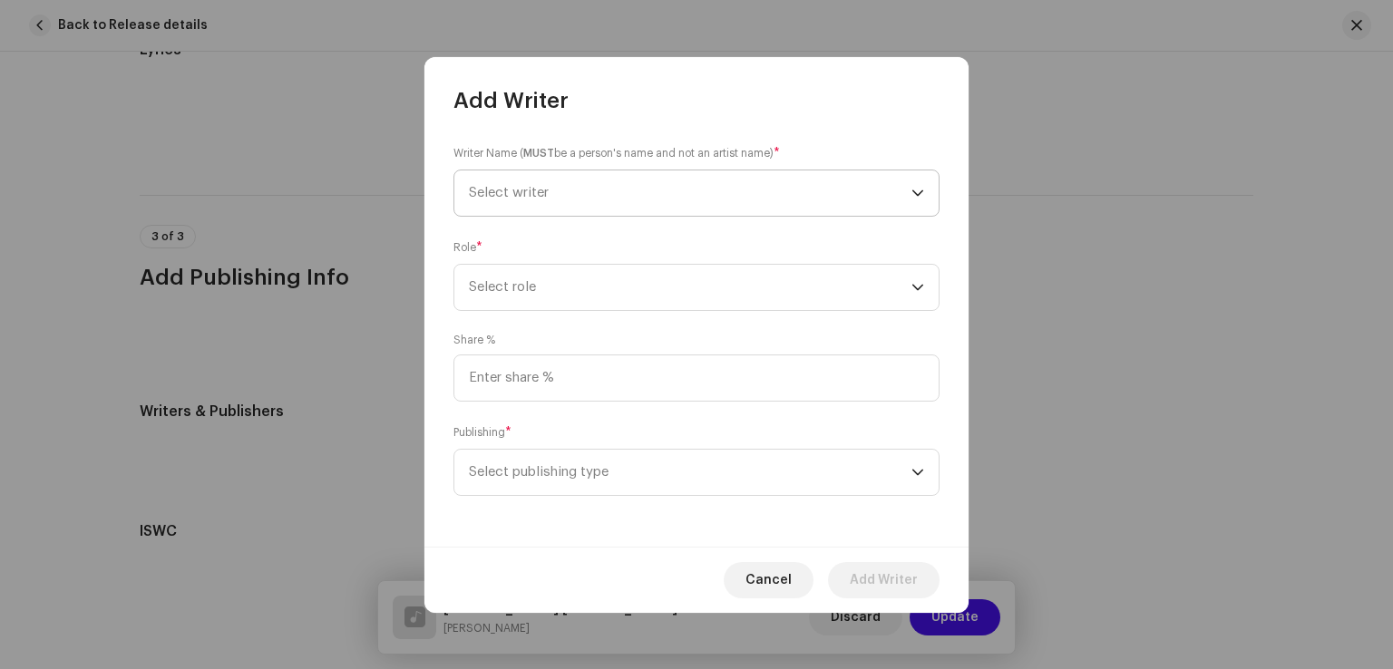
click at [558, 200] on span "Select writer" at bounding box center [690, 192] width 442 height 45
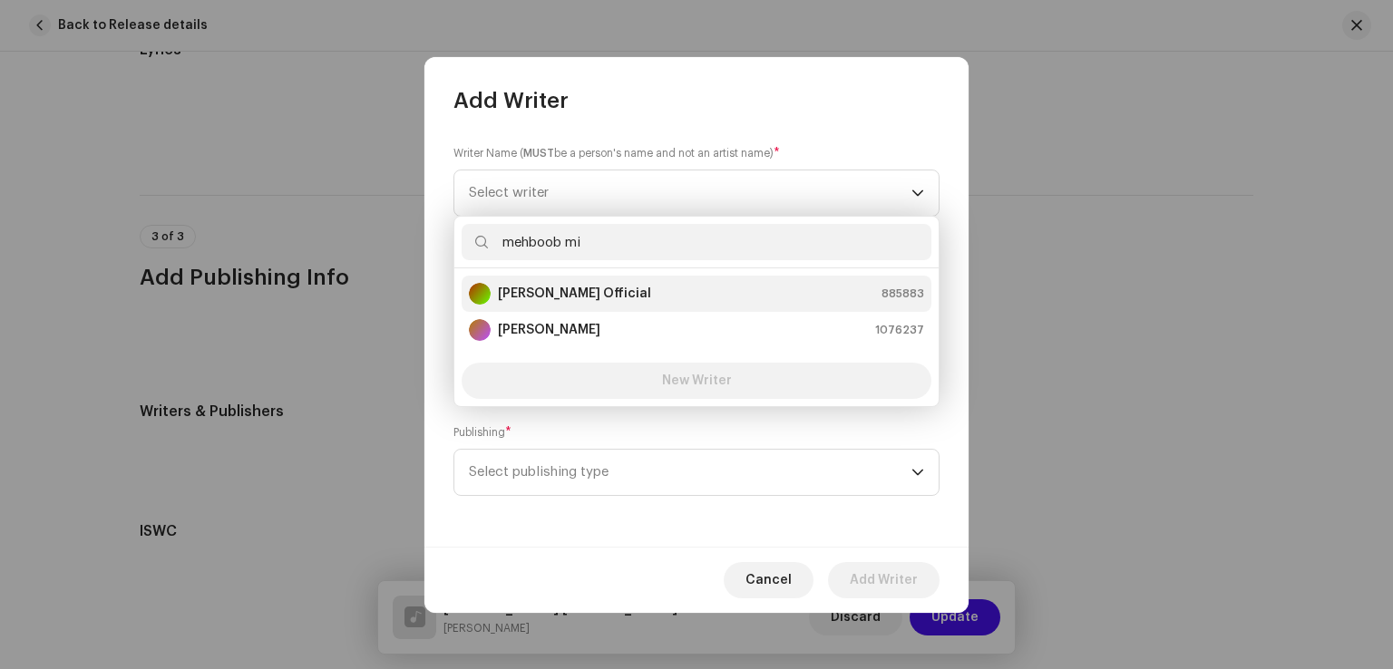
type input "mehboob mi"
click at [598, 292] on strong "Mehboob Mirjat Official" at bounding box center [574, 294] width 153 height 18
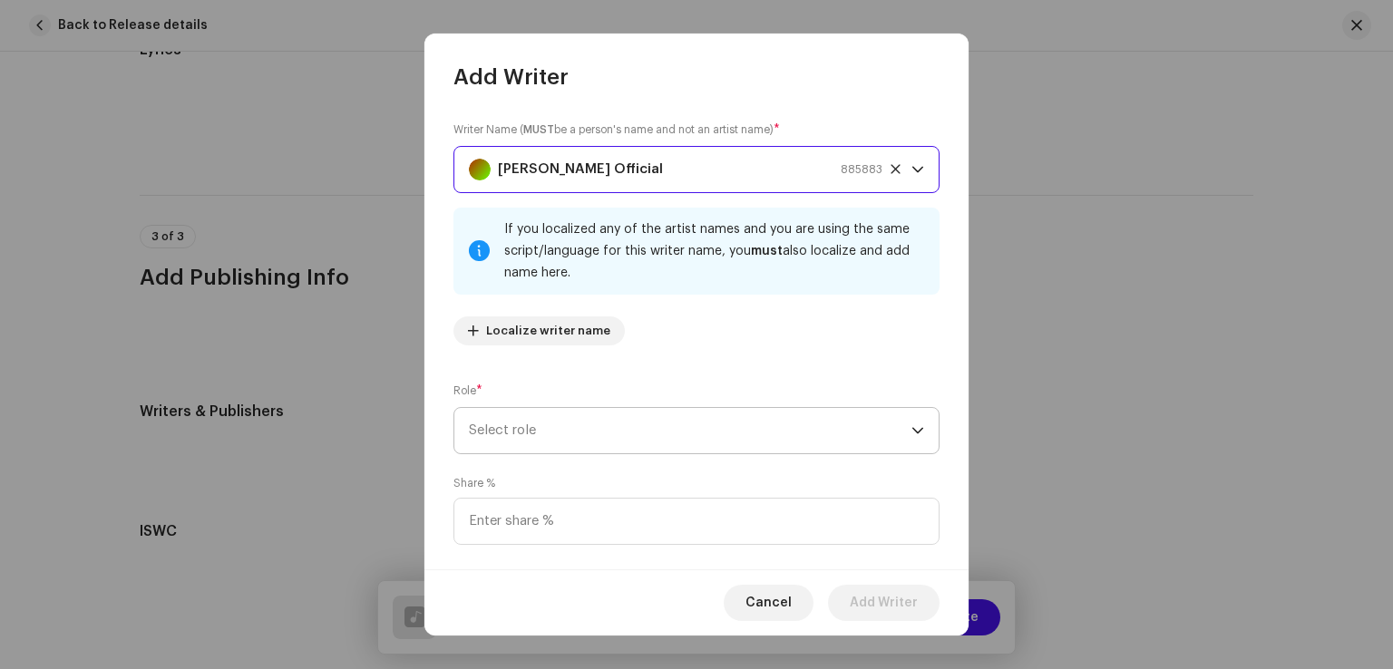
click at [609, 422] on span "Select role" at bounding box center [690, 430] width 442 height 45
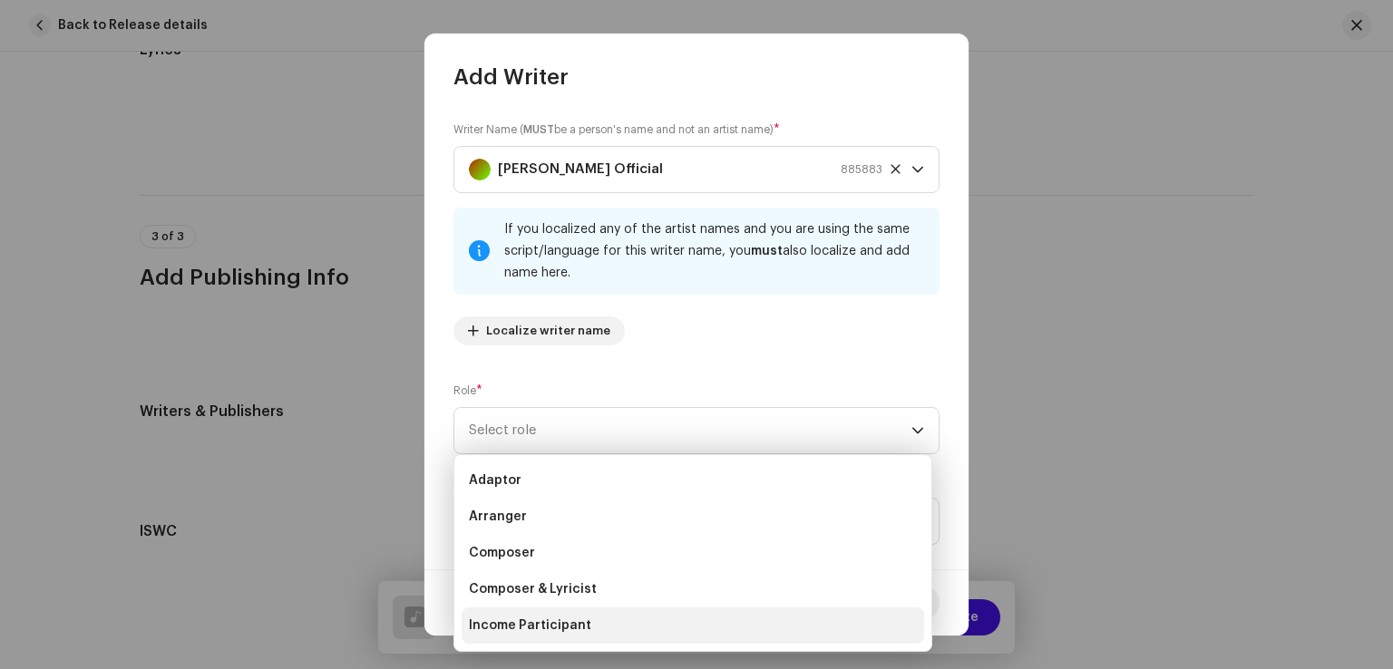
click at [533, 617] on span "Income Participant" at bounding box center [530, 625] width 122 height 18
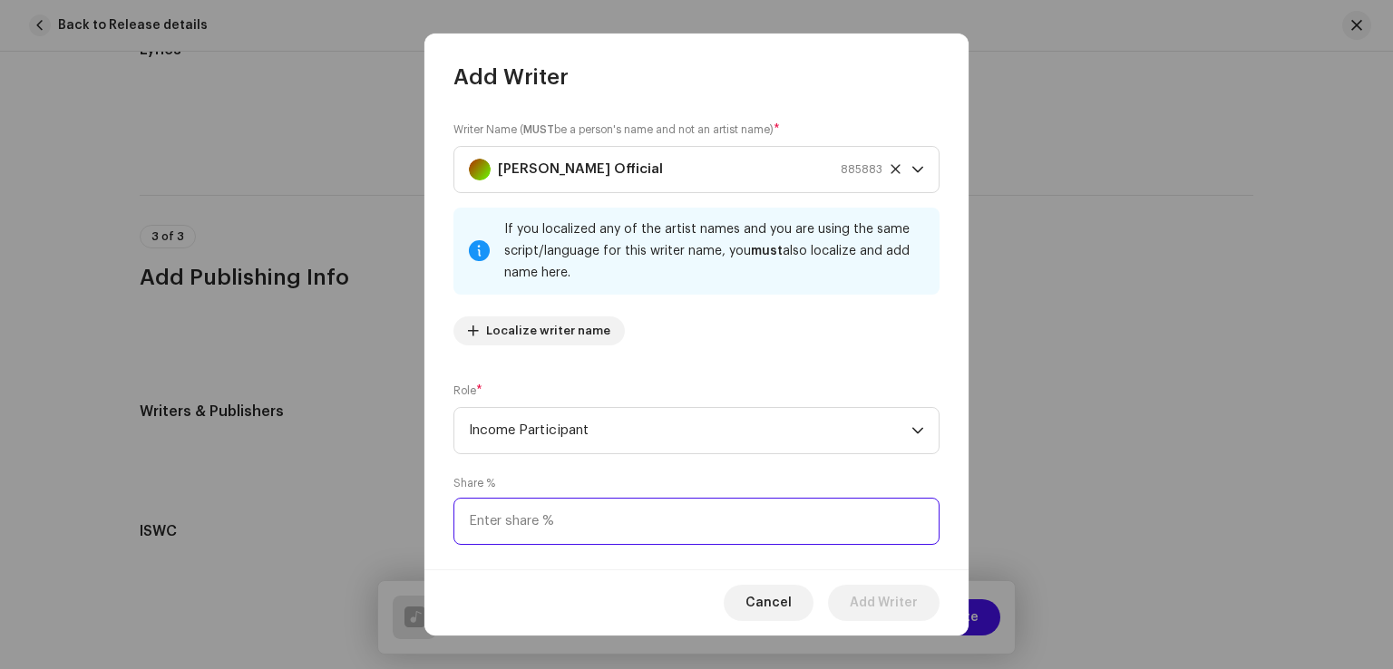
click at [562, 529] on input at bounding box center [696, 521] width 486 height 47
type input "50.00"
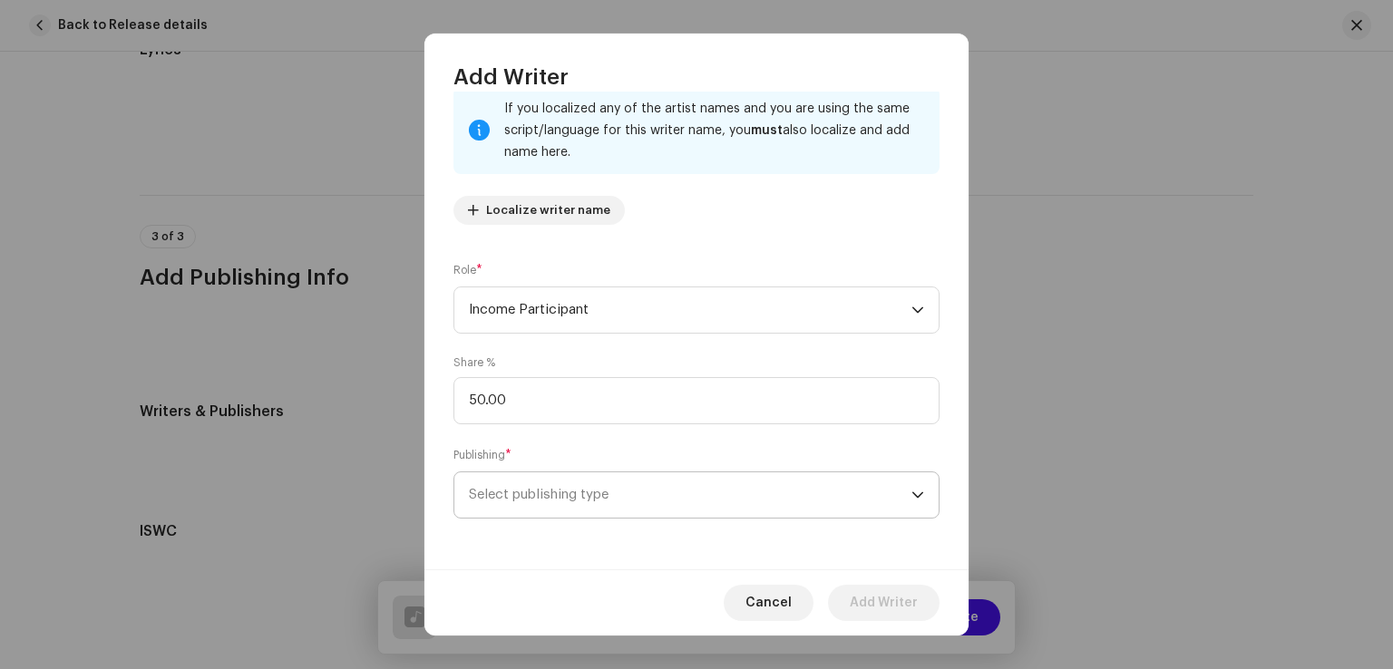
click at [558, 496] on span "Select publishing type" at bounding box center [690, 494] width 442 height 45
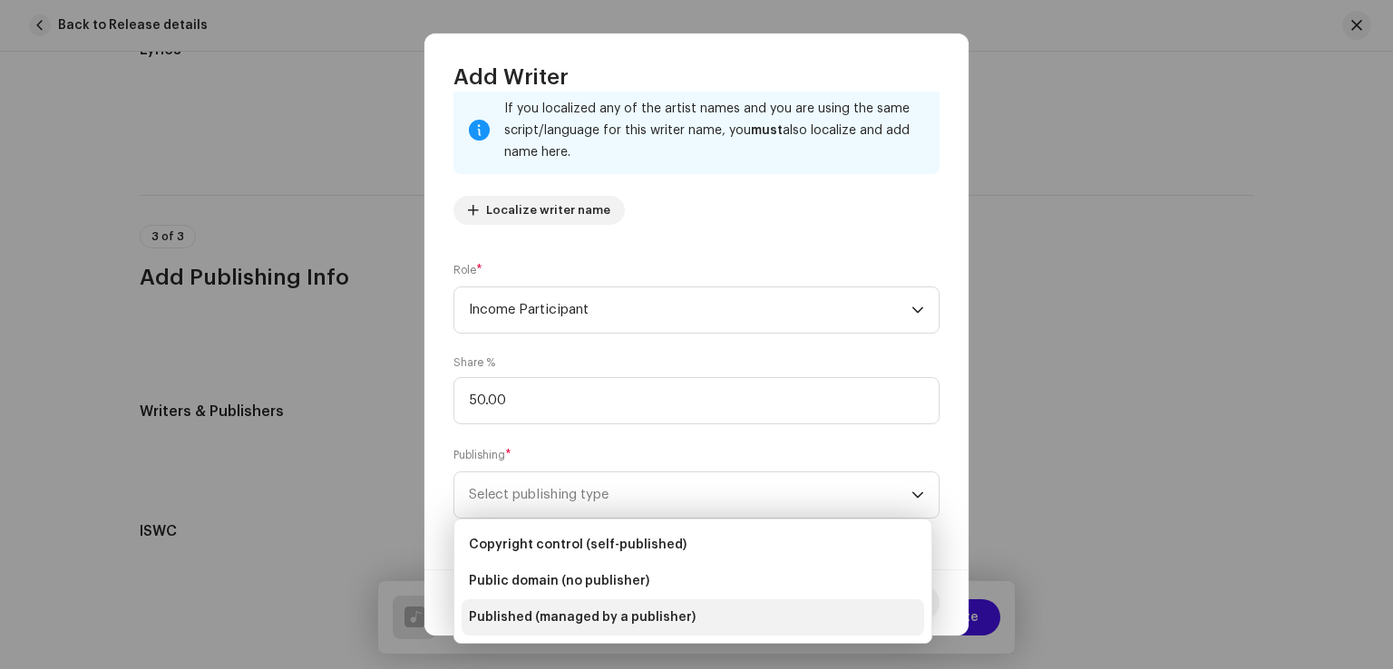
click at [539, 608] on span "Published (managed by a publisher)" at bounding box center [582, 617] width 227 height 18
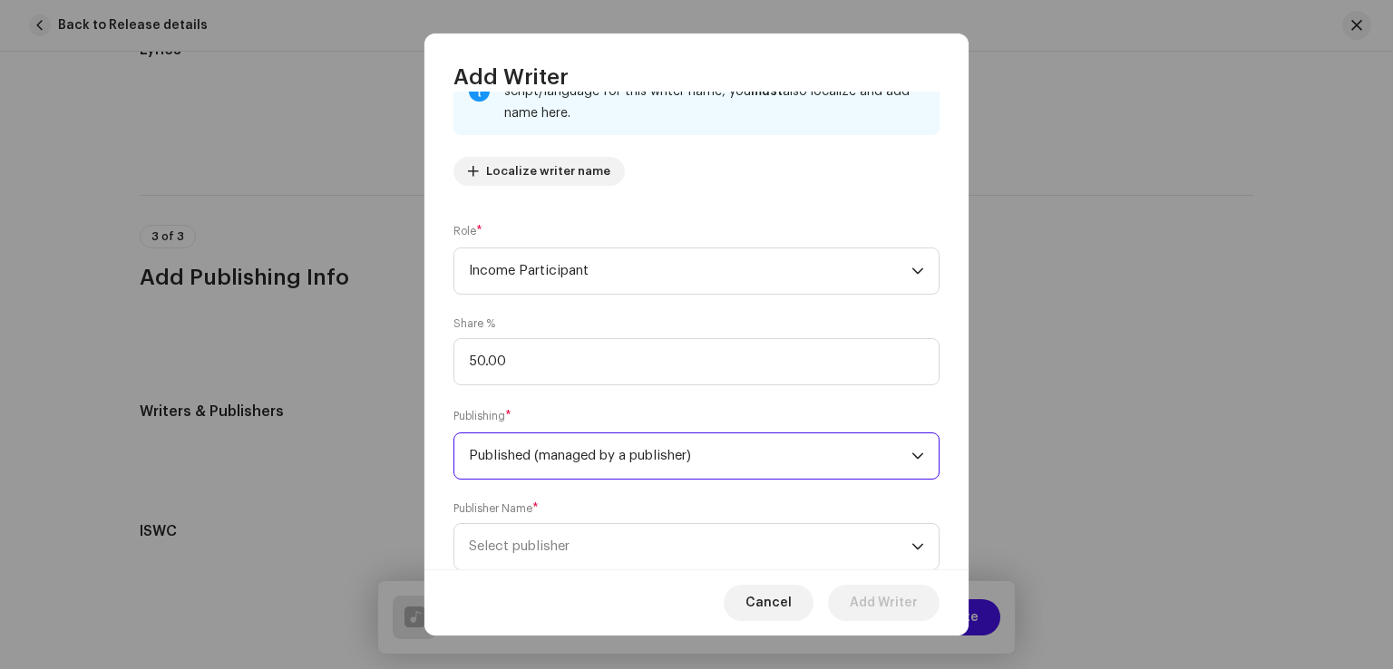
scroll to position [212, 0]
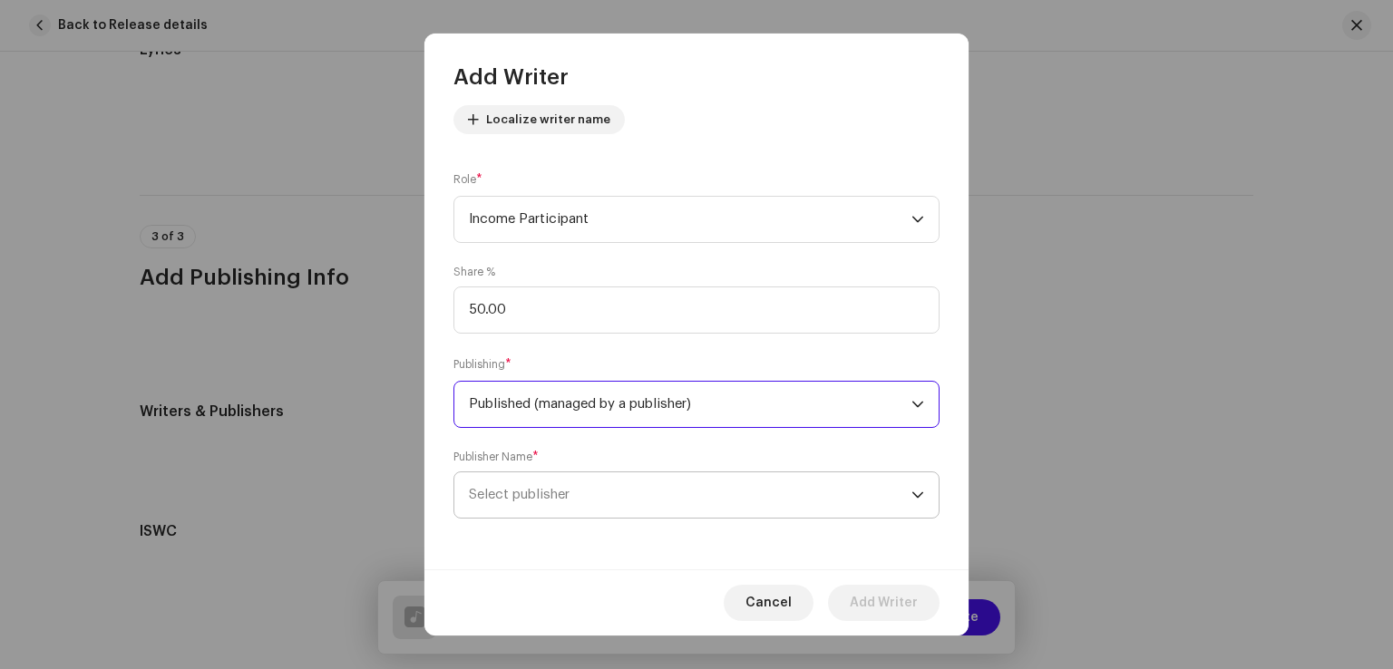
click at [542, 503] on span "Select publisher" at bounding box center [690, 494] width 442 height 45
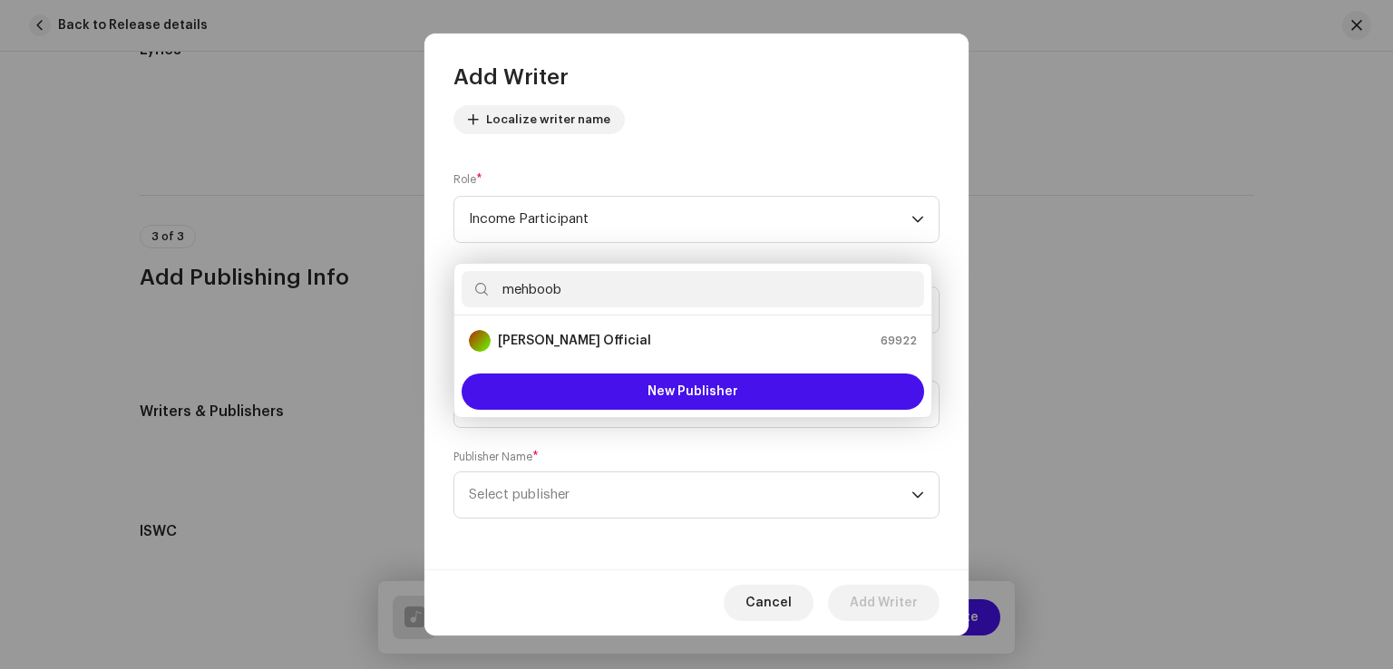
type input "mehboob"
click at [569, 347] on strong "Mehboob Mirjat Official" at bounding box center [574, 341] width 153 height 18
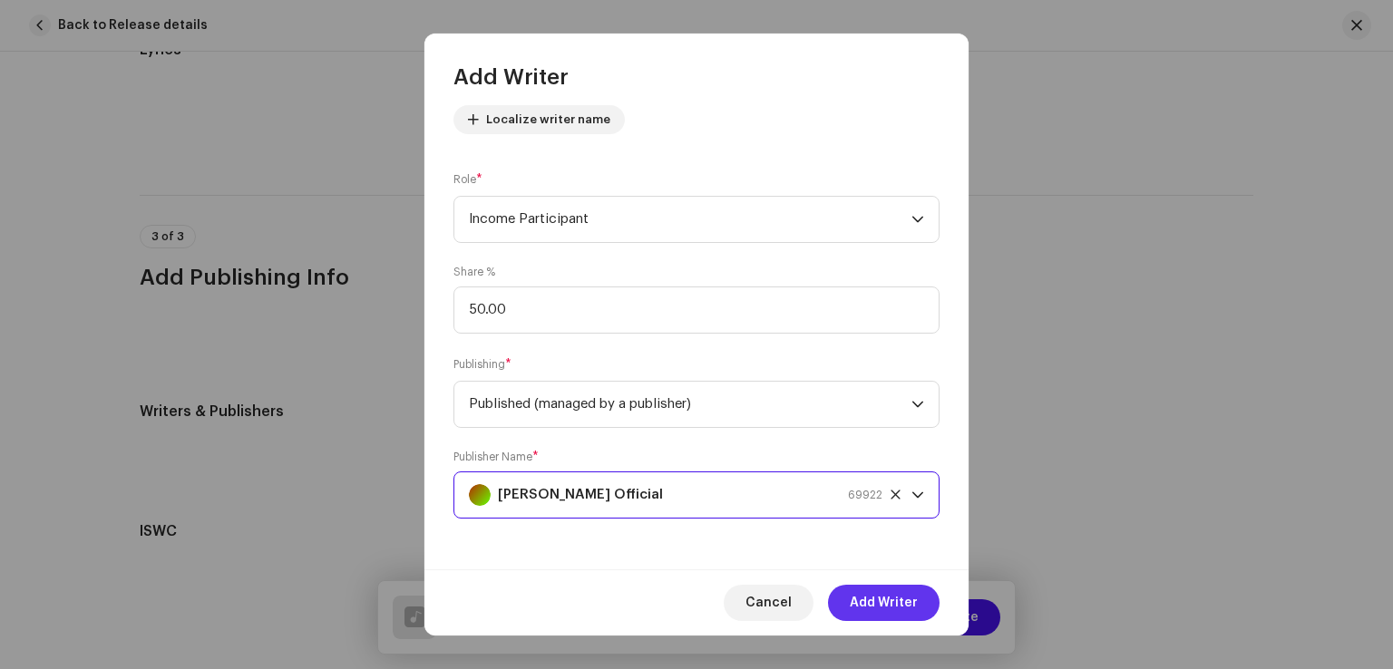
click at [867, 596] on span "Add Writer" at bounding box center [883, 603] width 68 height 36
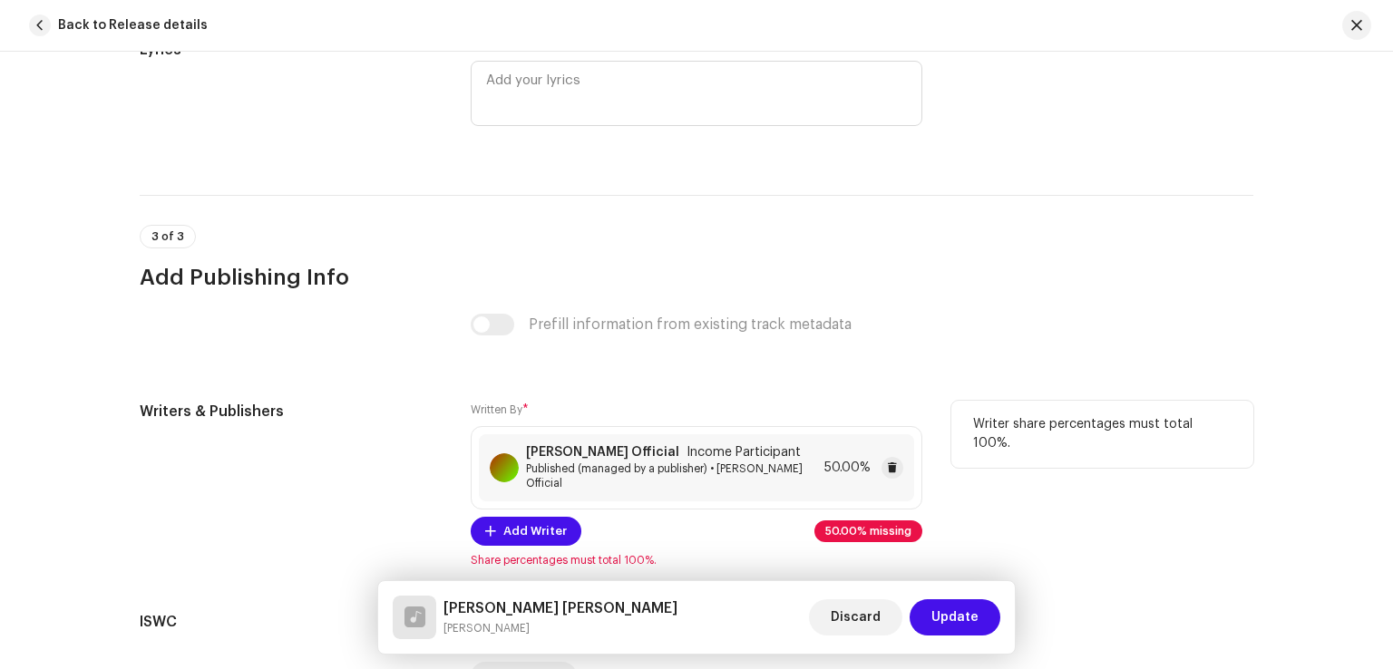
scroll to position [3717, 0]
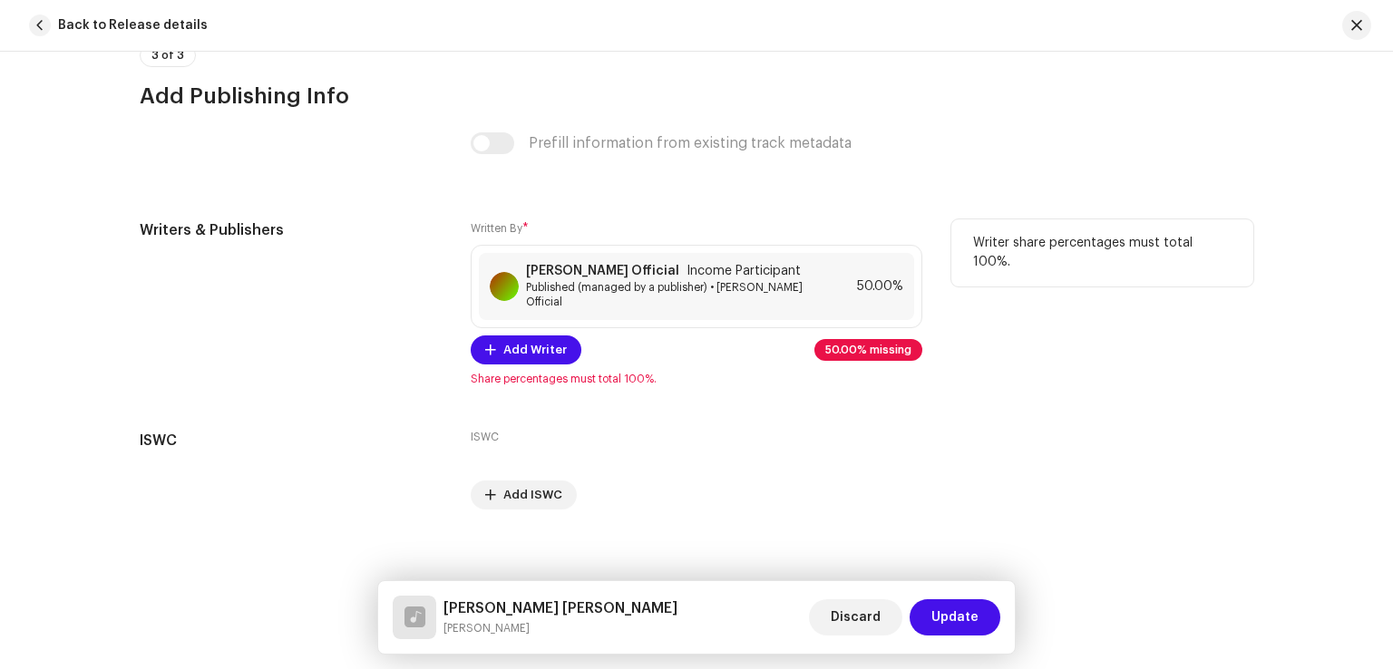
click at [531, 335] on div "Written By * Mehboob Mirjat Official Income Participant Published (managed by a…" at bounding box center [696, 302] width 451 height 167
click at [528, 354] on span "Add Writer" at bounding box center [534, 350] width 63 height 36
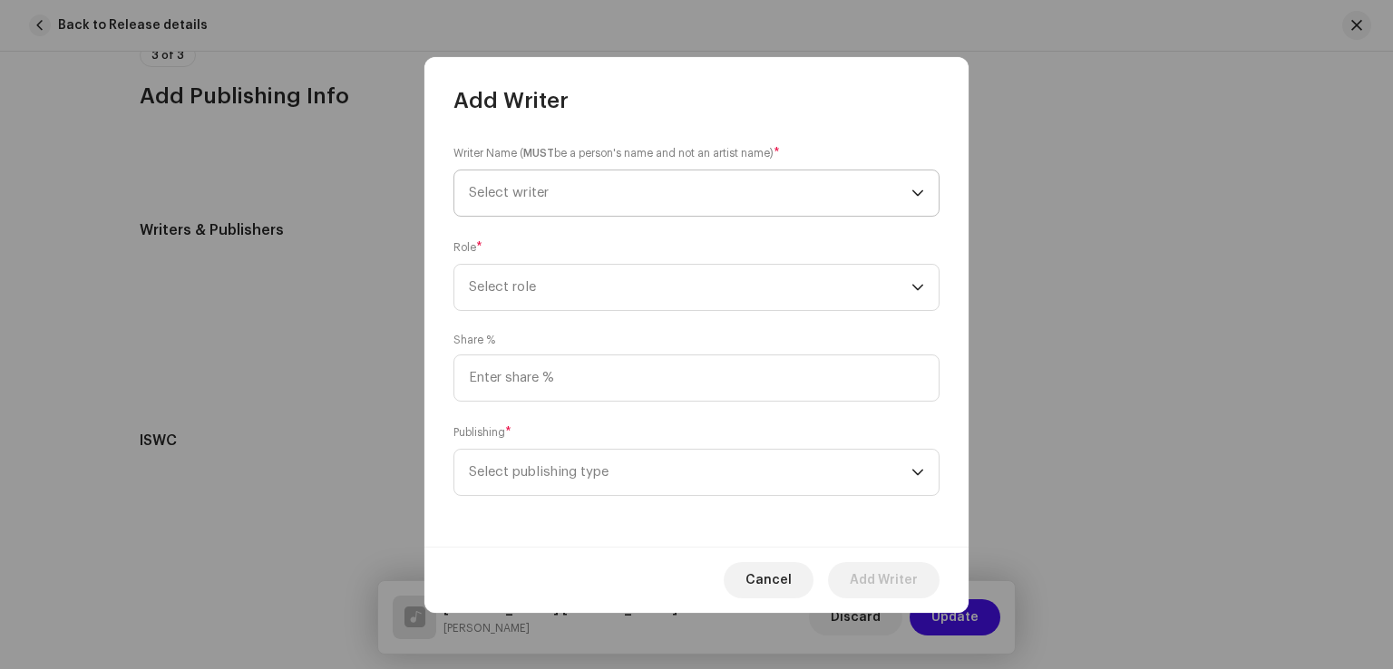
click at [577, 209] on span "Select writer" at bounding box center [690, 192] width 442 height 45
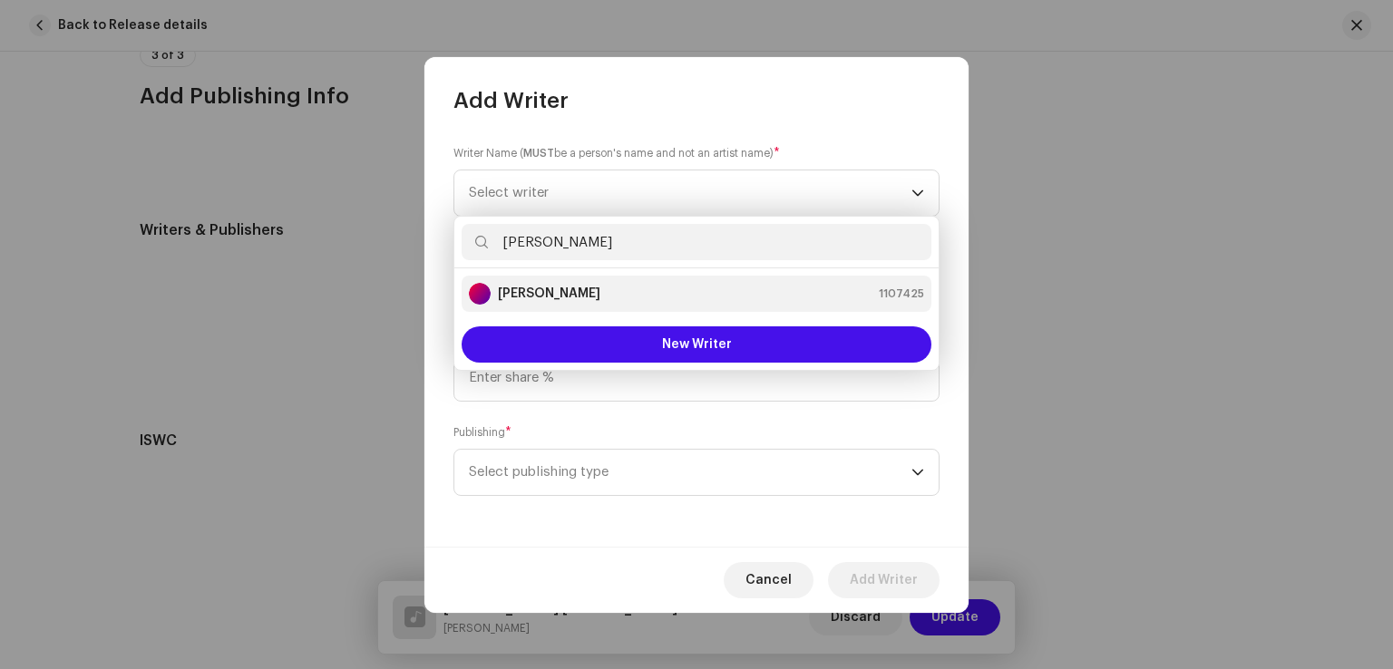
type input "leemo khan"
click at [579, 291] on strong "Leemo Khan Jamali" at bounding box center [549, 294] width 102 height 18
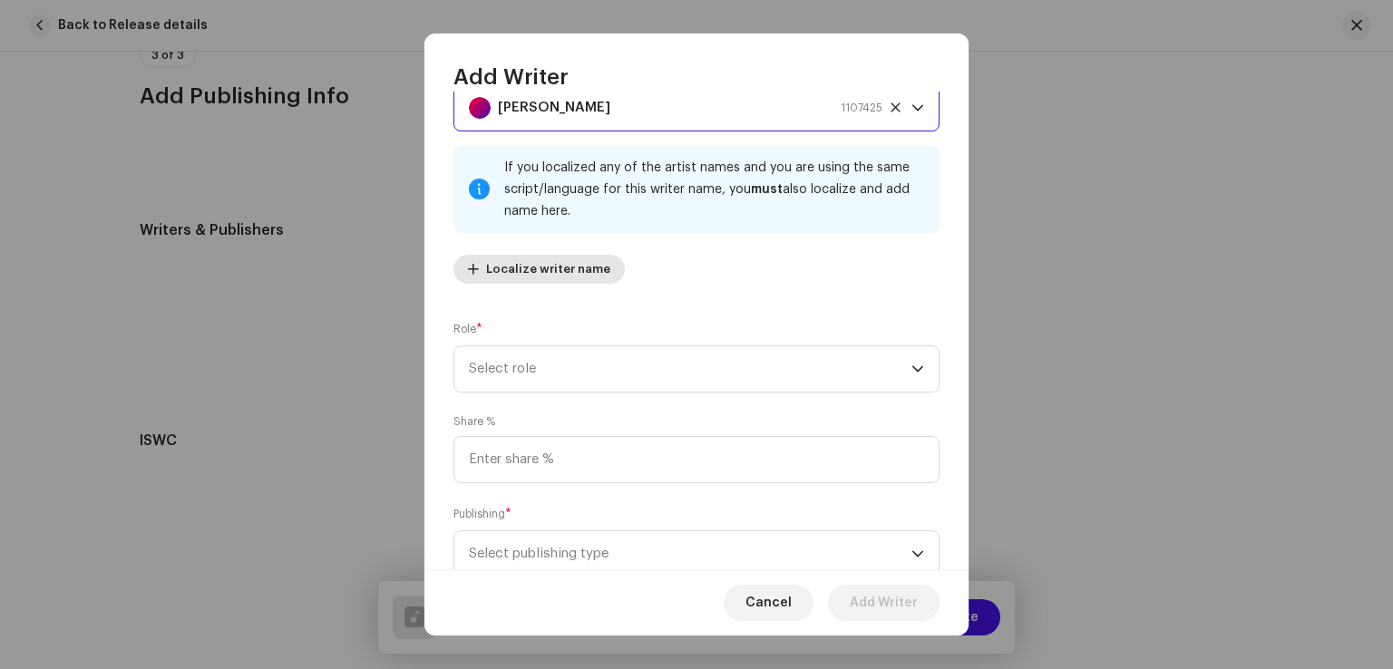
scroll to position [121, 0]
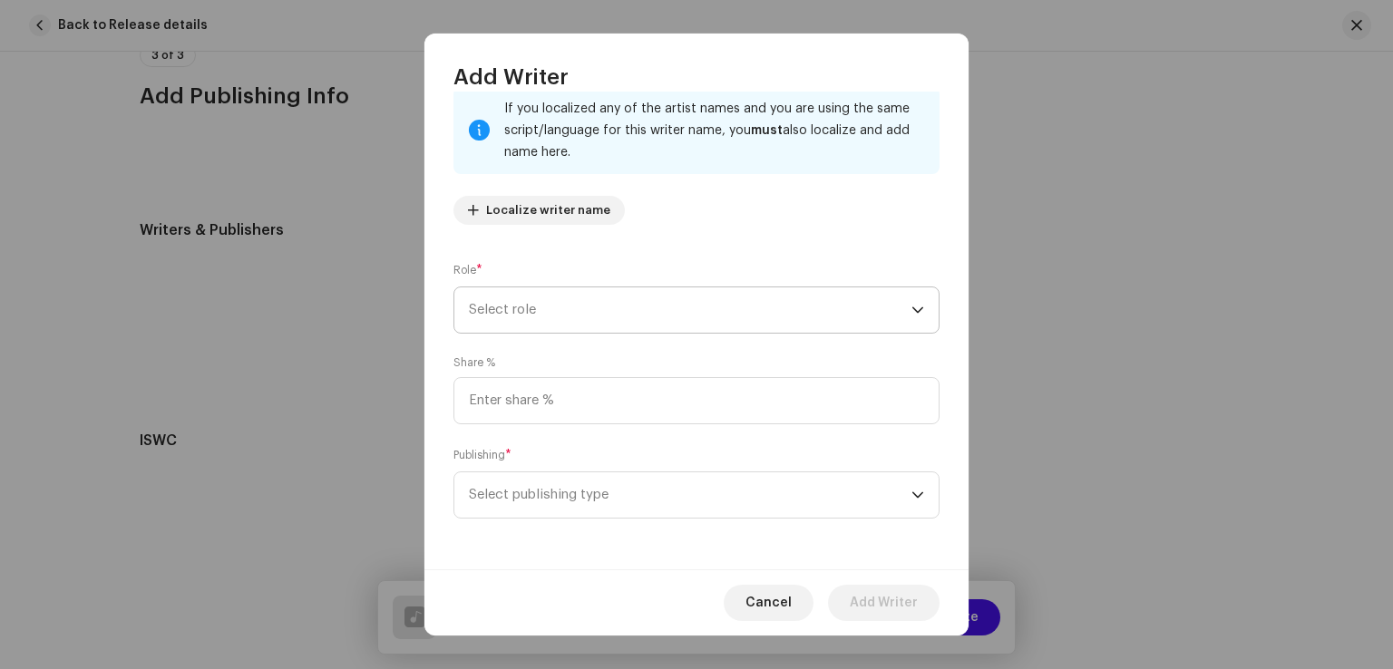
click at [599, 327] on span "Select role" at bounding box center [690, 309] width 442 height 45
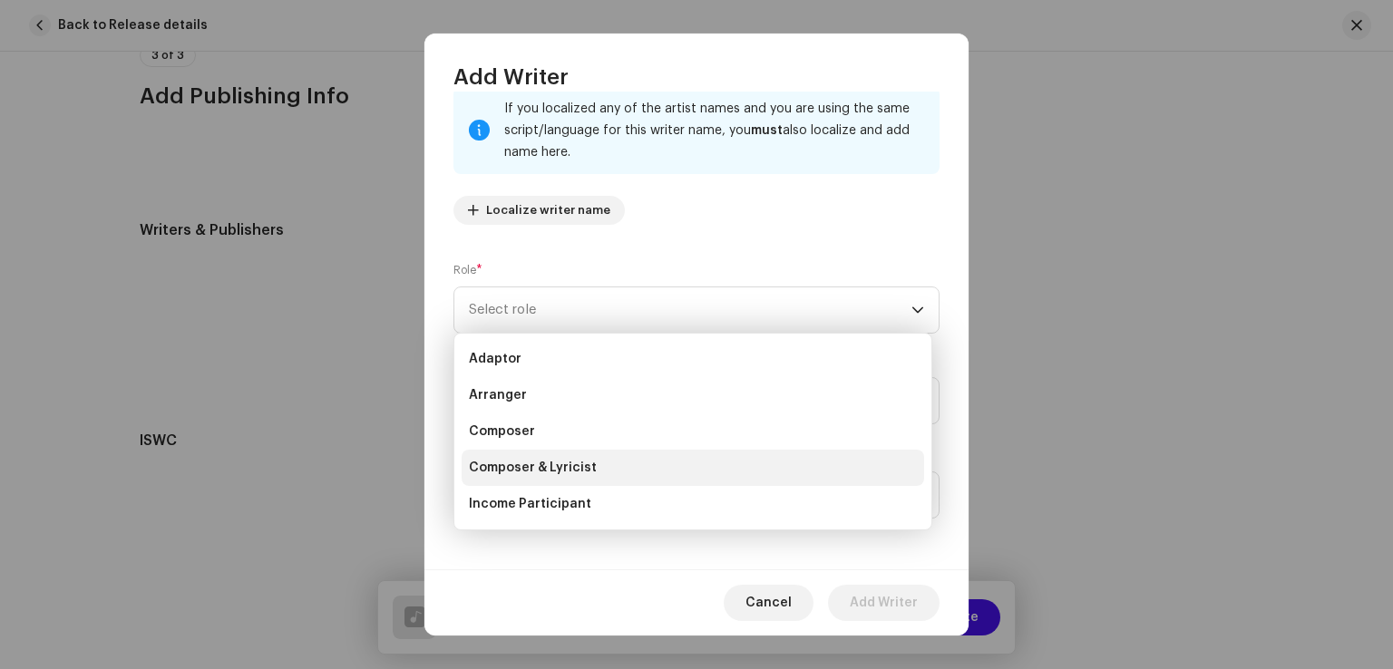
click at [558, 466] on span "Composer & Lyricist" at bounding box center [533, 468] width 128 height 18
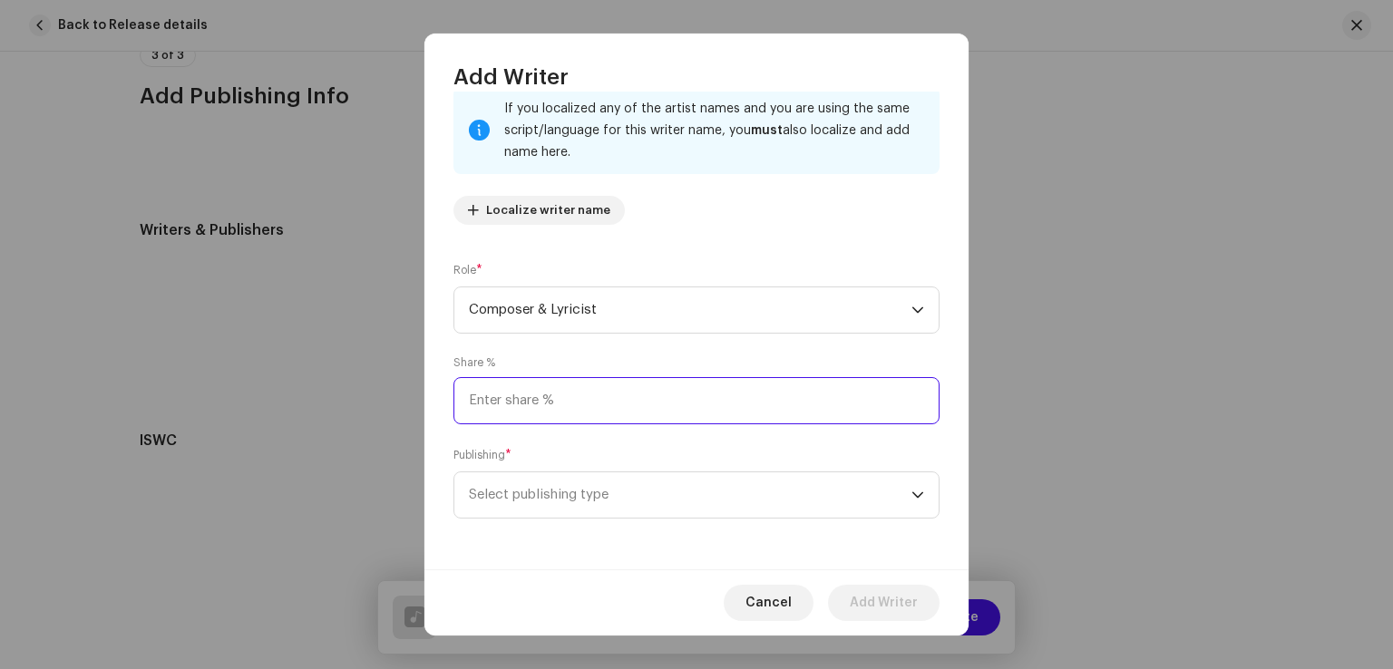
click at [565, 416] on input at bounding box center [696, 400] width 486 height 47
click at [561, 490] on span "Select publishing type" at bounding box center [690, 494] width 442 height 45
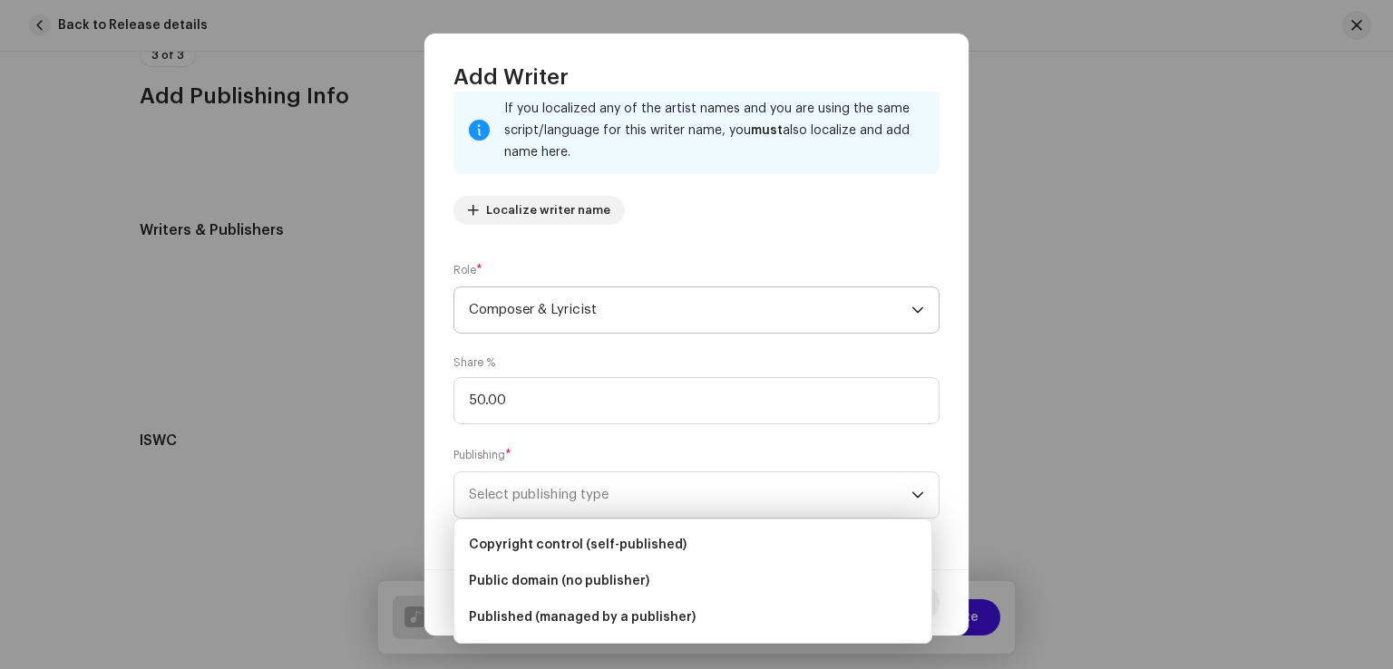
click at [577, 319] on span "Composer & Lyricist" at bounding box center [690, 309] width 442 height 45
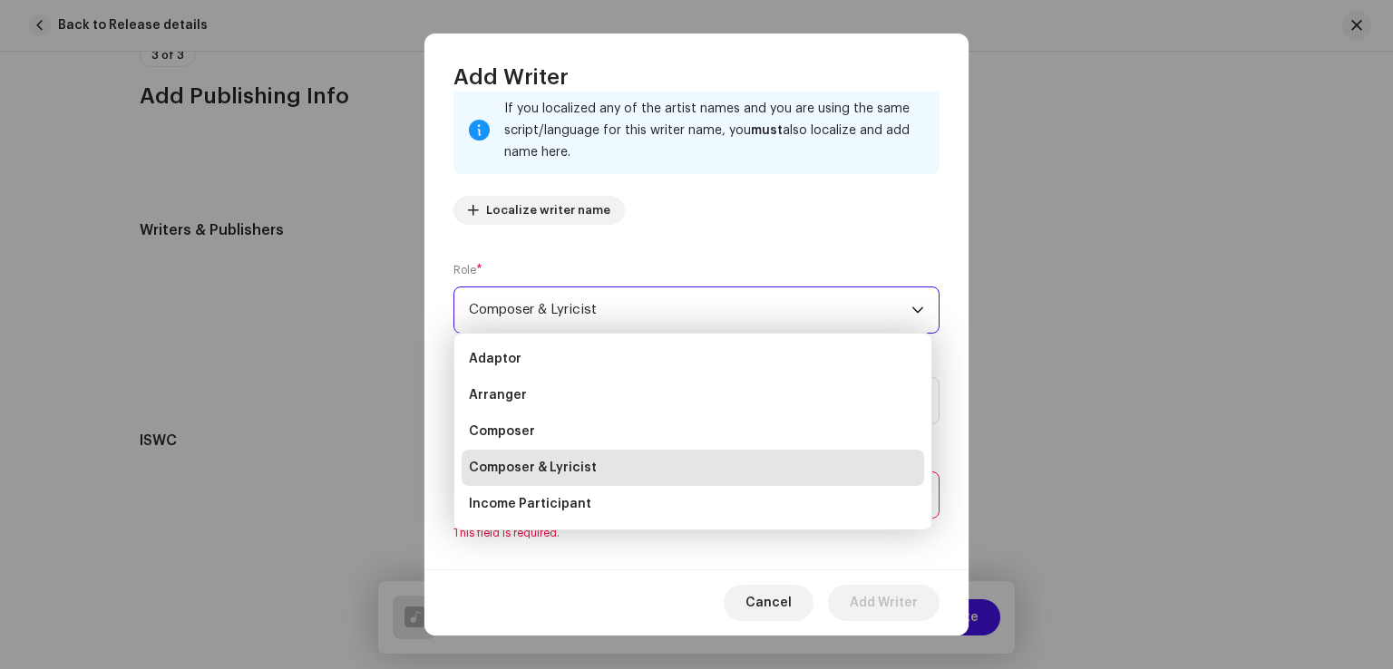
scroll to position [91, 0]
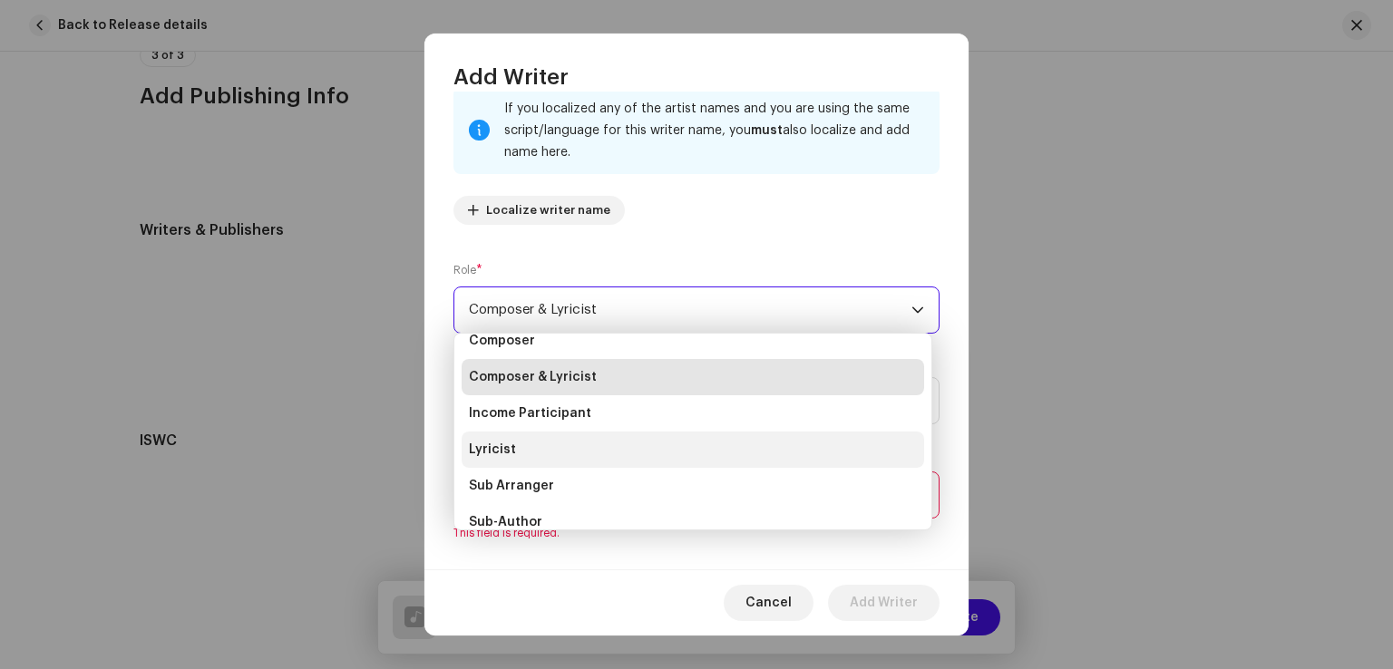
click at [522, 454] on li "Lyricist" at bounding box center [692, 450] width 462 height 36
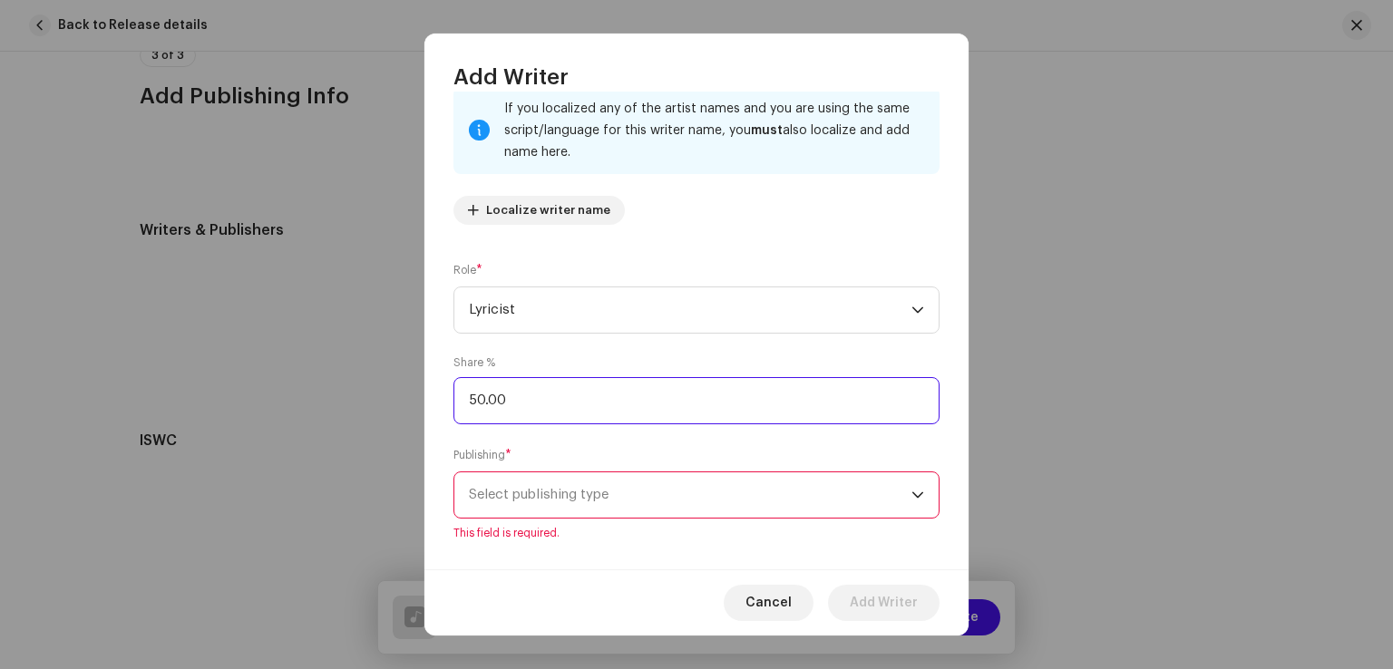
drag, startPoint x: 556, startPoint y: 407, endPoint x: 355, endPoint y: 393, distance: 200.9
click at [355, 393] on div "Add Writer Writer Name ( MUST be a person's name and not an artist name) * Leem…" at bounding box center [696, 334] width 1393 height 669
type input "25.00"
click at [512, 516] on span "Select publishing type" at bounding box center [690, 494] width 442 height 45
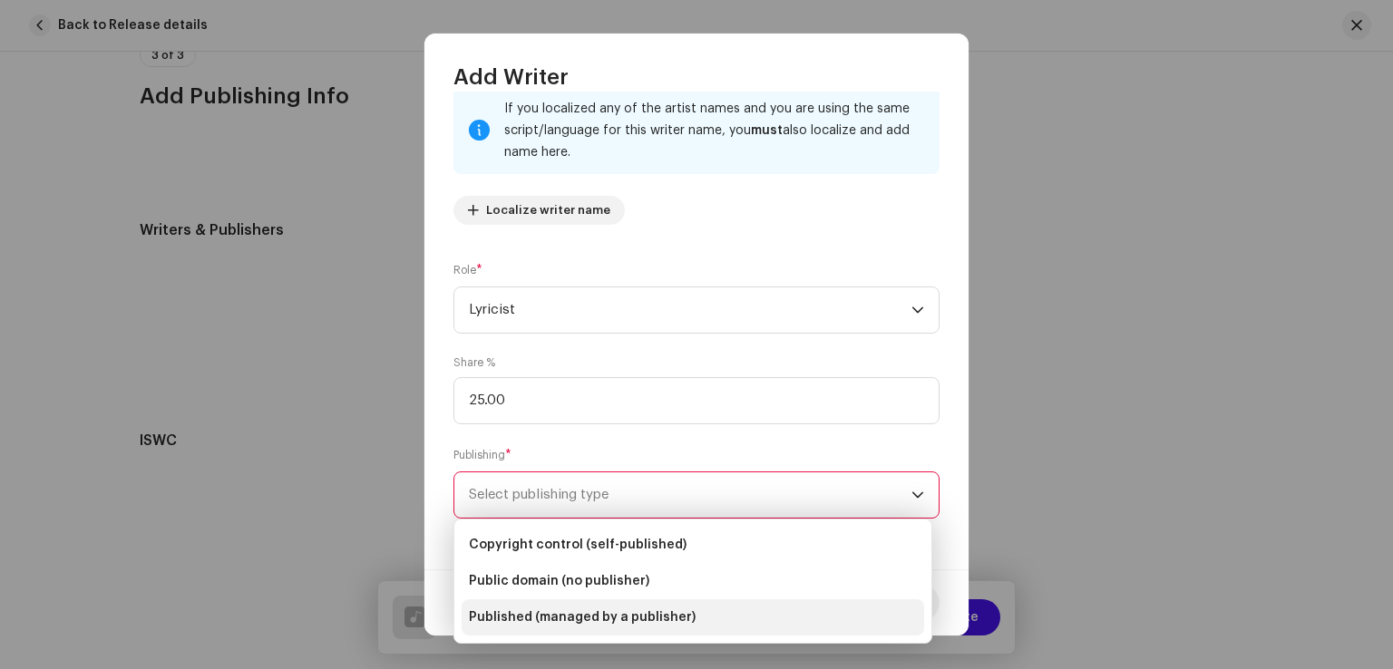
click at [522, 617] on span "Published (managed by a publisher)" at bounding box center [582, 617] width 227 height 18
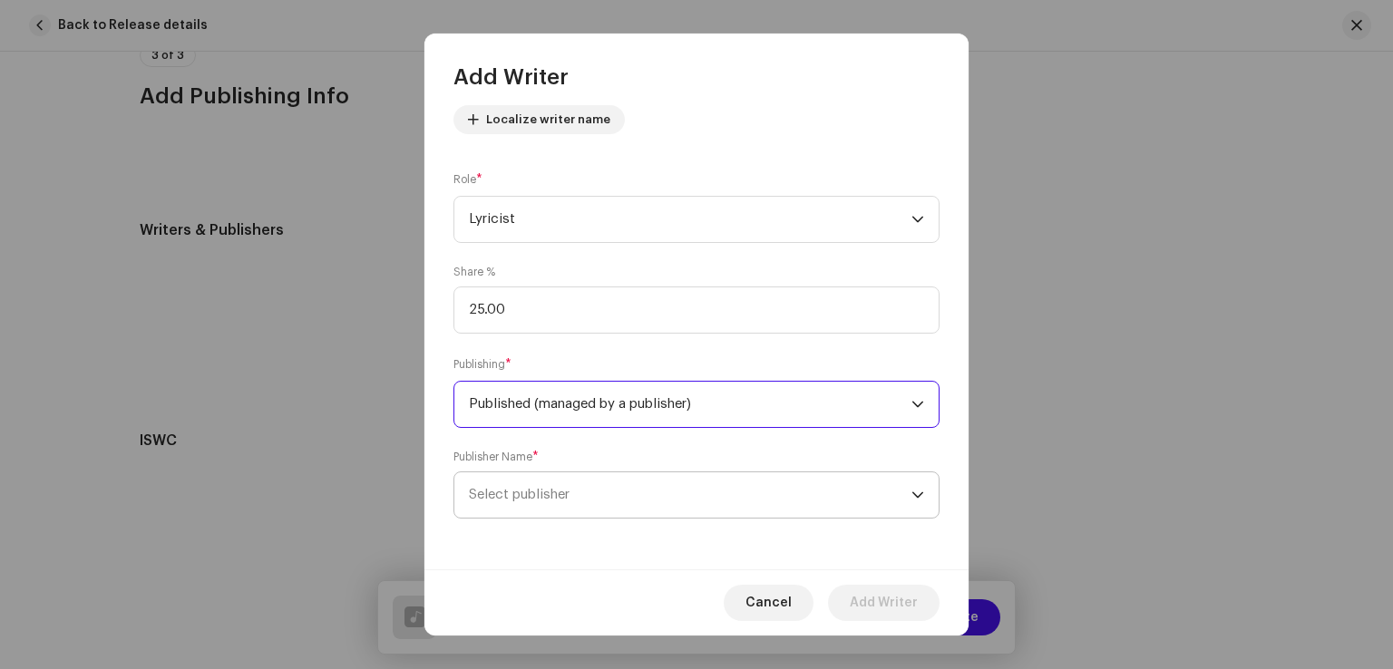
scroll to position [212, 0]
click at [541, 496] on span "Select publisher" at bounding box center [519, 495] width 101 height 14
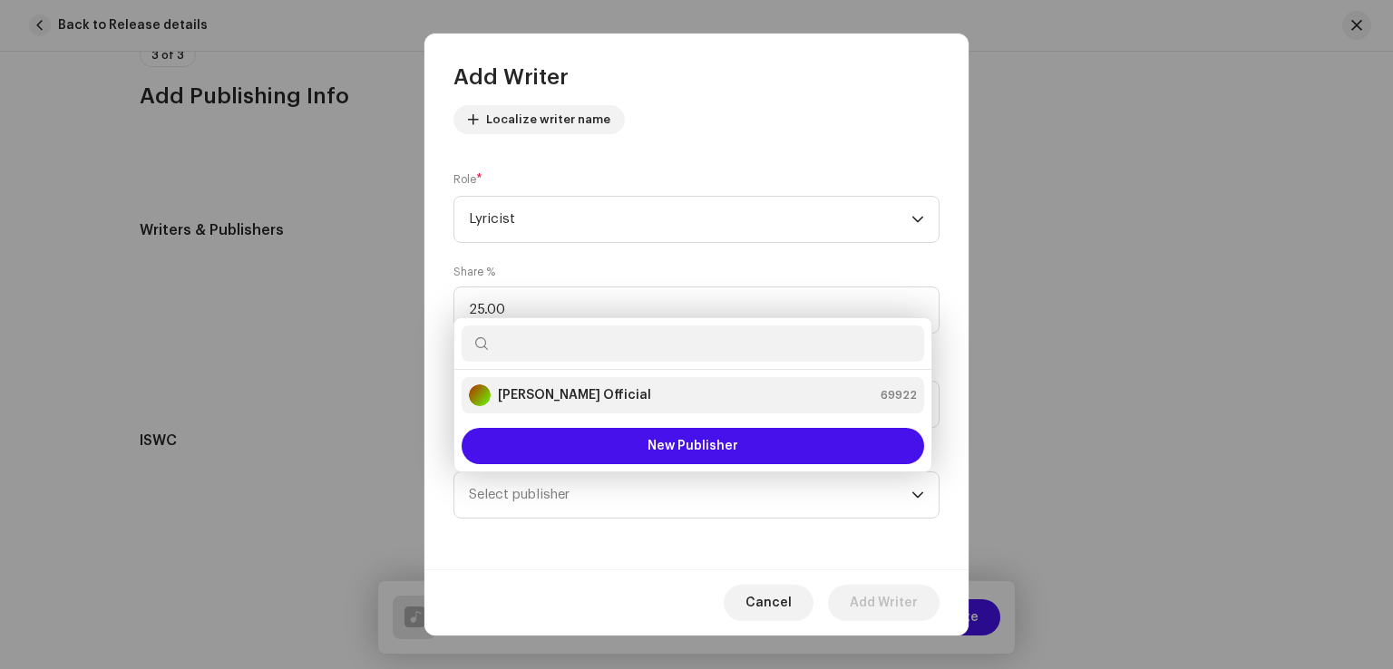
click at [558, 396] on strong "Mehboob Mirjat Official" at bounding box center [574, 395] width 153 height 18
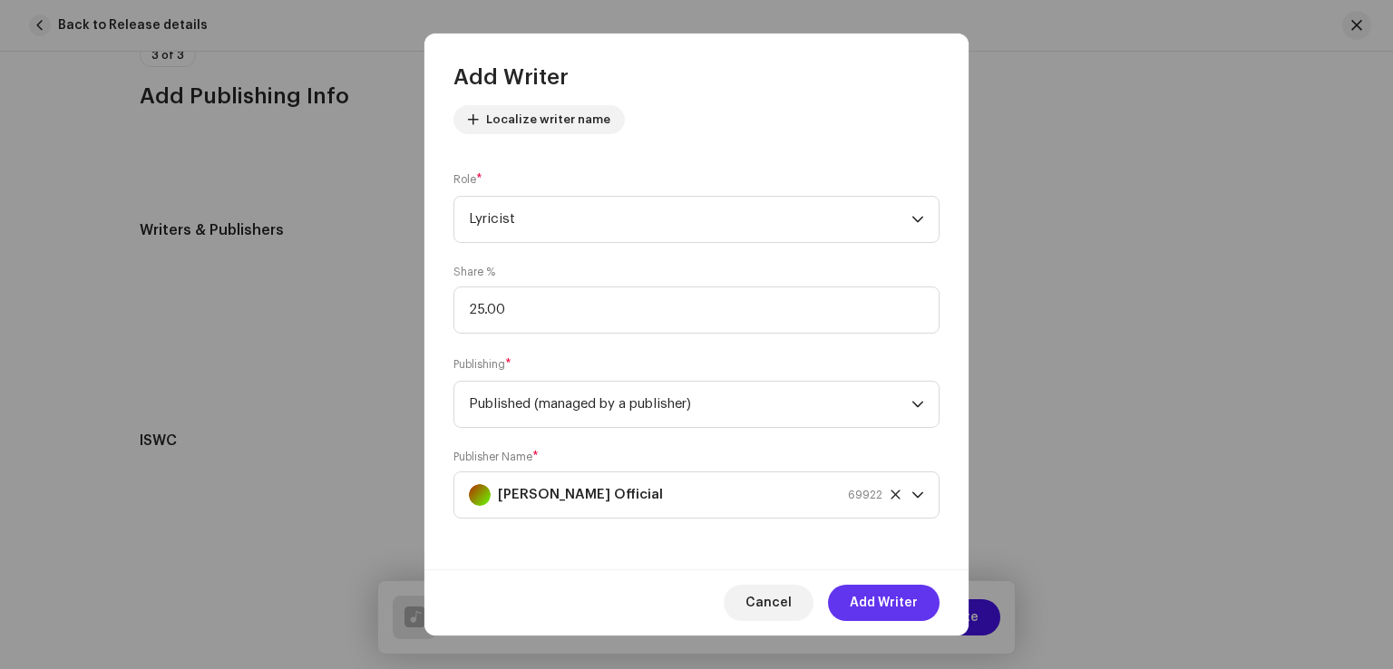
click at [853, 606] on span "Add Writer" at bounding box center [883, 603] width 68 height 36
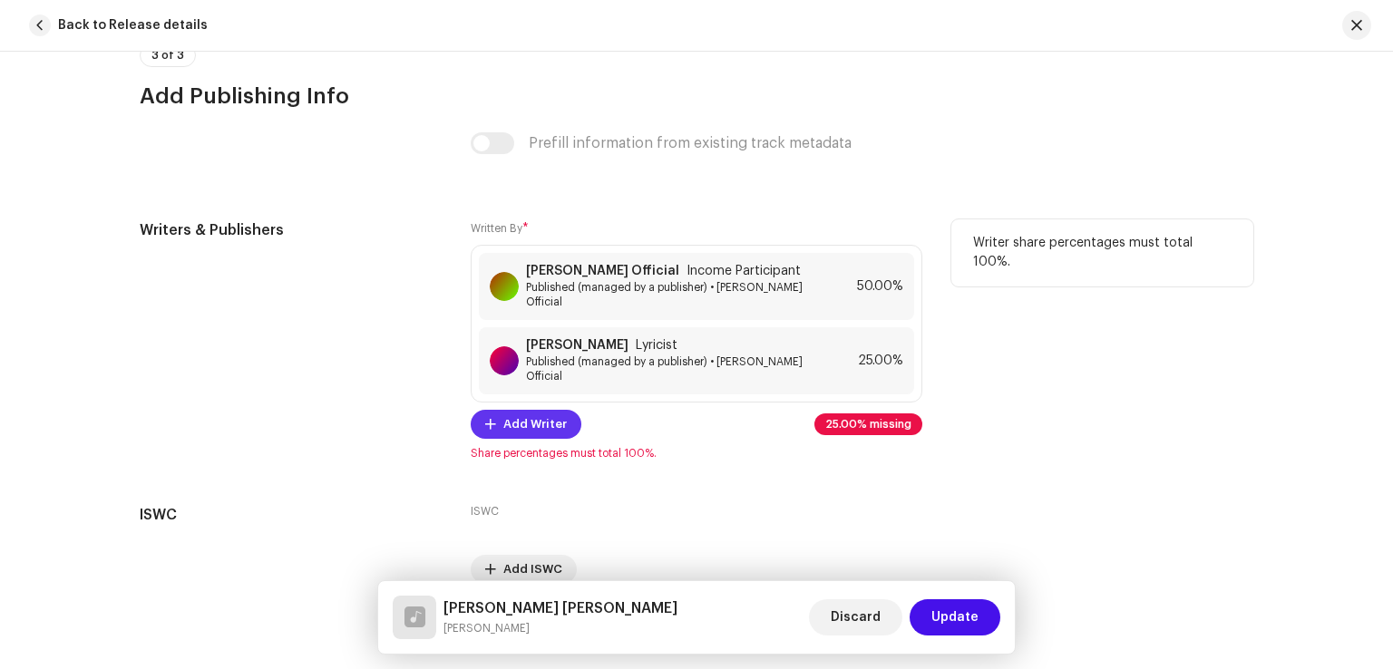
click at [524, 435] on span "Add Writer" at bounding box center [534, 424] width 63 height 36
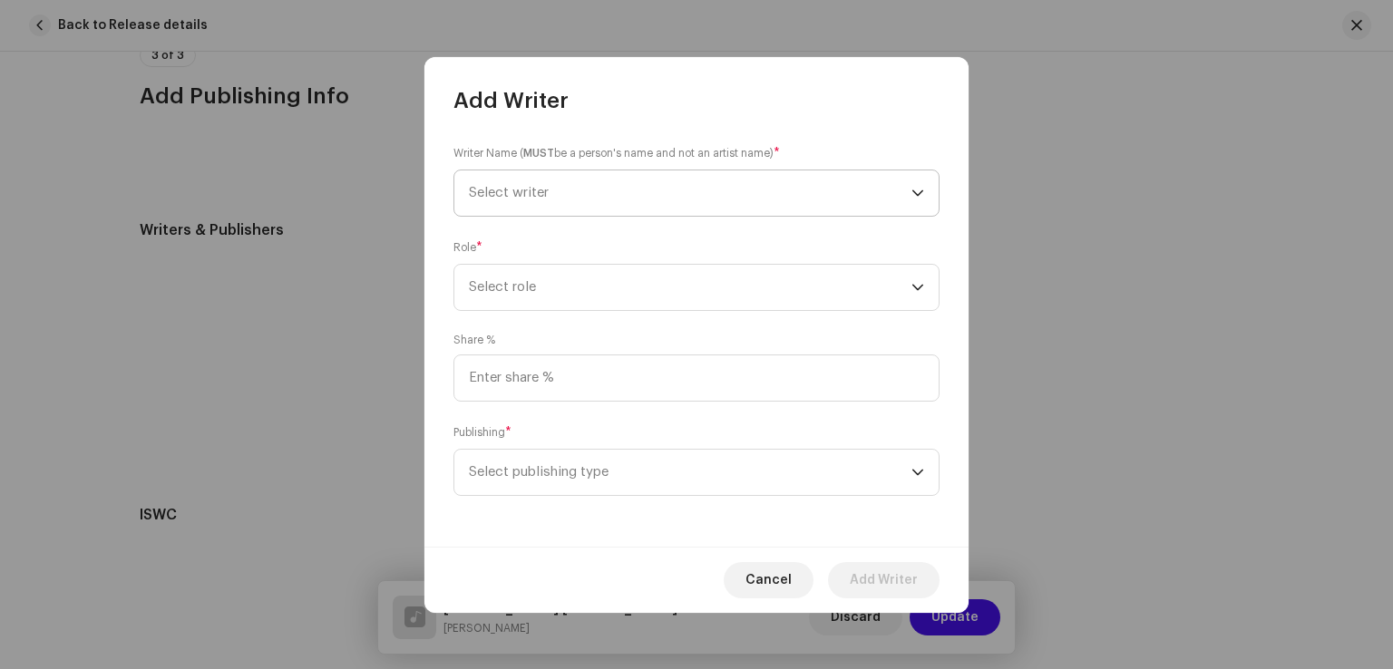
click at [616, 198] on span "Select writer" at bounding box center [690, 192] width 442 height 45
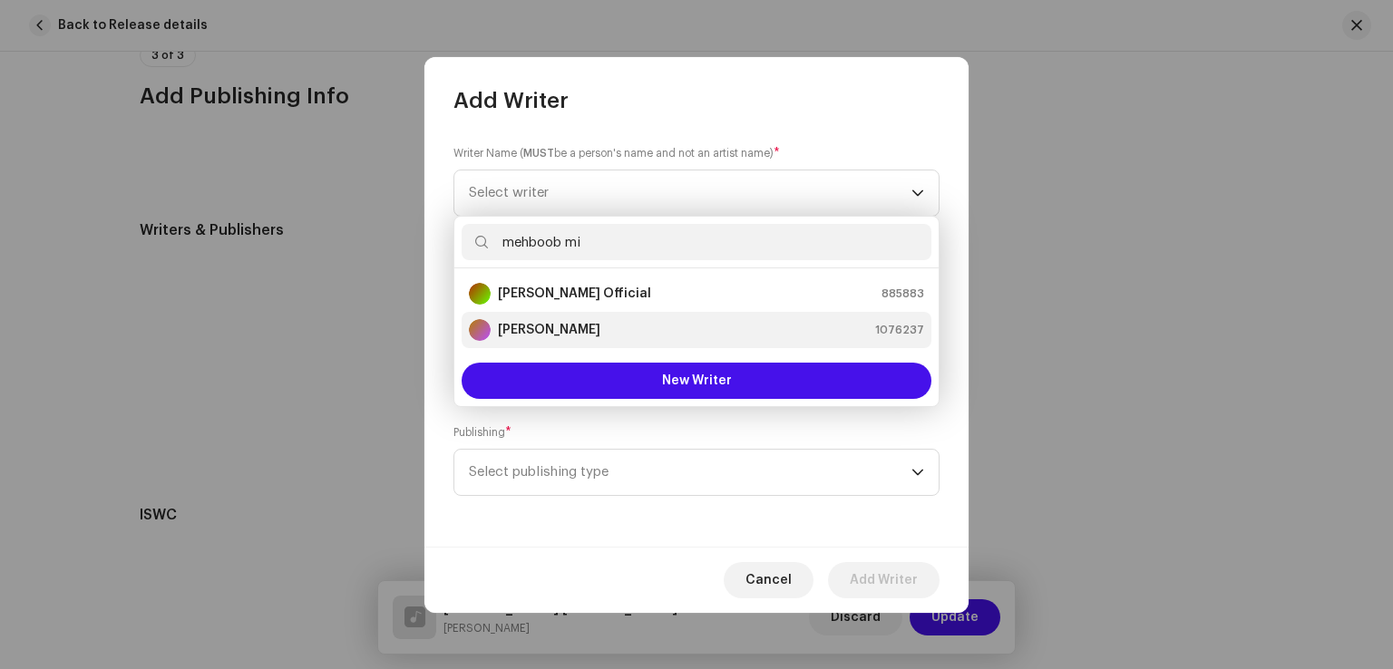
type input "mehboob mi"
click at [558, 324] on strong "[PERSON_NAME]" at bounding box center [549, 330] width 102 height 18
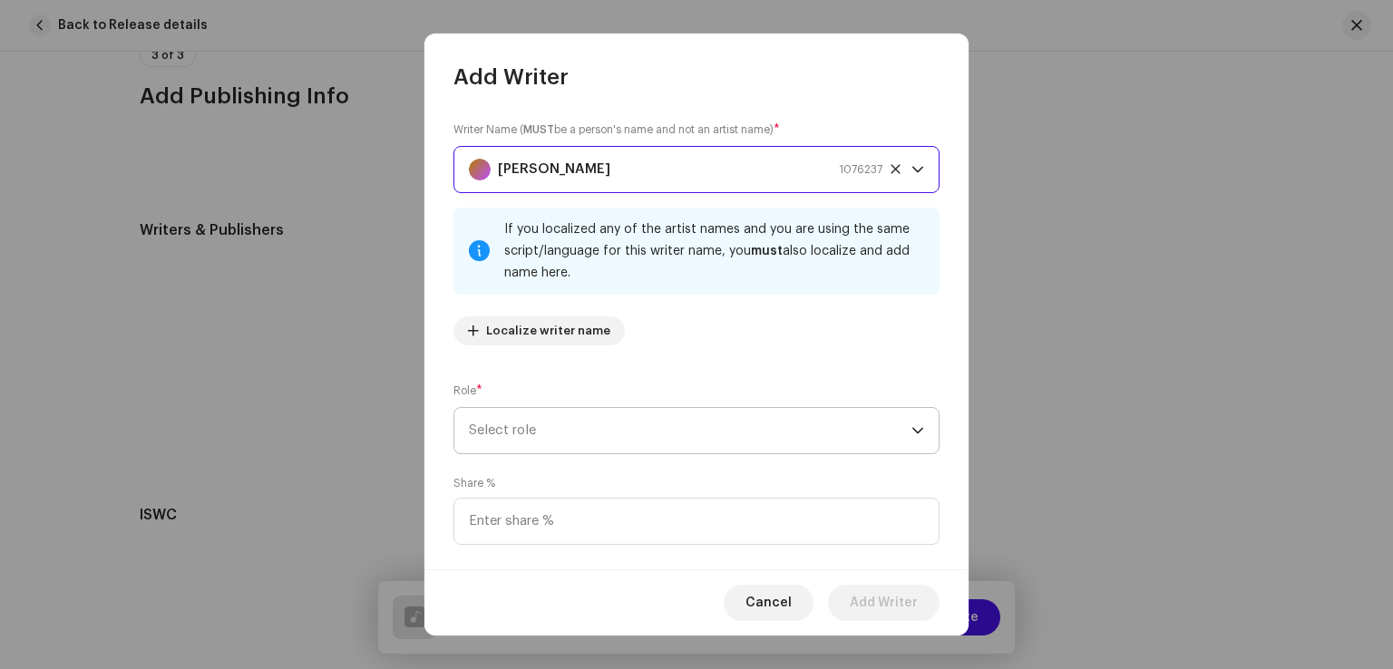
click at [662, 437] on span "Select role" at bounding box center [690, 430] width 442 height 45
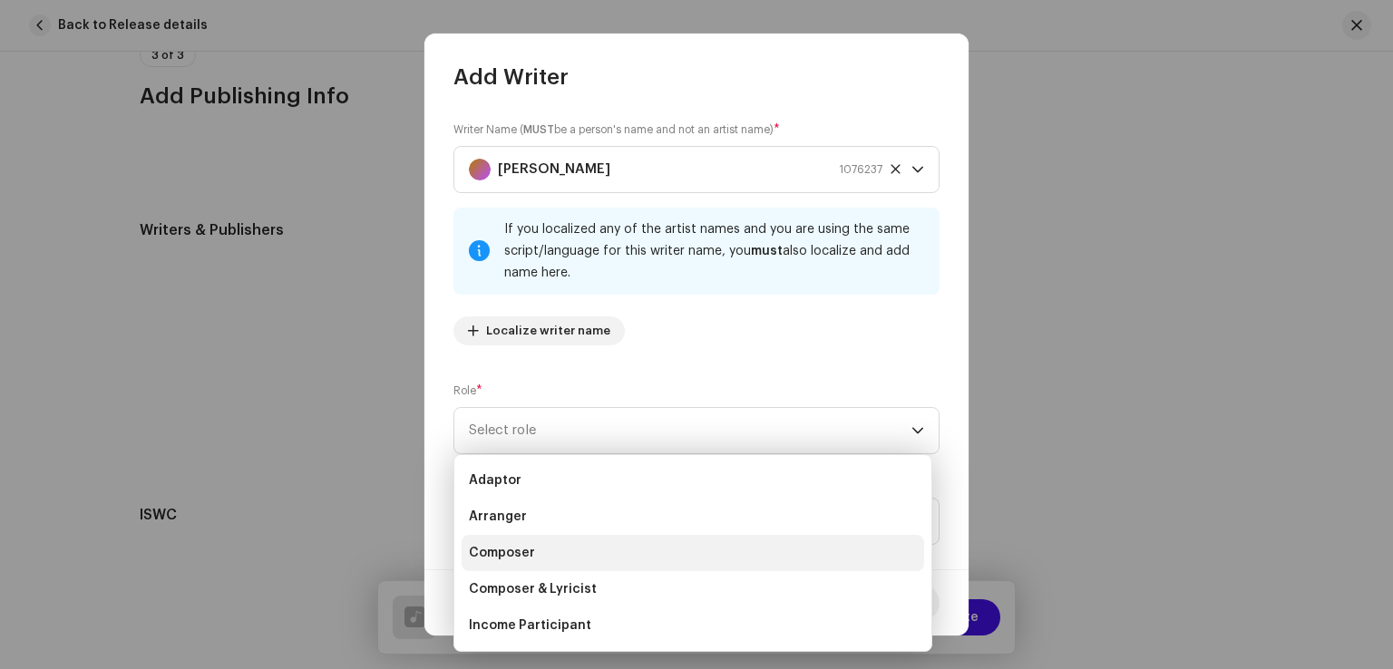
click at [534, 559] on li "Composer" at bounding box center [692, 553] width 462 height 36
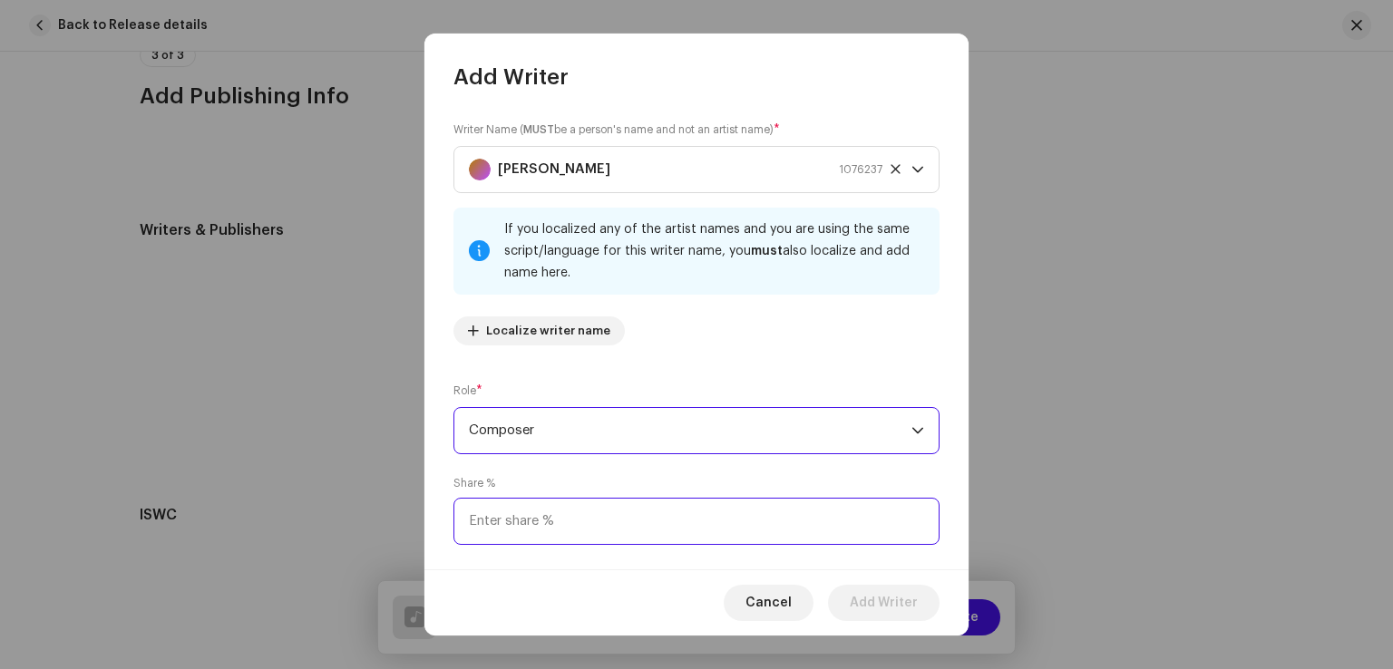
click at [540, 530] on input at bounding box center [696, 521] width 486 height 47
type input "25.00"
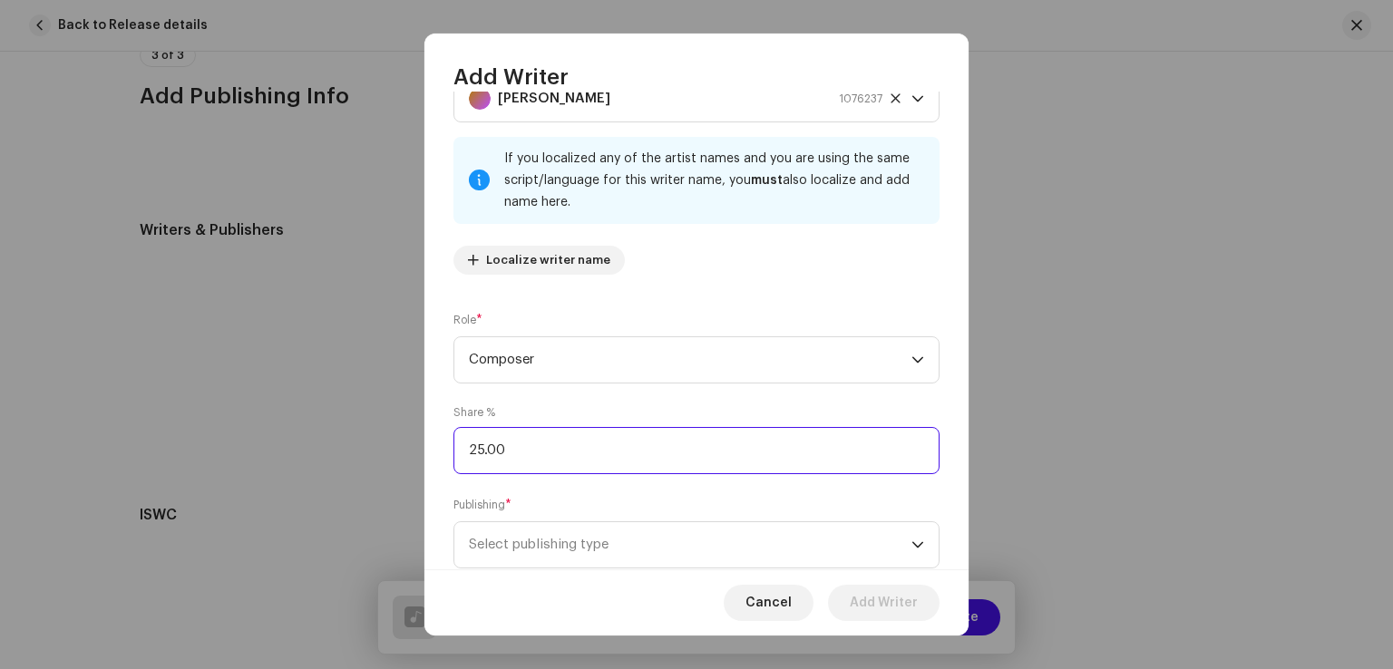
scroll to position [121, 0]
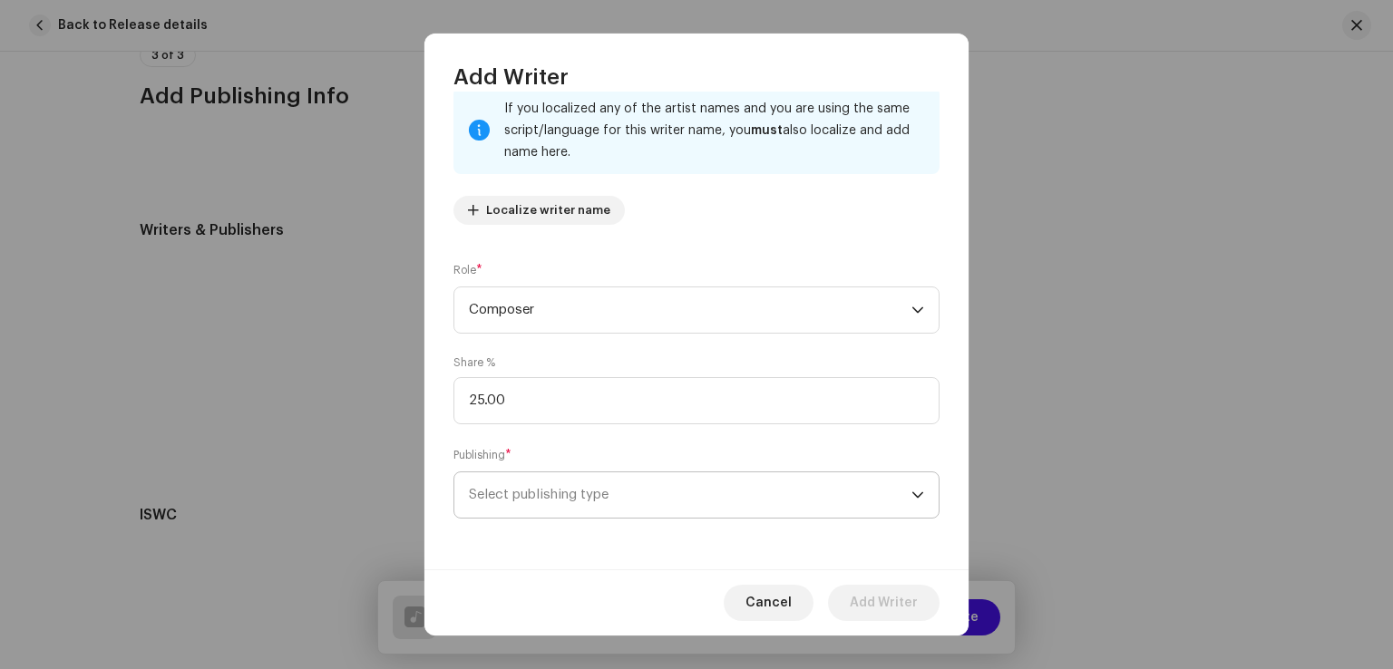
click at [540, 496] on span "Select publishing type" at bounding box center [690, 494] width 442 height 45
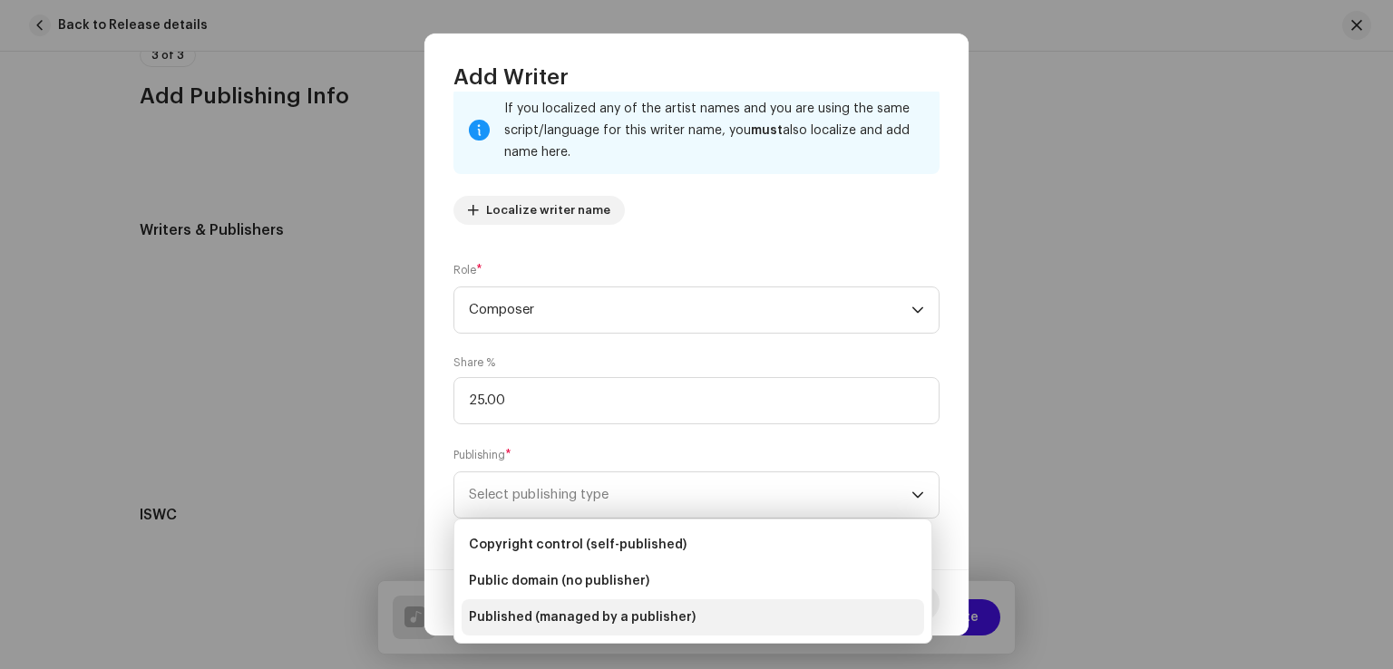
click at [525, 620] on span "Published (managed by a publisher)" at bounding box center [582, 617] width 227 height 18
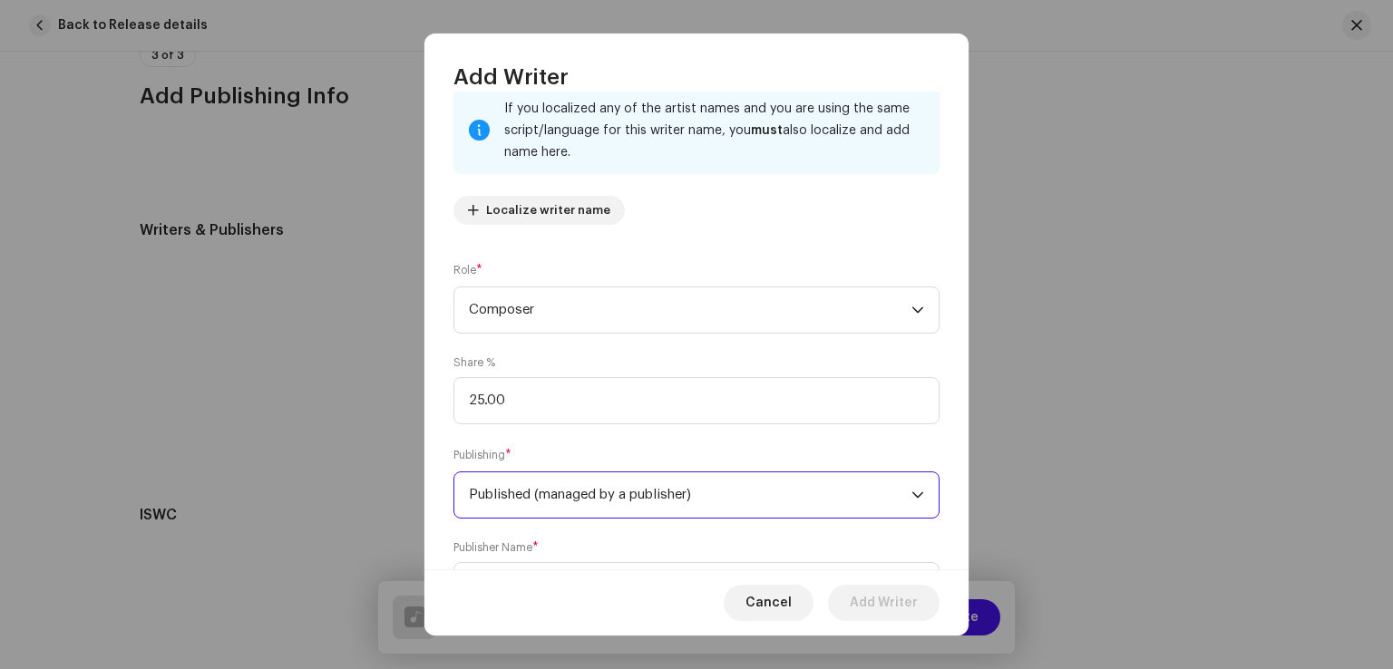
scroll to position [212, 0]
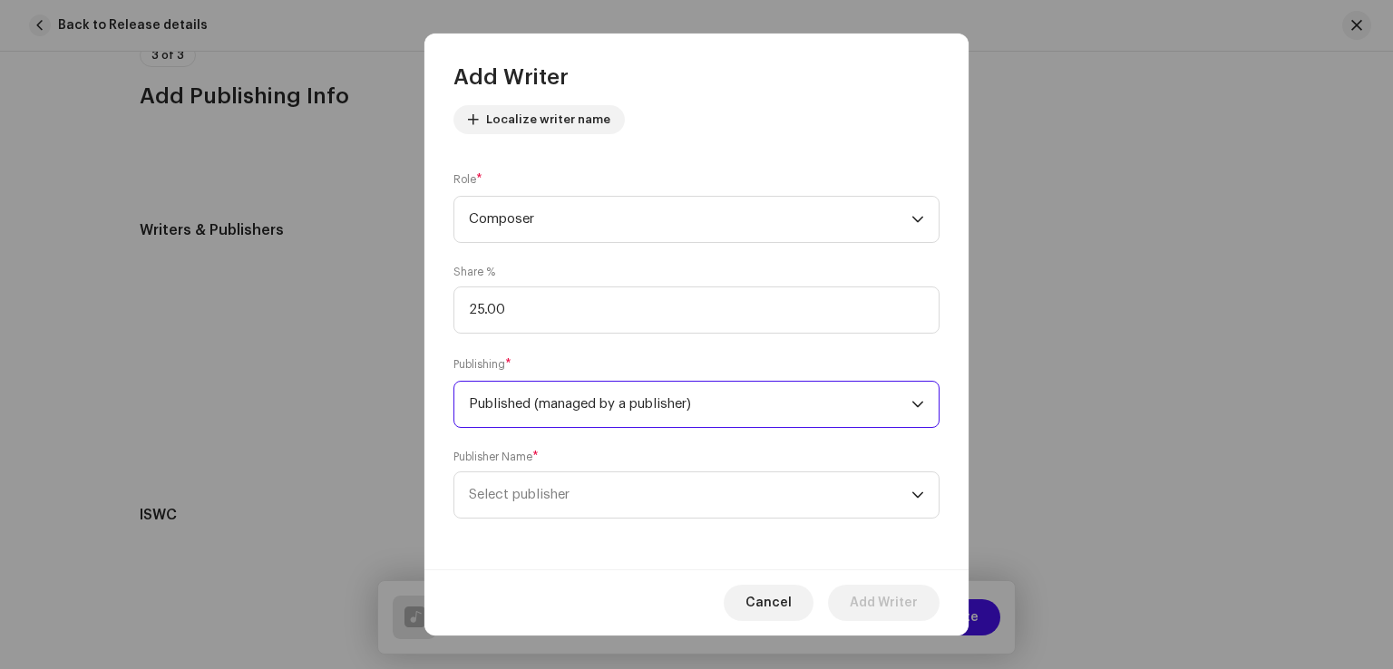
click at [552, 492] on span "Select publisher" at bounding box center [519, 495] width 101 height 14
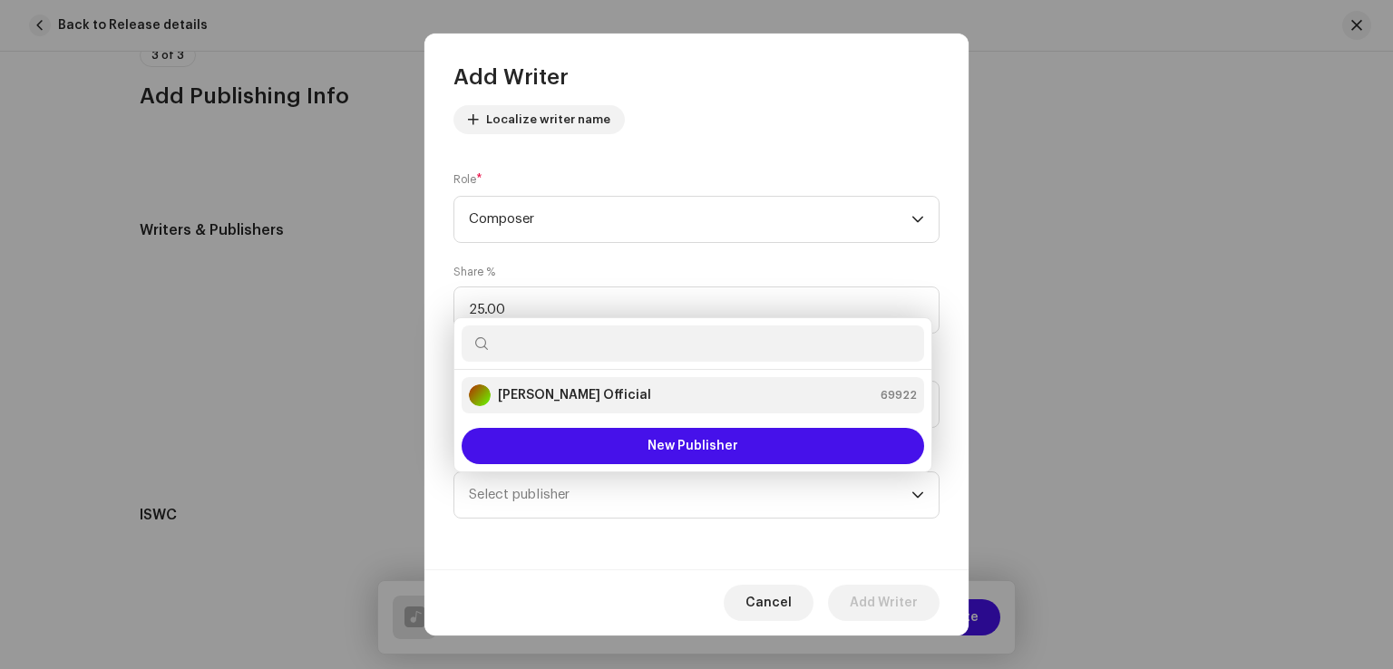
click at [537, 387] on strong "Mehboob Mirjat Official" at bounding box center [574, 395] width 153 height 18
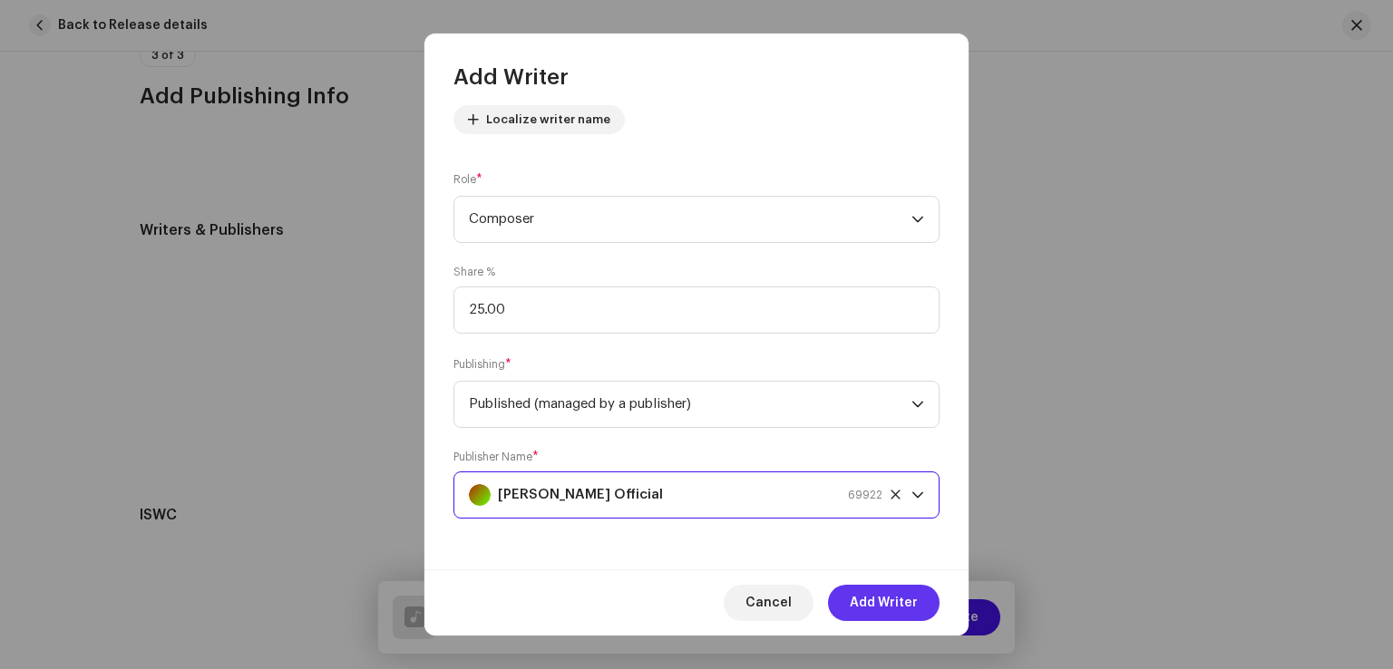
click at [899, 597] on span "Add Writer" at bounding box center [883, 603] width 68 height 36
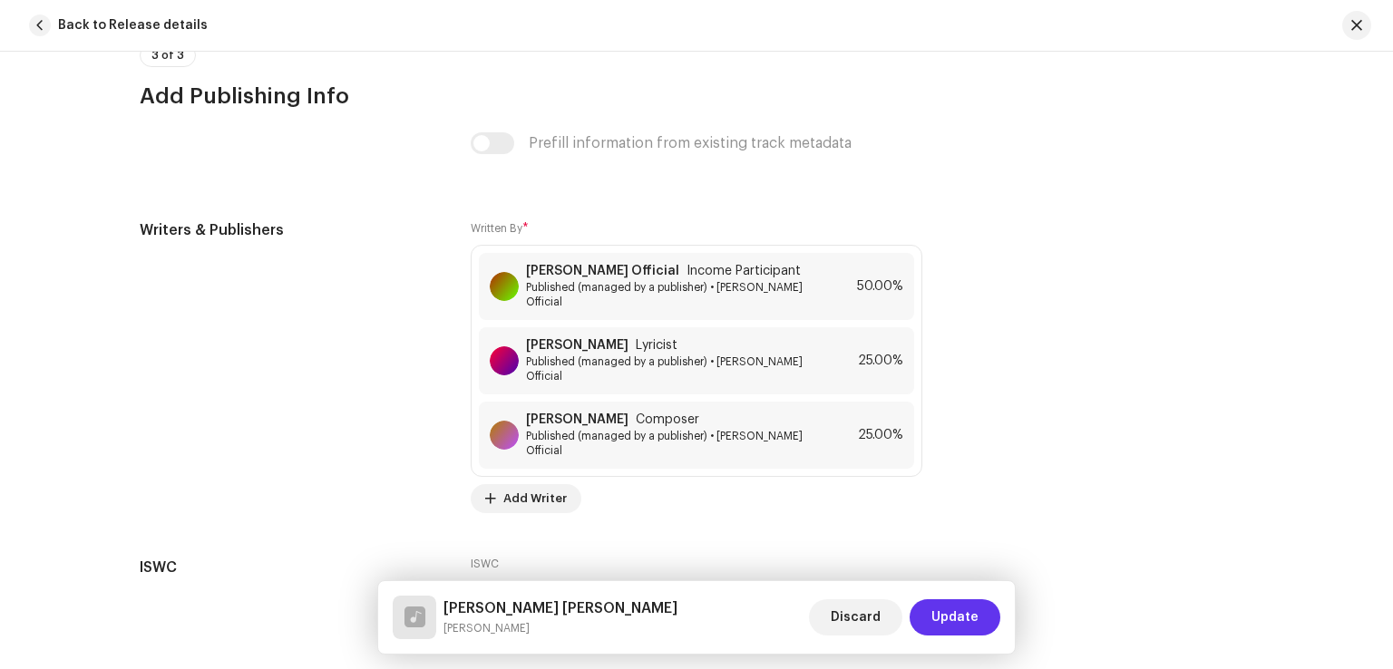
click at [946, 610] on span "Update" at bounding box center [954, 617] width 47 height 36
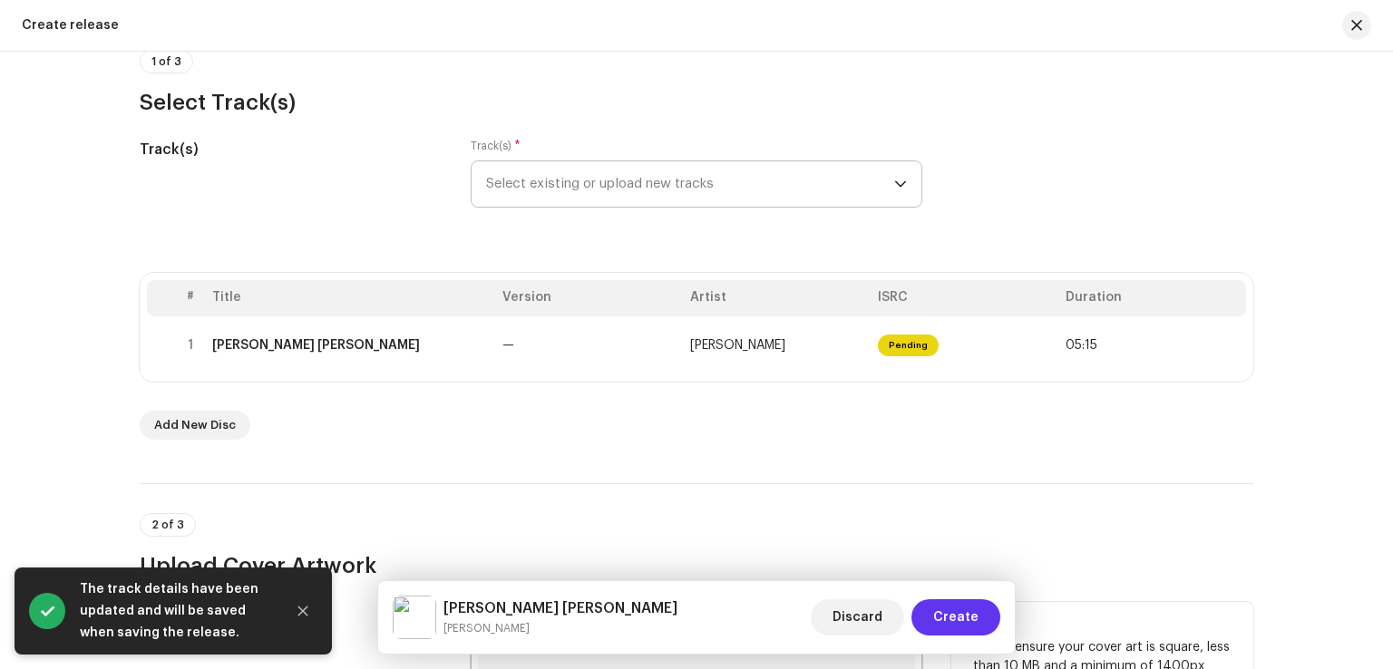
click at [984, 623] on button "Create" at bounding box center [955, 617] width 89 height 36
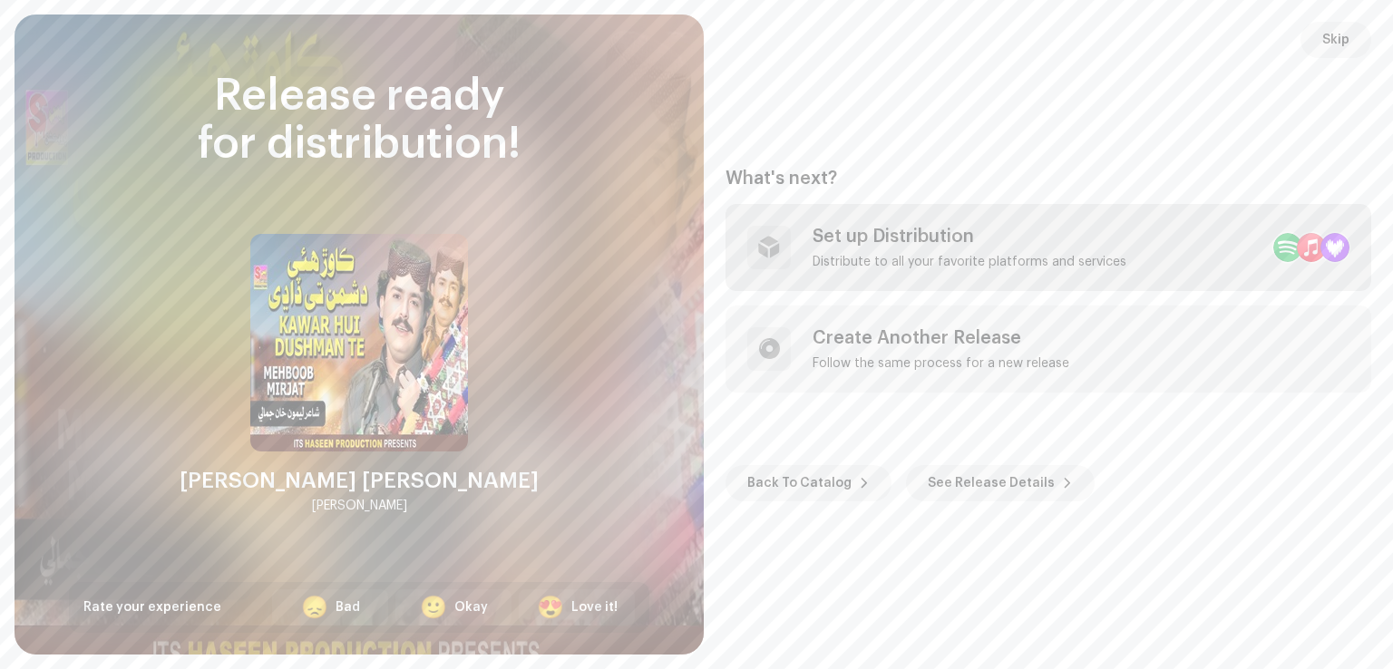
click at [957, 267] on div "Distribute to all your favorite platforms and services" at bounding box center [969, 262] width 314 height 15
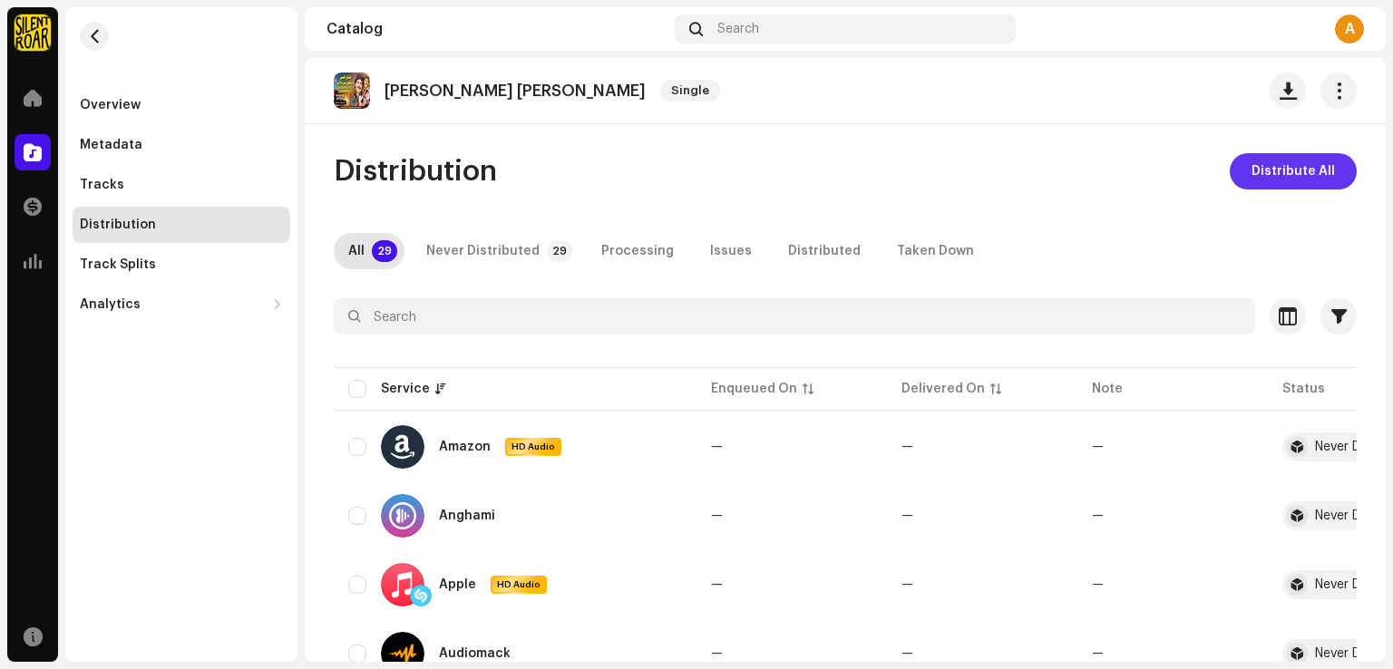
click at [1284, 174] on span "Distribute All" at bounding box center [1292, 171] width 83 height 36
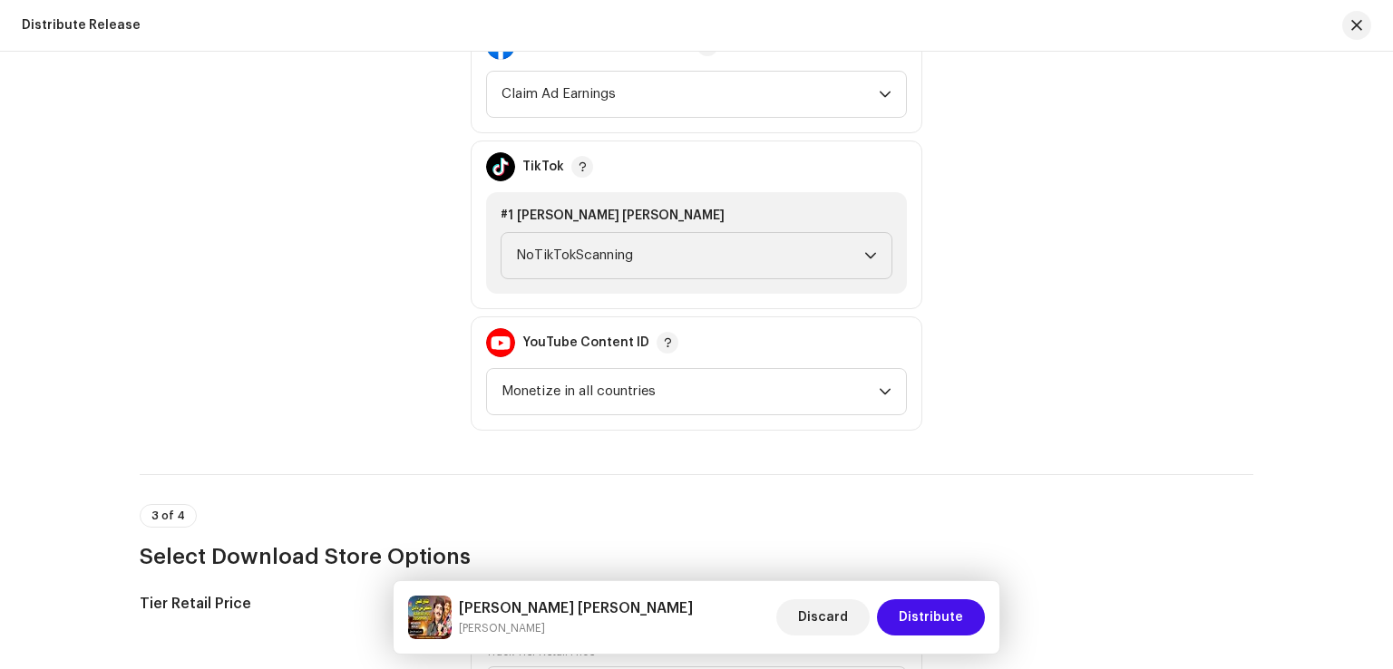
scroll to position [2085, 0]
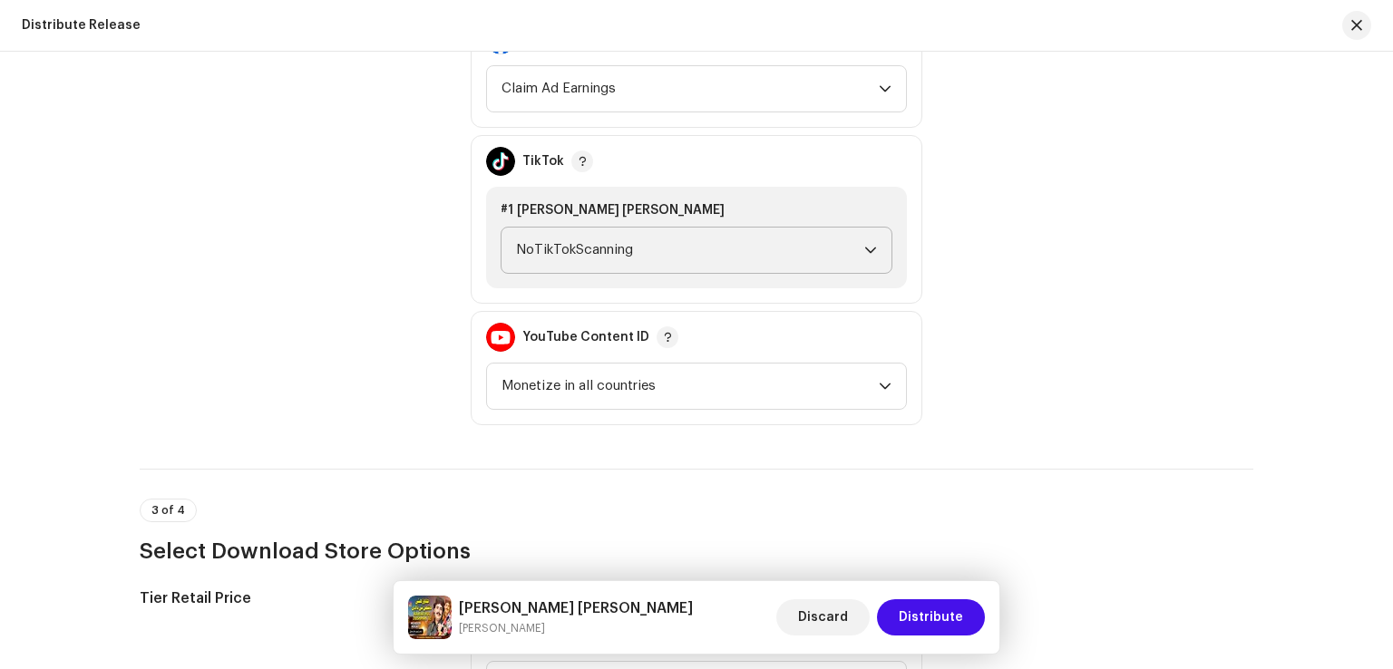
click at [712, 240] on span "NoTikTokScanning" at bounding box center [690, 250] width 348 height 45
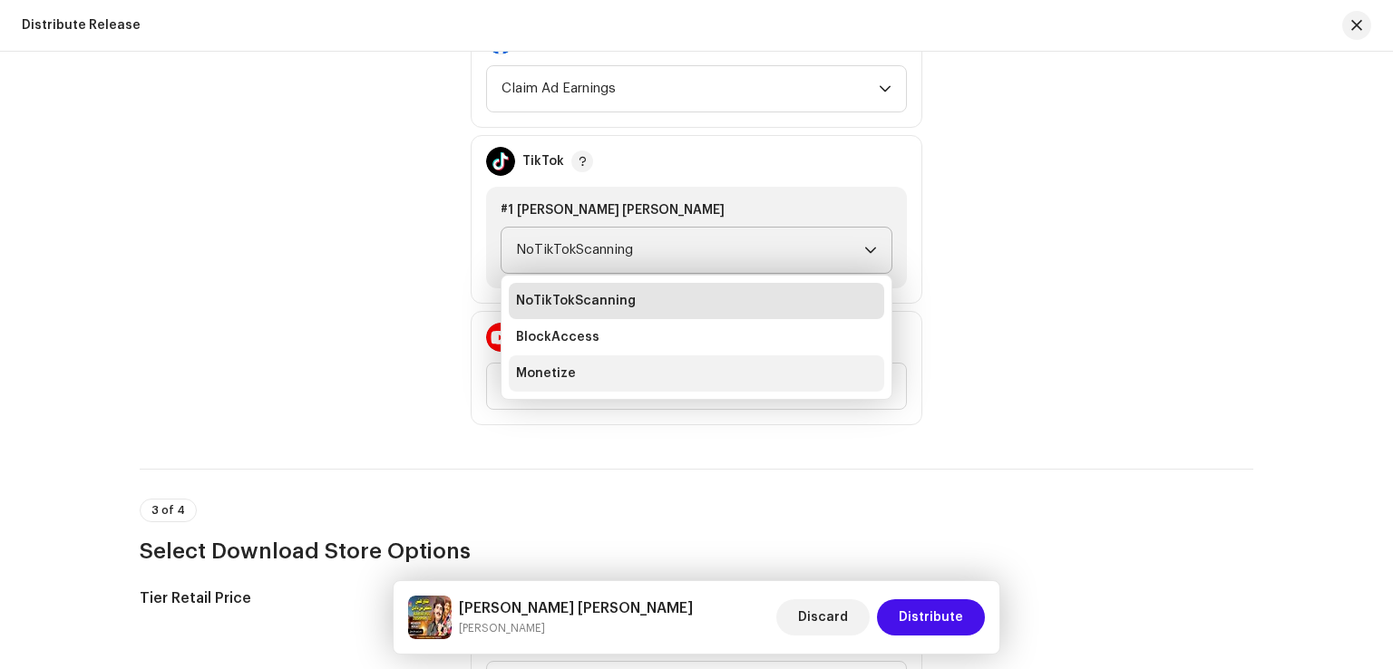
click at [613, 367] on li "Monetize" at bounding box center [696, 373] width 375 height 36
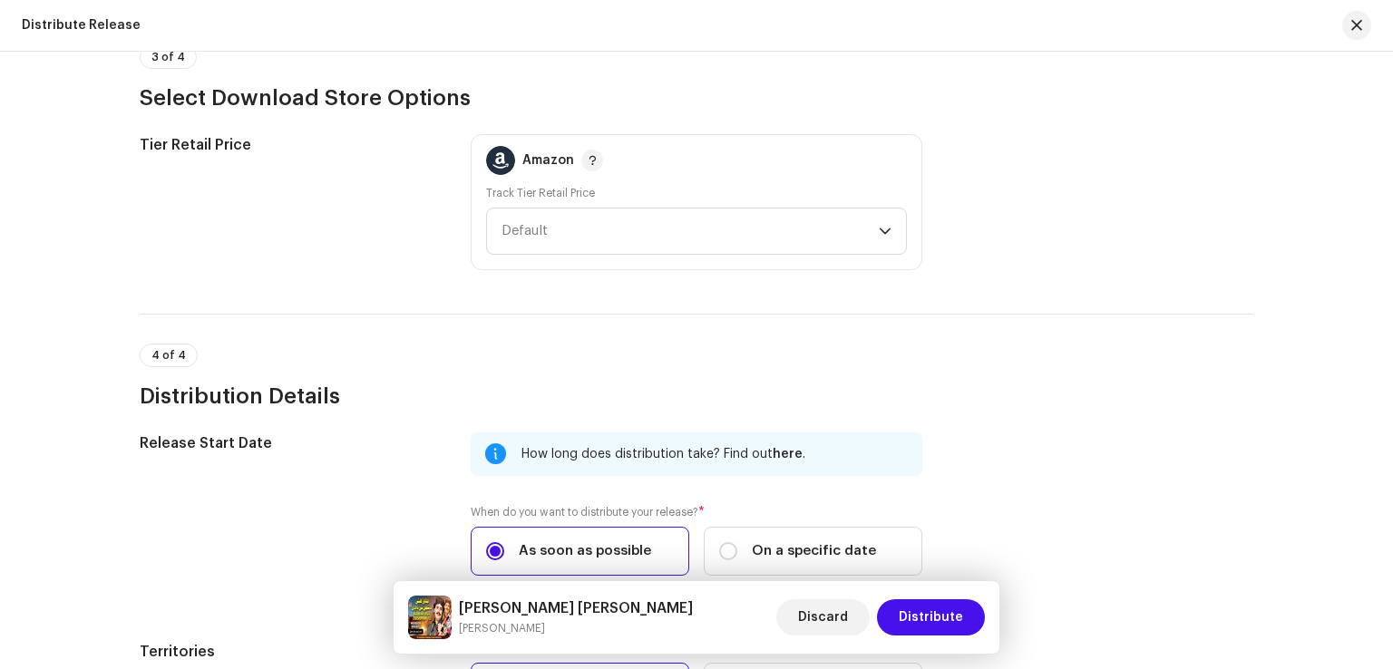
scroll to position [2775, 0]
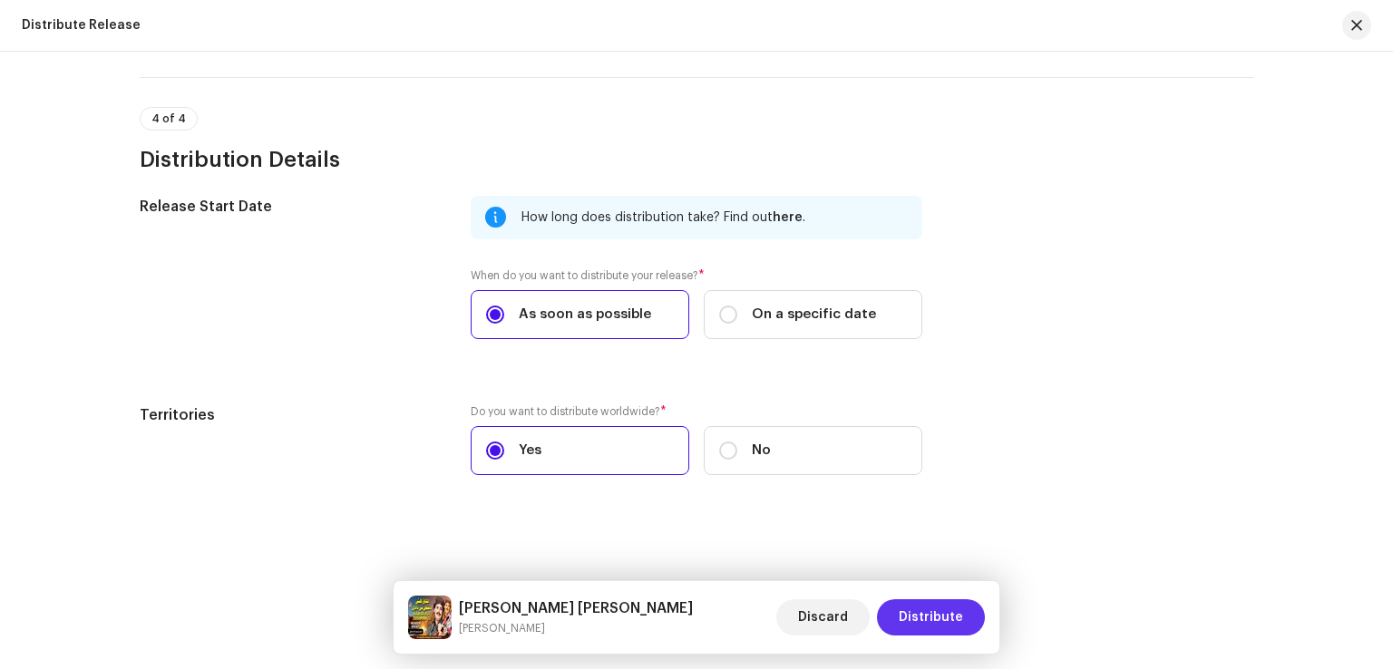
click at [921, 610] on span "Distribute" at bounding box center [930, 617] width 64 height 36
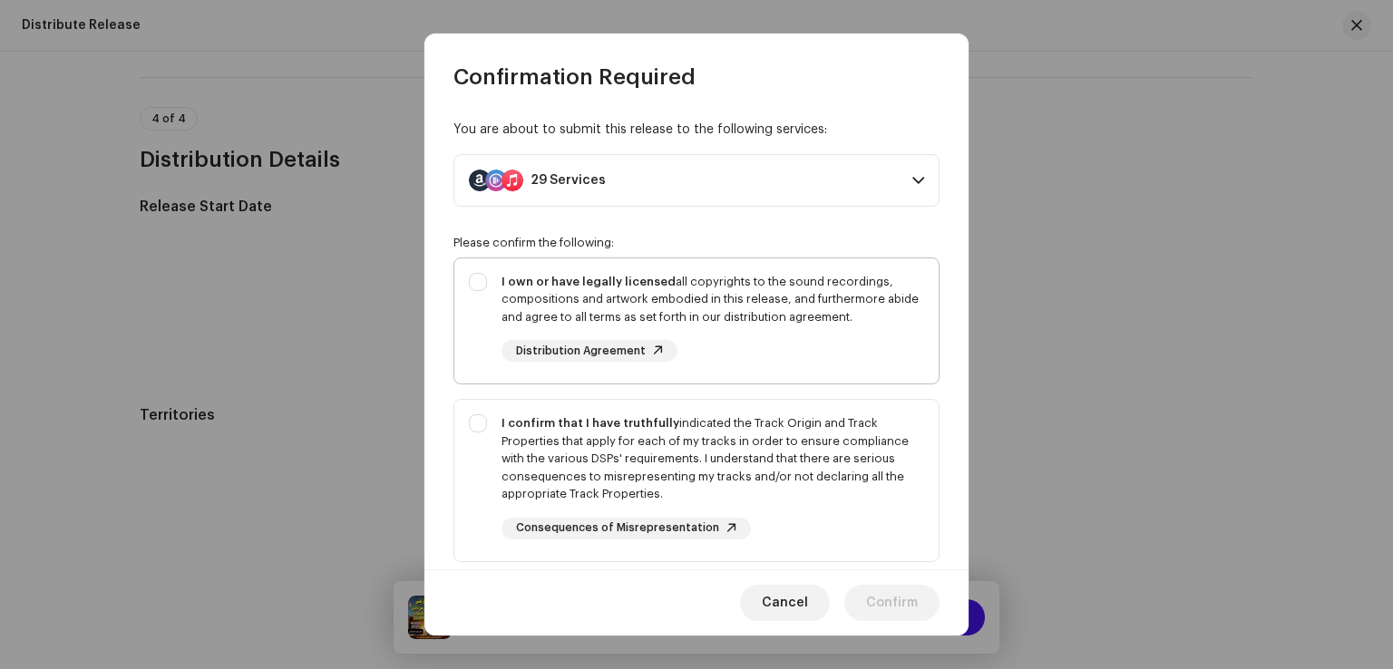
click at [702, 296] on div "I own or have legally licensed all copyrights to the sound recordings, composit…" at bounding box center [712, 299] width 422 height 53
checkbox input "true"
click at [784, 456] on div "I confirm that I have truthfully indicated the Track Origin and Track Propertie…" at bounding box center [712, 458] width 422 height 89
checkbox input "true"
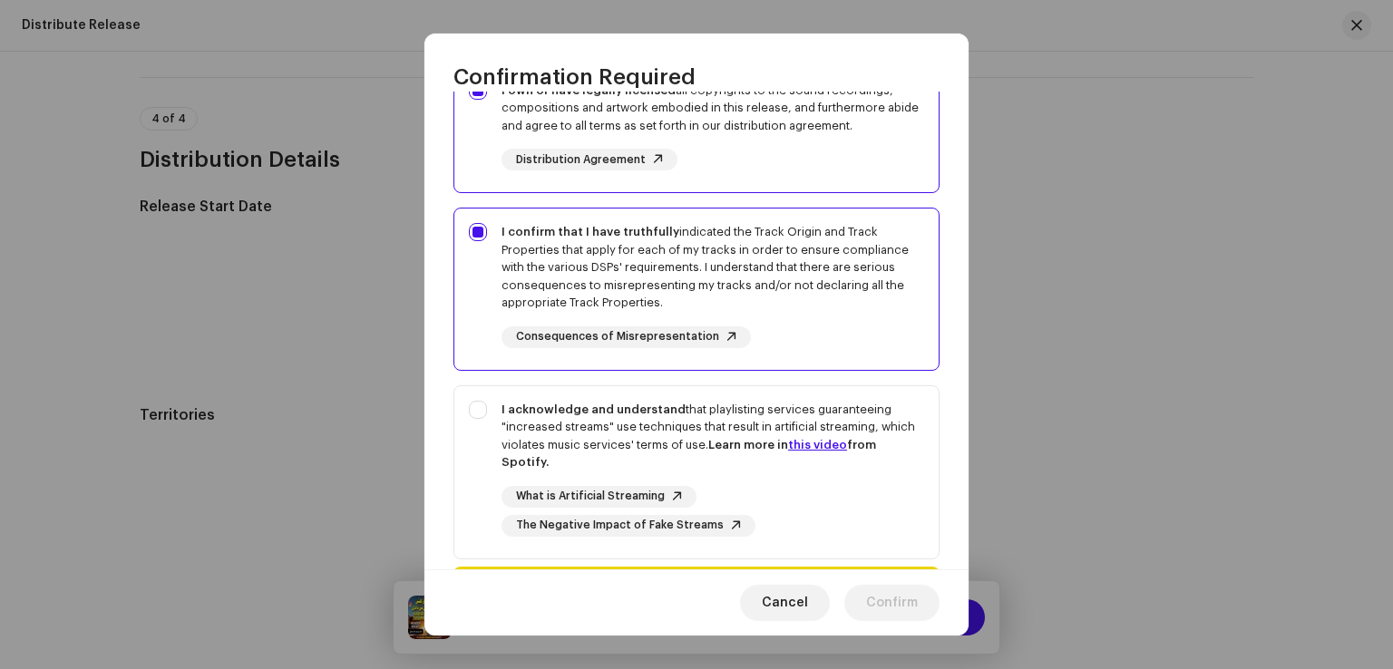
scroll to position [303, 0]
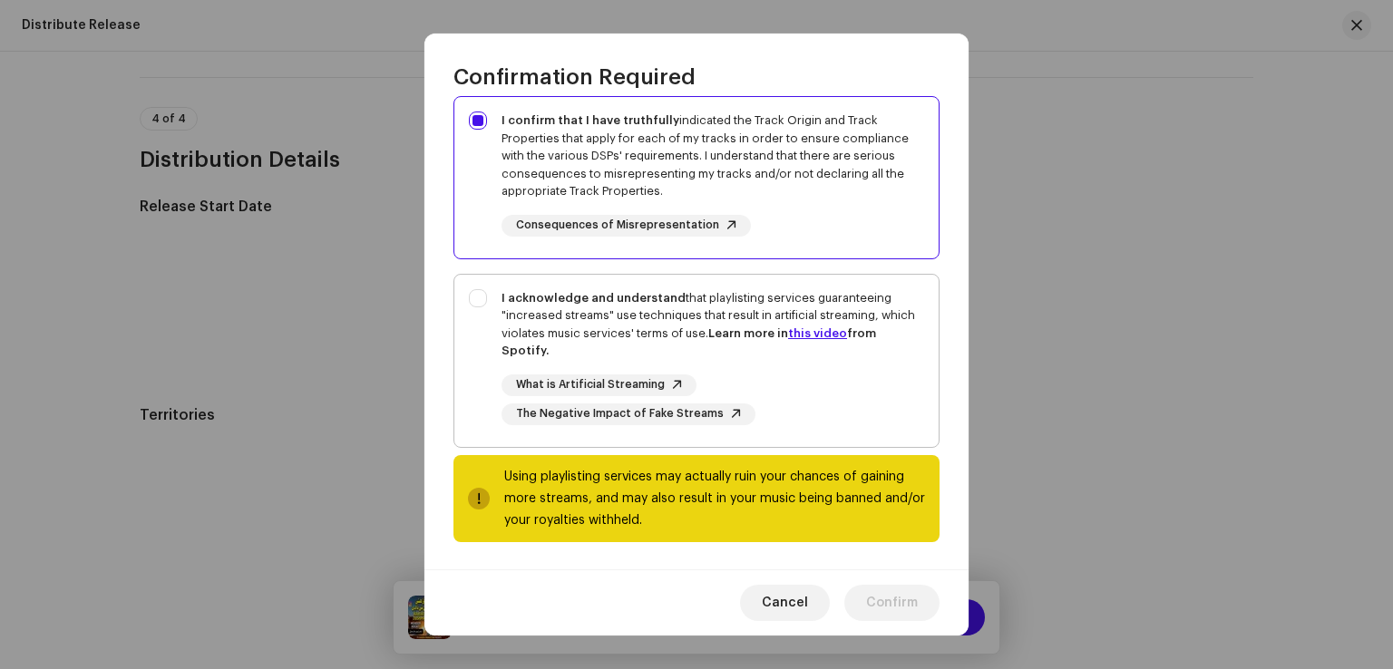
click at [786, 281] on div "I acknowledge and understand that playlisting services guaranteeing "increased …" at bounding box center [696, 357] width 484 height 165
checkbox input "true"
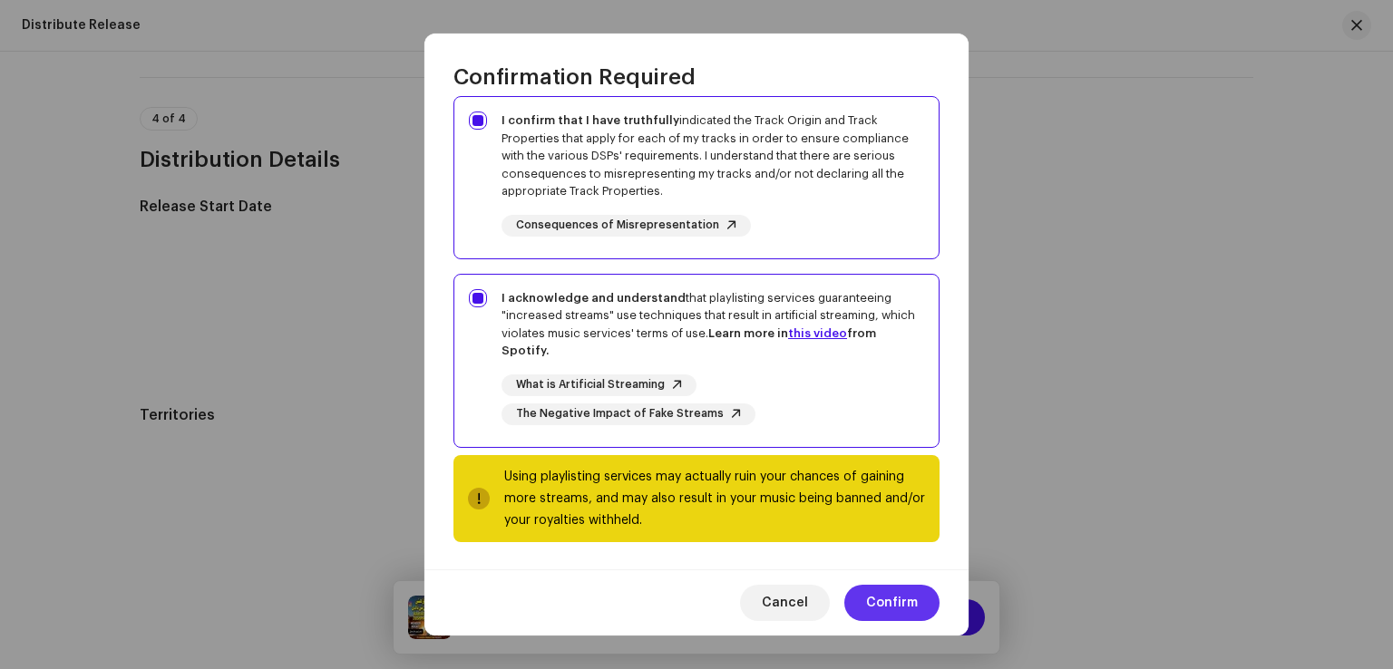
click at [890, 610] on span "Confirm" at bounding box center [892, 603] width 52 height 36
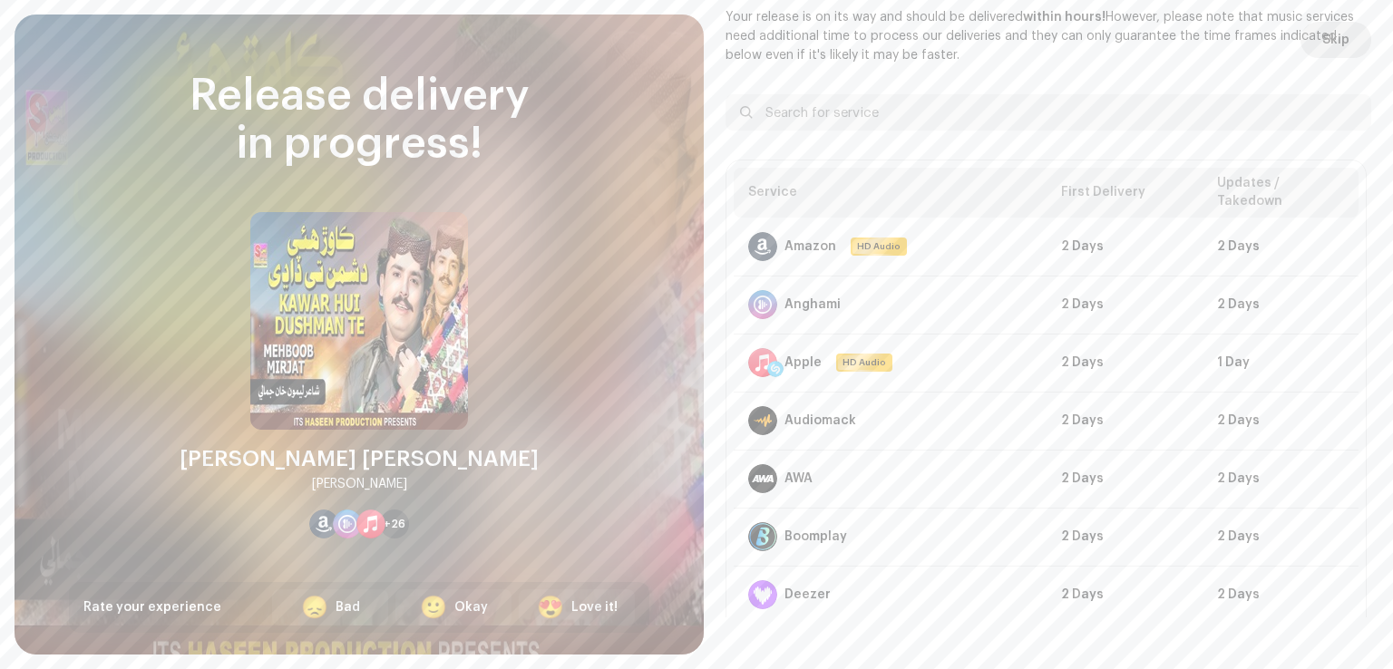
click at [1322, 48] on span "Skip" at bounding box center [1335, 40] width 27 height 36
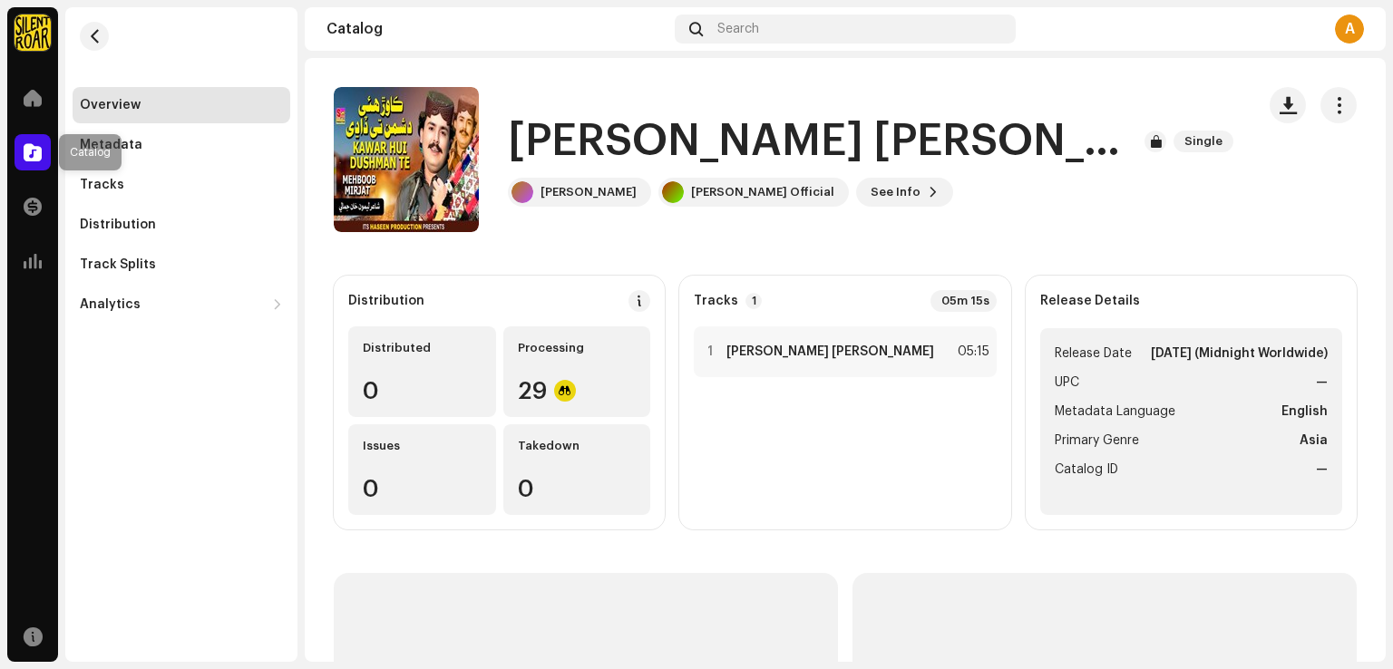
click at [36, 163] on div at bounding box center [33, 152] width 36 height 36
